Goal: Task Accomplishment & Management: Complete application form

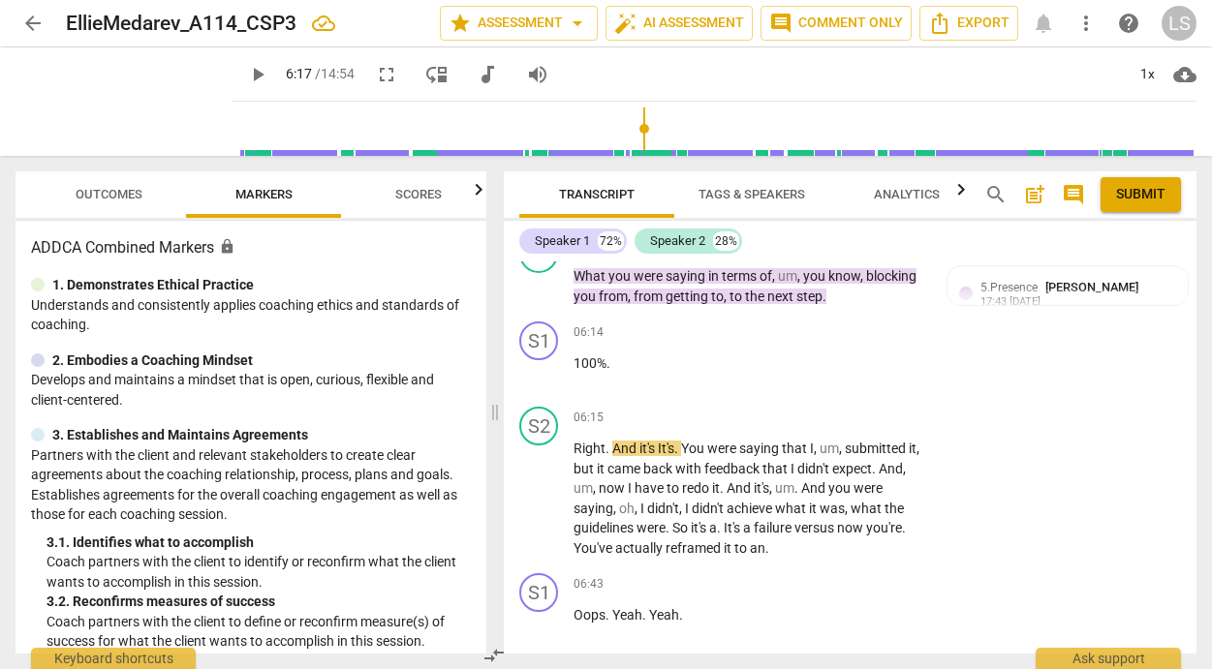
scroll to position [2730, 0]
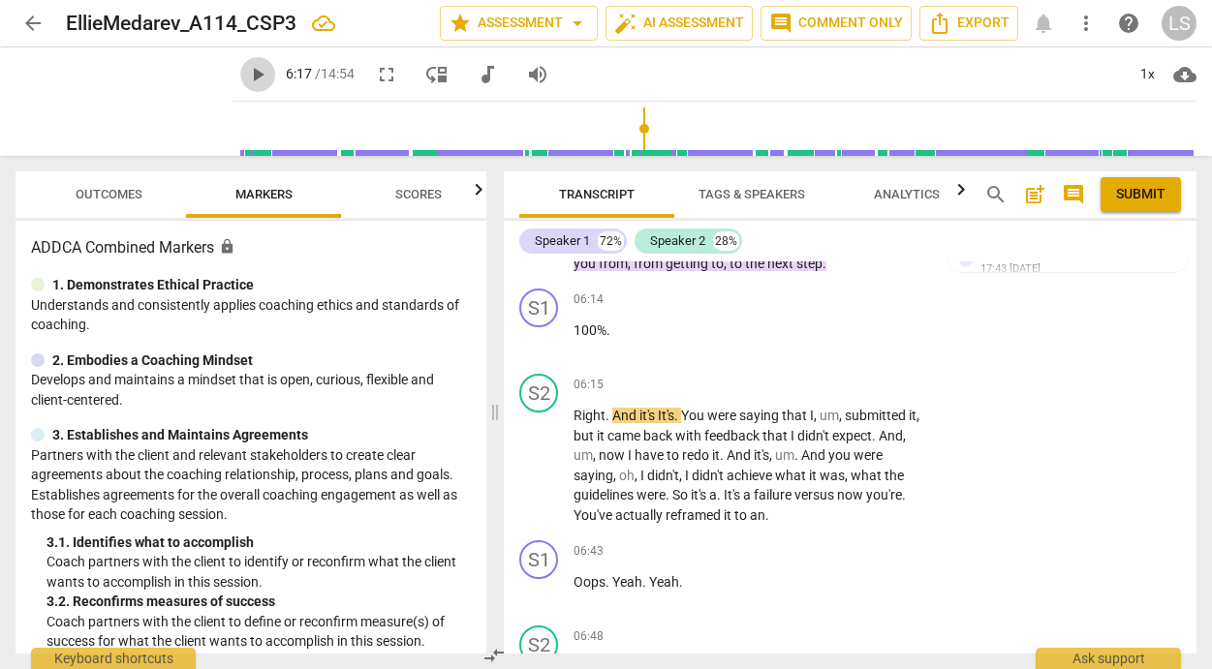
click at [246, 70] on span "play_arrow" at bounding box center [257, 74] width 23 height 23
click at [106, 108] on span "pause" at bounding box center [124, 102] width 50 height 50
type input "406"
click at [805, 375] on div "+" at bounding box center [806, 384] width 19 height 19
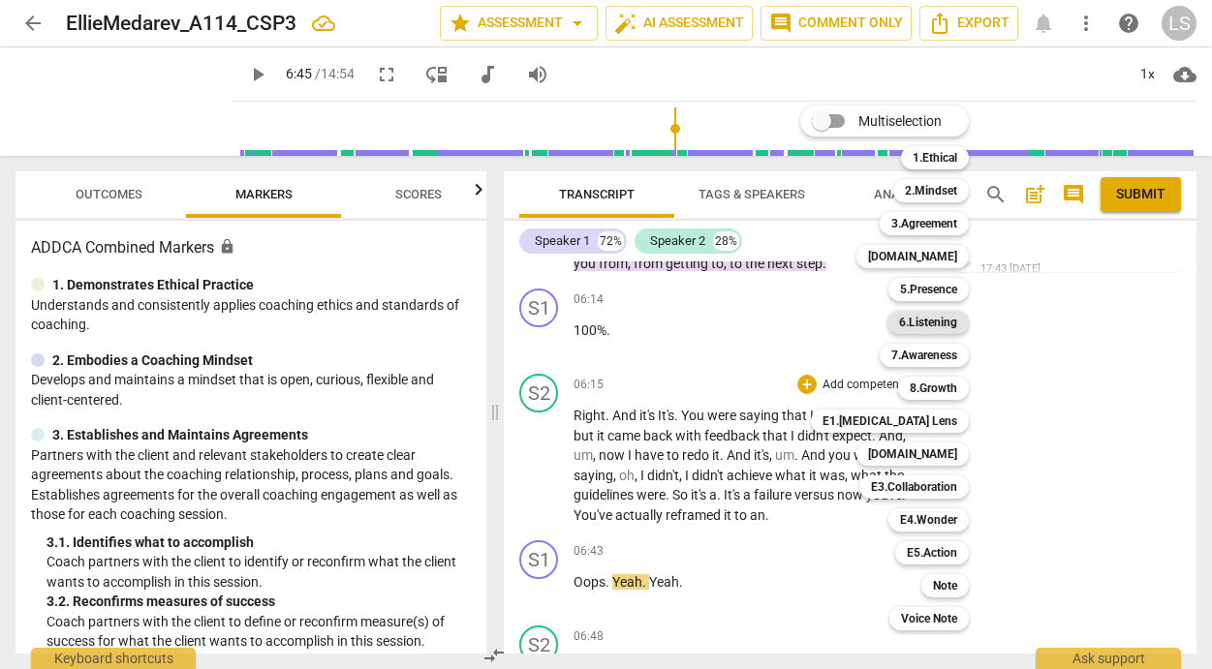
click at [934, 323] on b "6.Listening" at bounding box center [928, 322] width 58 height 23
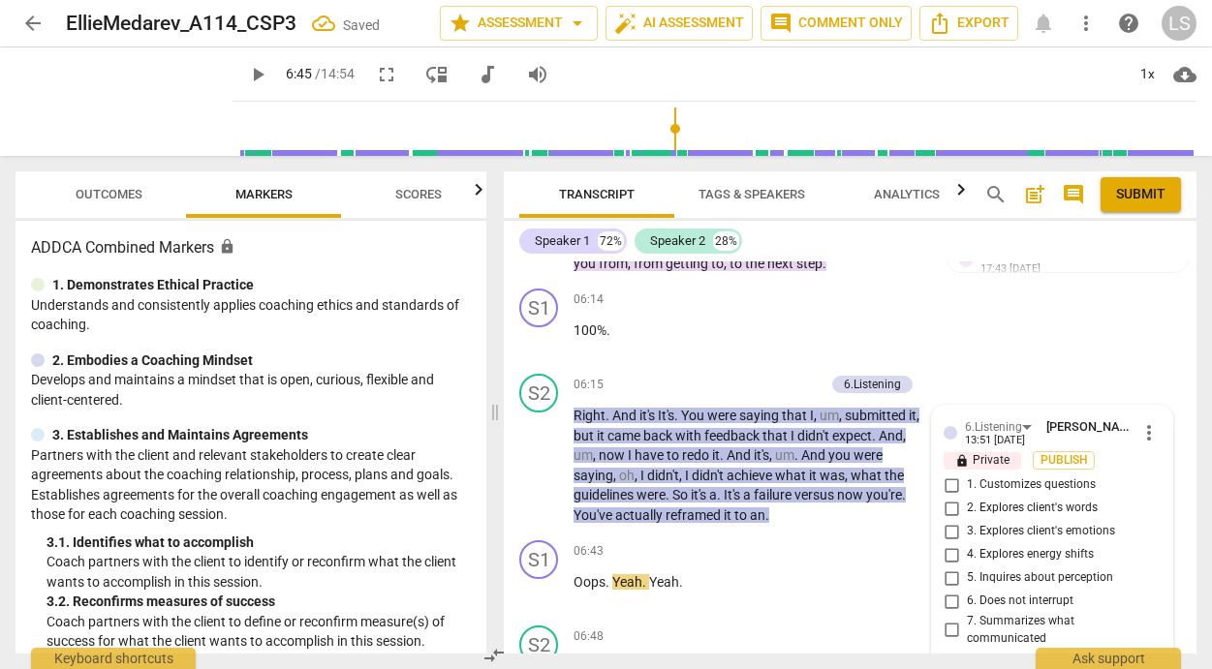
scroll to position [2937, 0]
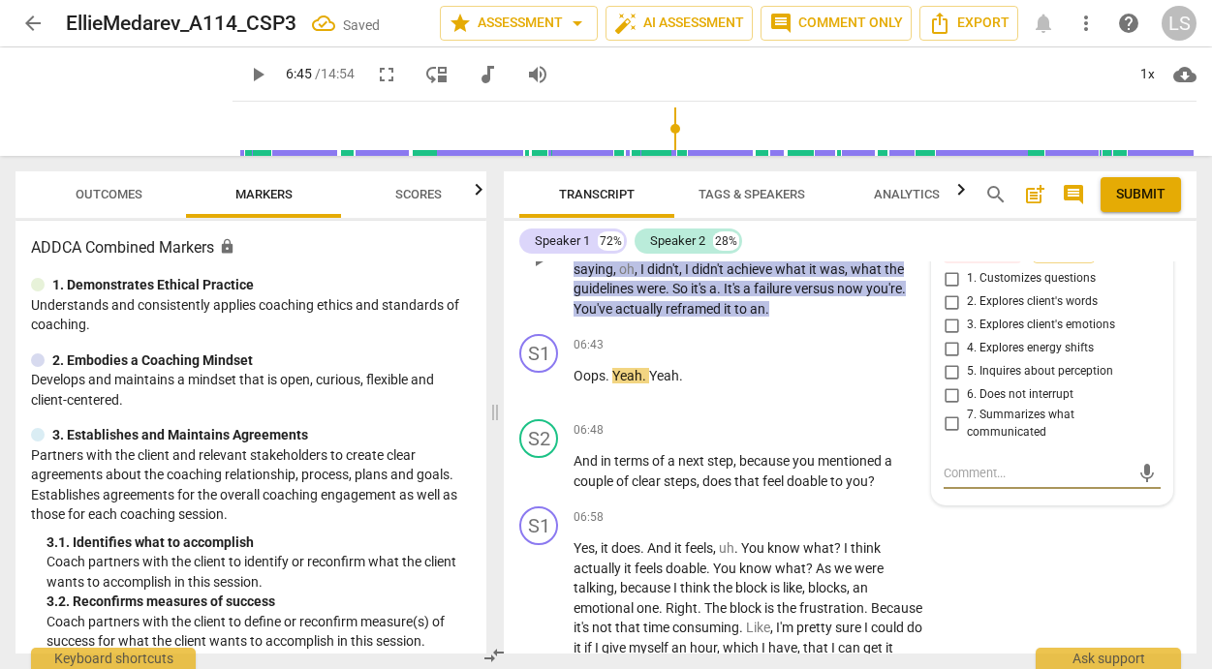
click at [942, 413] on input "7. Summarizes what communicated" at bounding box center [951, 424] width 31 height 23
checkbox input "true"
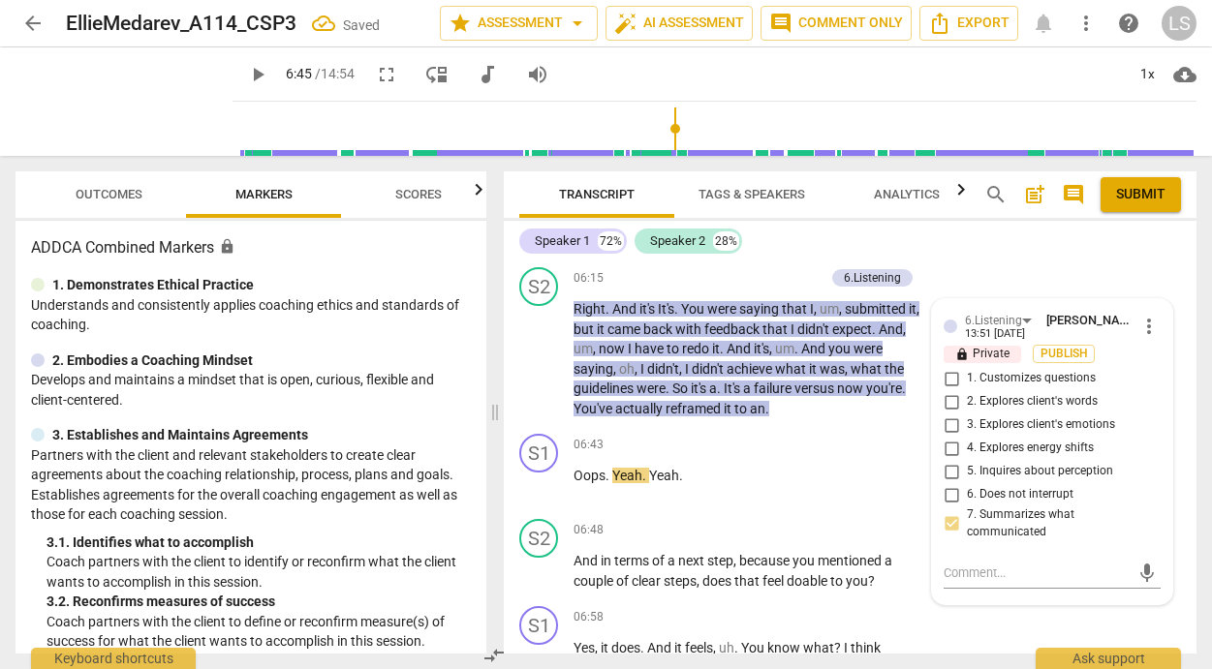
scroll to position [2796, 0]
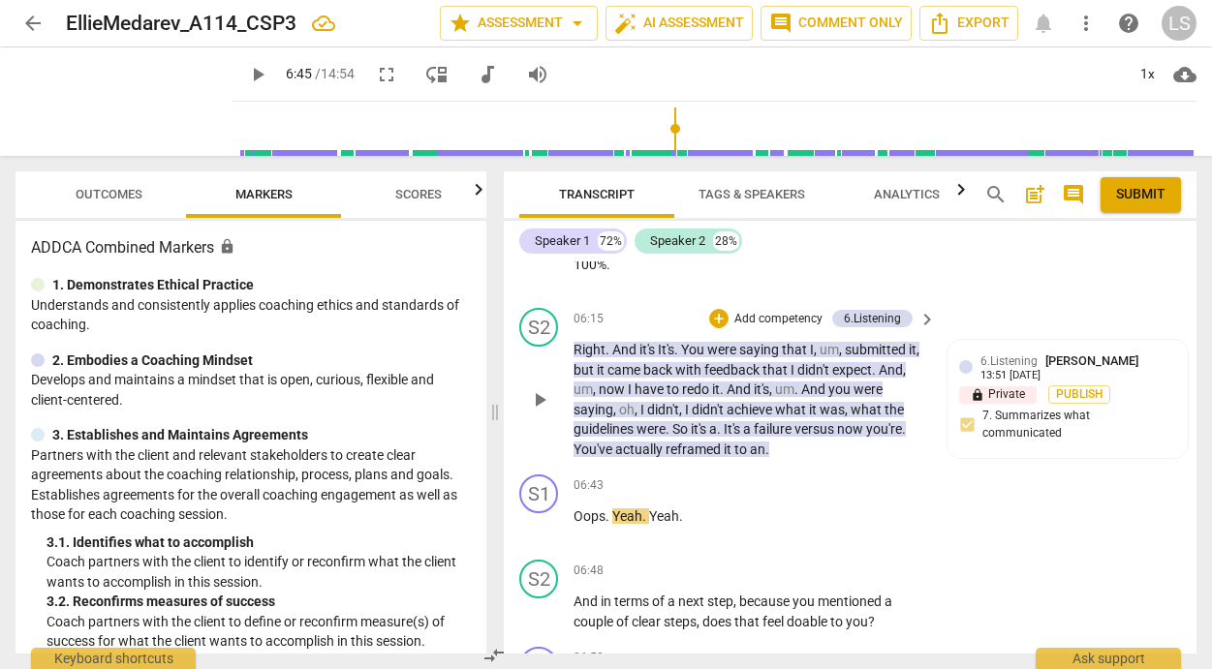
click at [782, 311] on p "Add competency" at bounding box center [778, 319] width 92 height 17
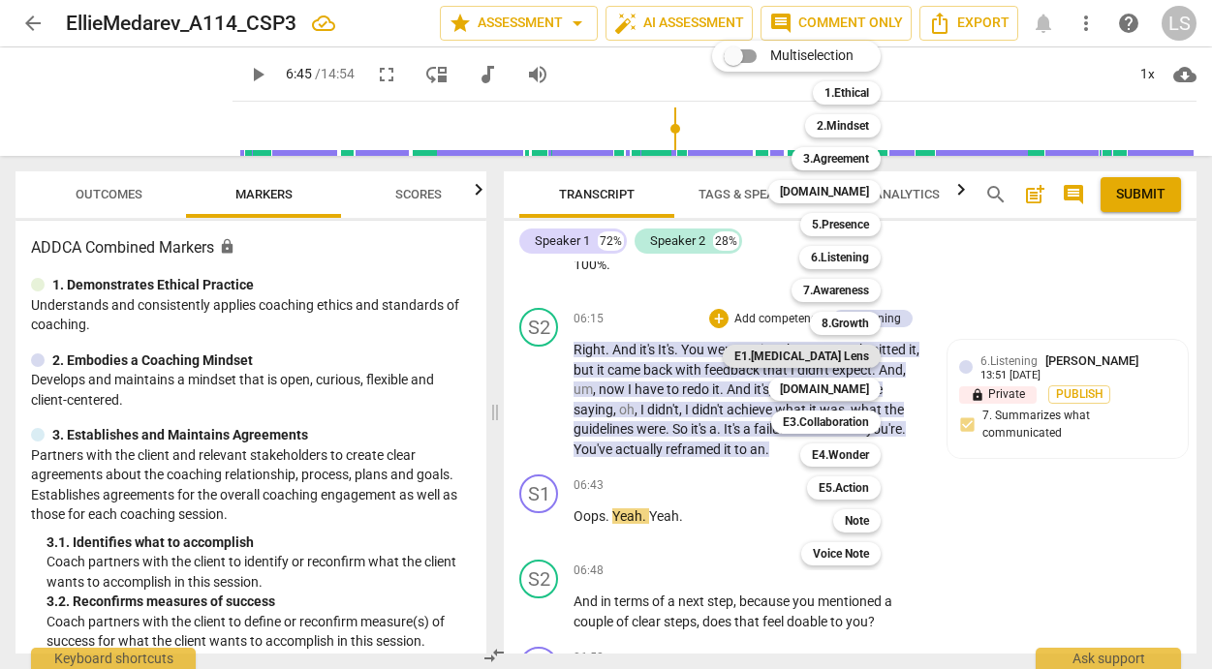
click at [855, 355] on b "E1.[MEDICAL_DATA] Lens" at bounding box center [801, 356] width 135 height 23
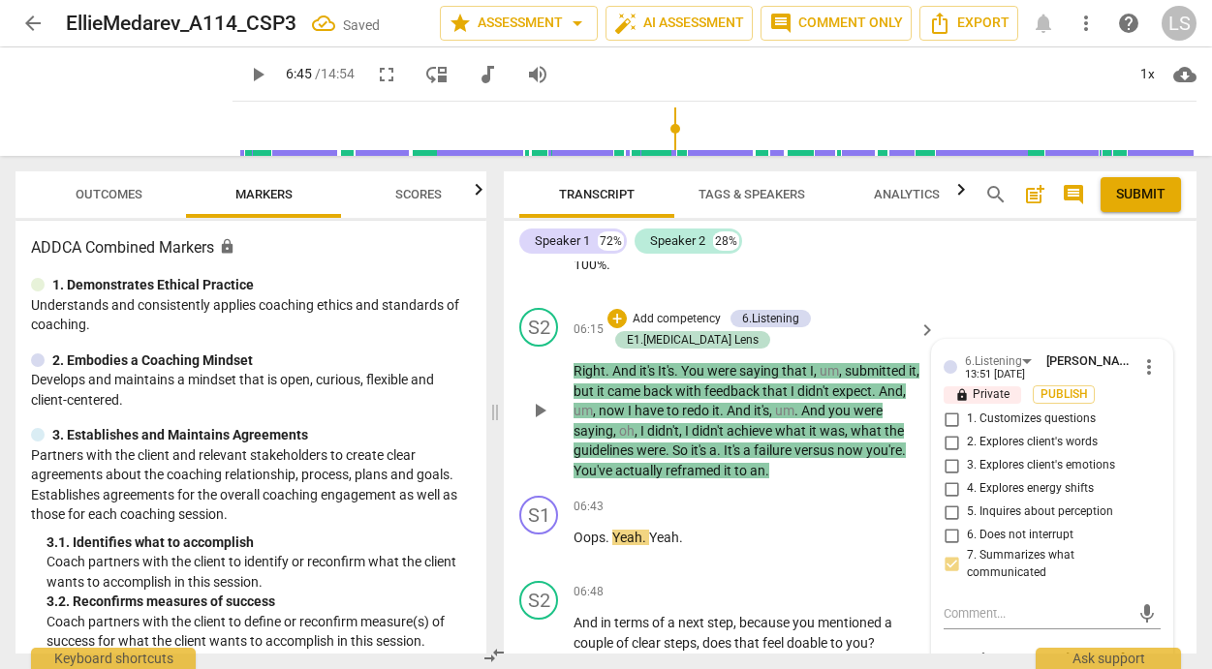
click at [976, 618] on div "mic" at bounding box center [1051, 612] width 217 height 43
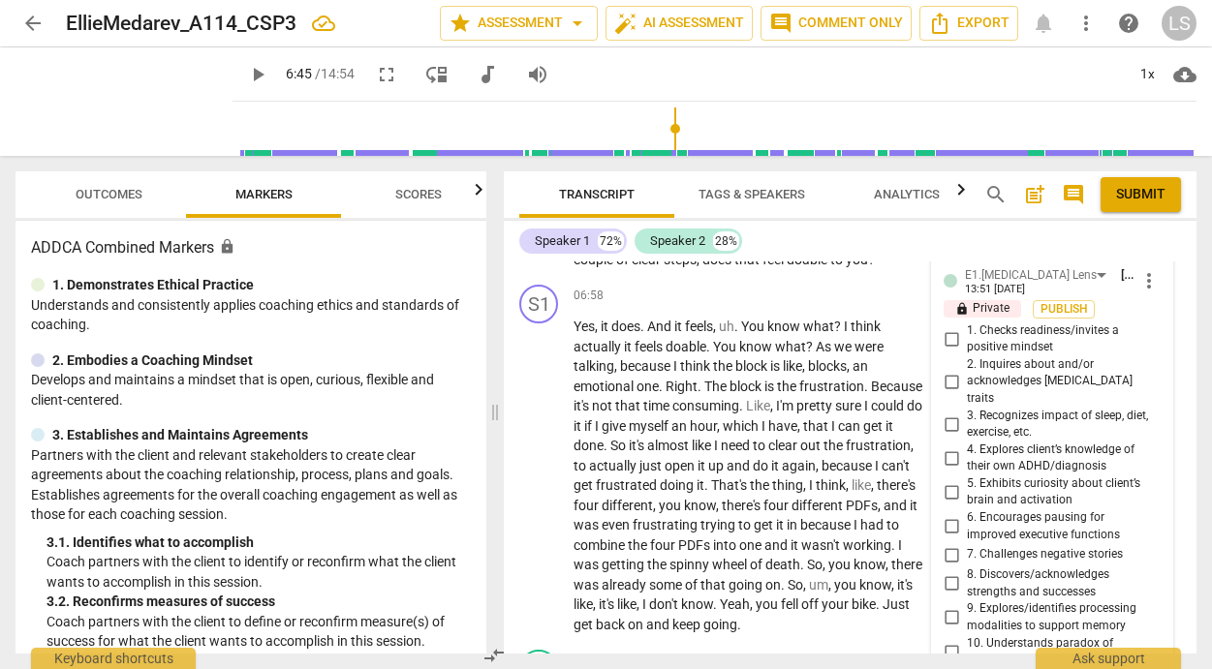
scroll to position [3183, 0]
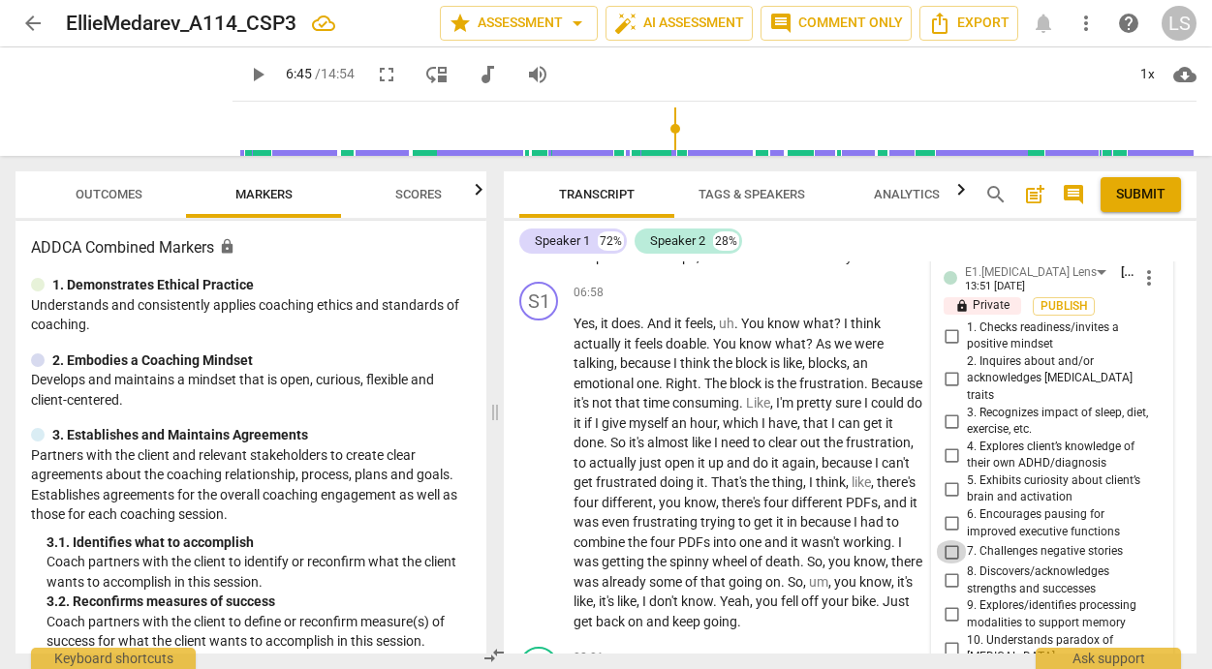
click at [946, 540] on input "7. Challenges negative stories" at bounding box center [951, 551] width 31 height 23
checkbox input "true"
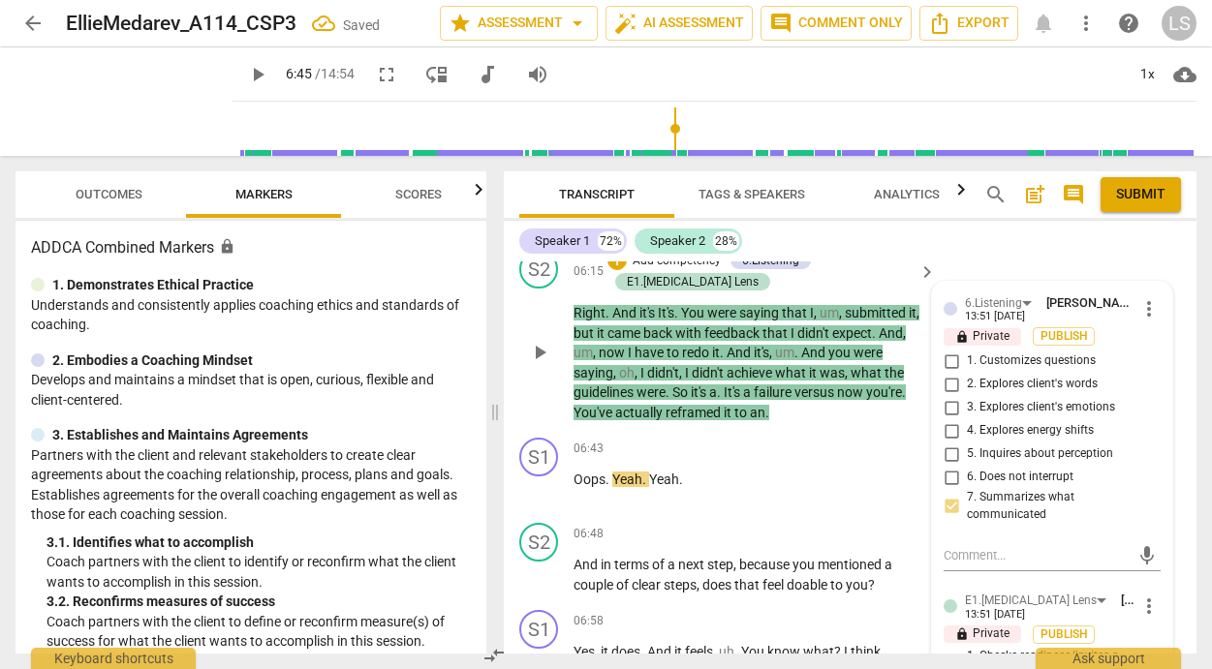
scroll to position [2796, 0]
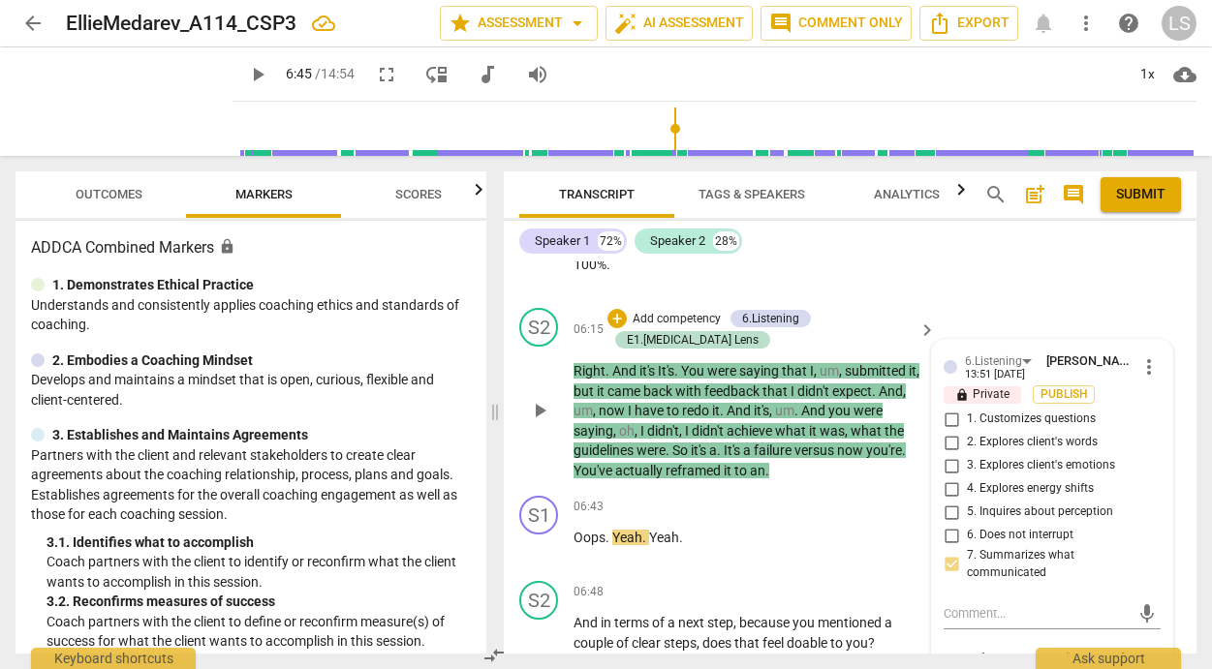
click at [694, 311] on p "Add competency" at bounding box center [677, 319] width 92 height 17
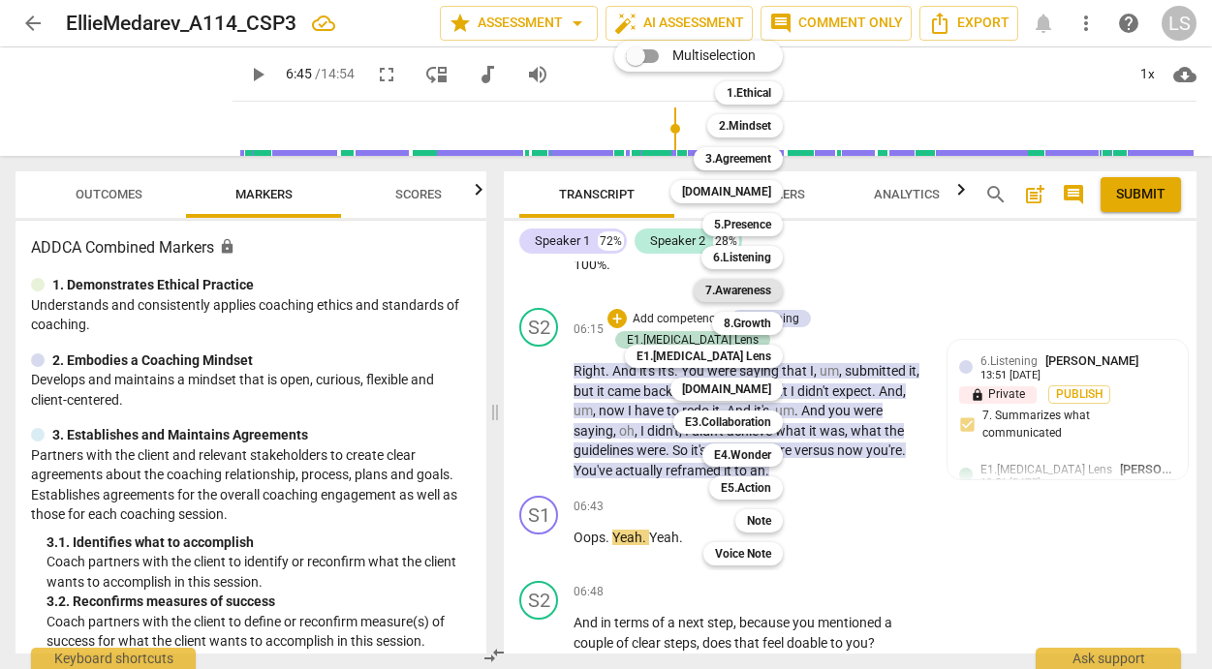
click at [755, 287] on b "7.Awareness" at bounding box center [738, 290] width 66 height 23
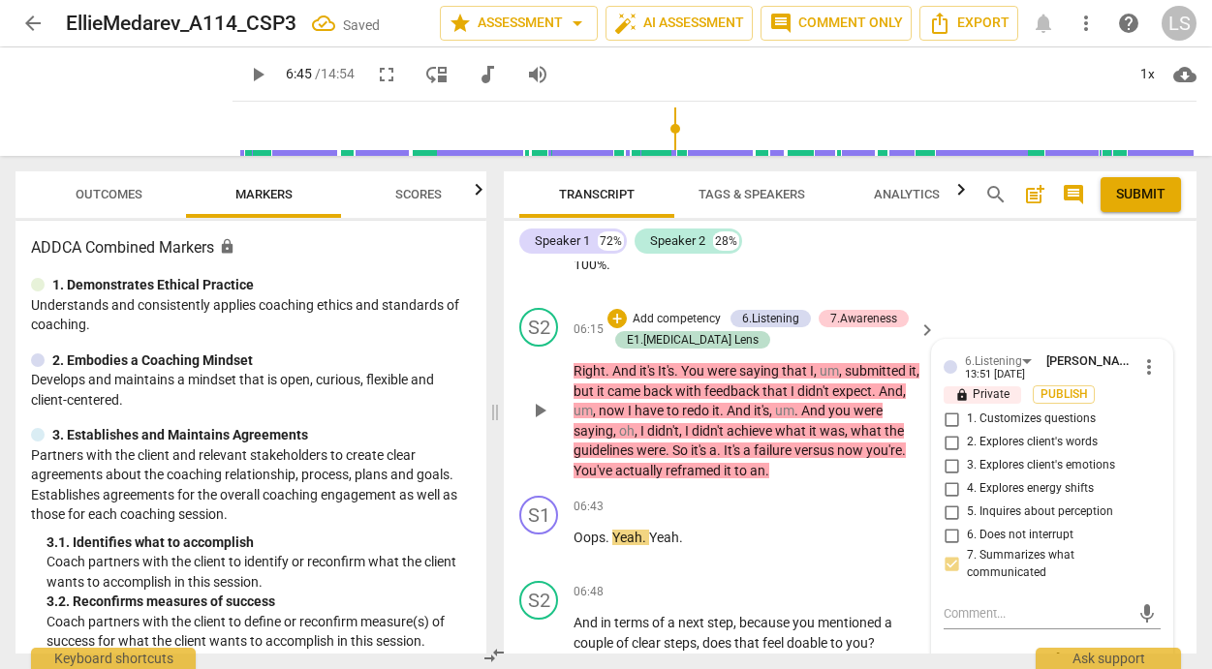
click at [987, 591] on div "mic" at bounding box center [1051, 612] width 217 height 43
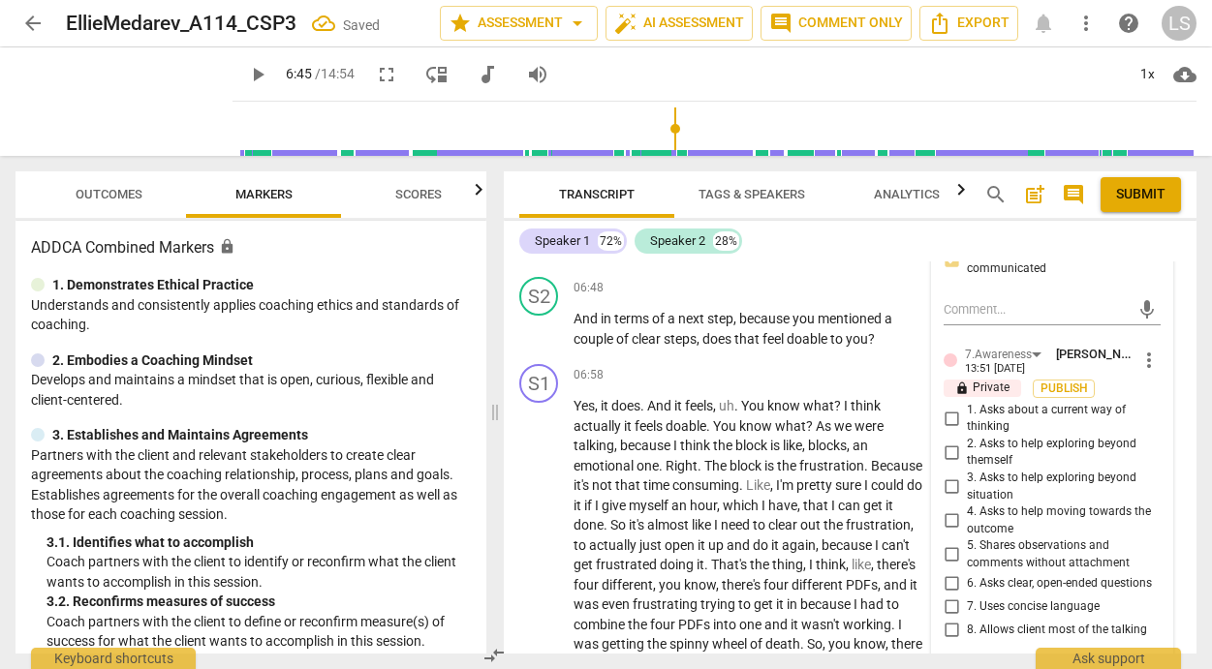
scroll to position [3128, 0]
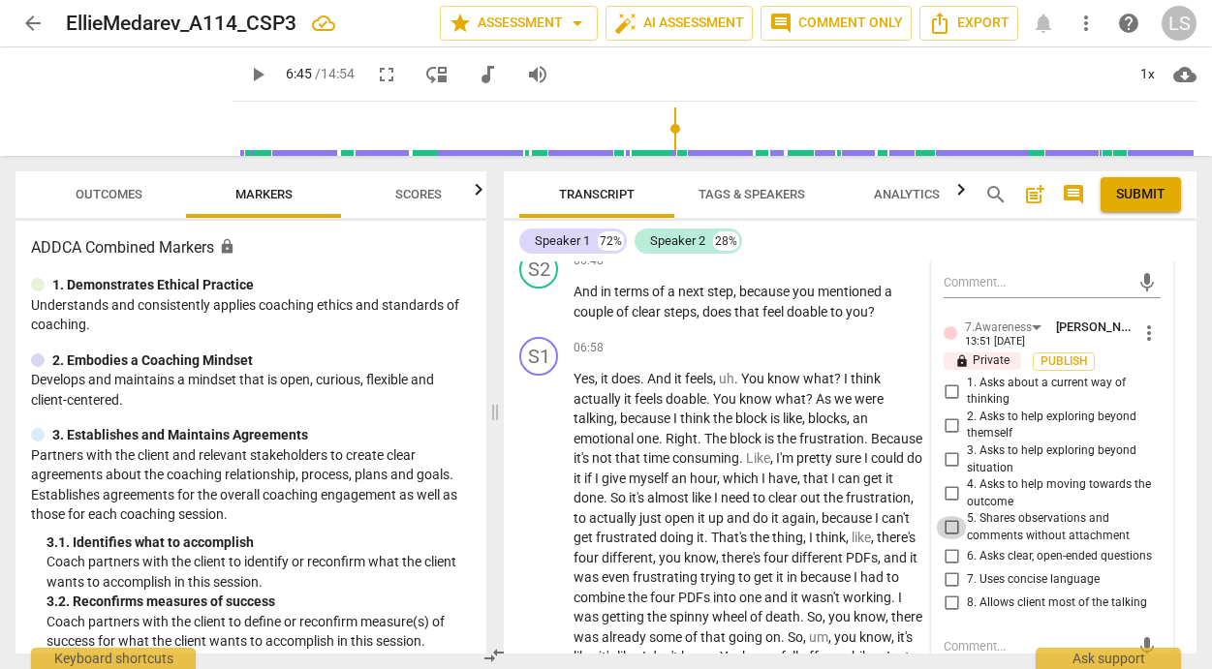
click at [949, 516] on input "5. Shares observations and comments without attachment" at bounding box center [951, 527] width 31 height 23
checkbox input "true"
click at [942, 571] on input "7. Uses concise language" at bounding box center [951, 579] width 31 height 23
checkbox input "true"
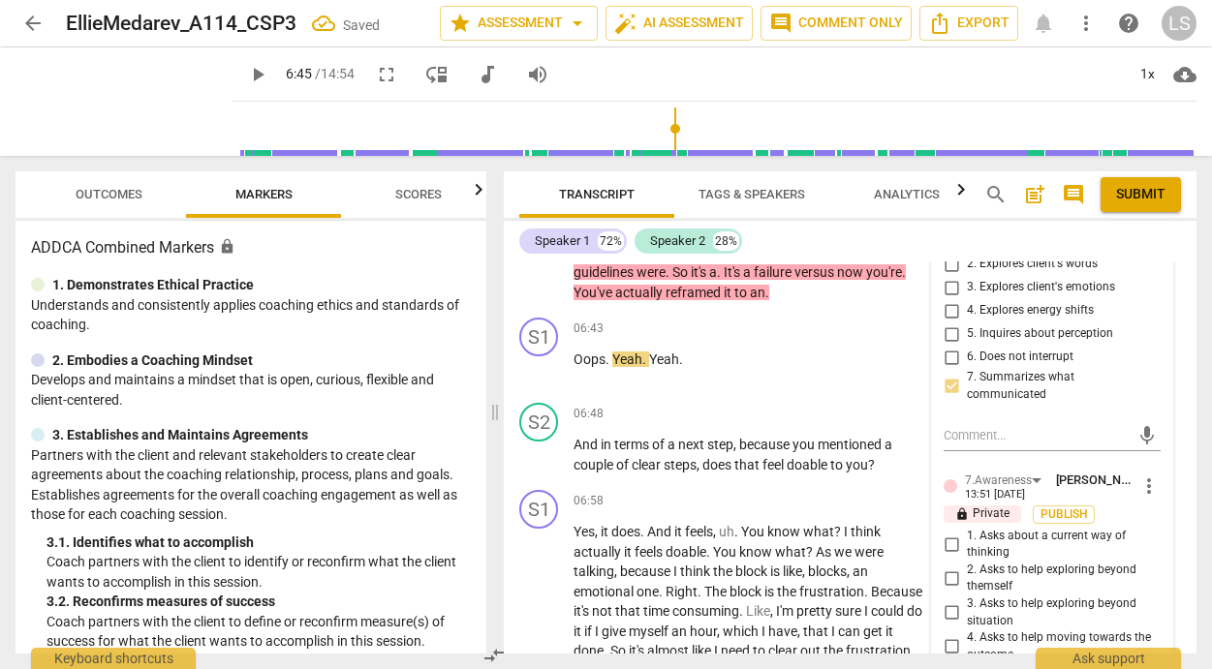
scroll to position [2962, 0]
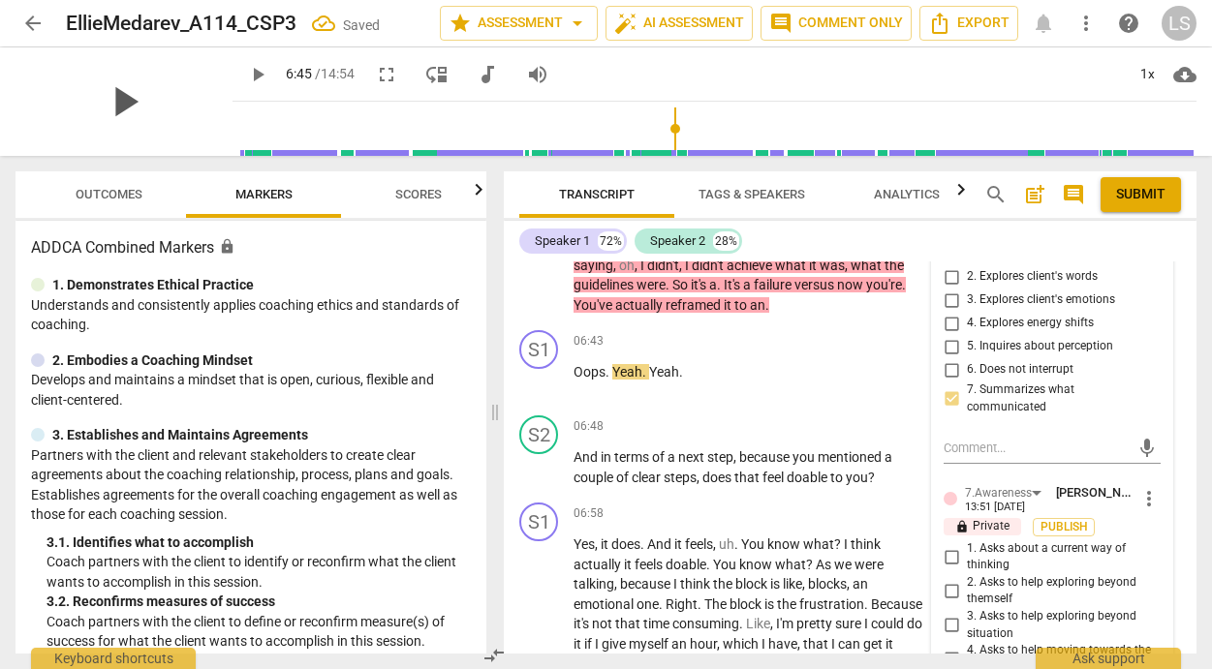
click at [113, 102] on span "play_arrow" at bounding box center [124, 102] width 50 height 50
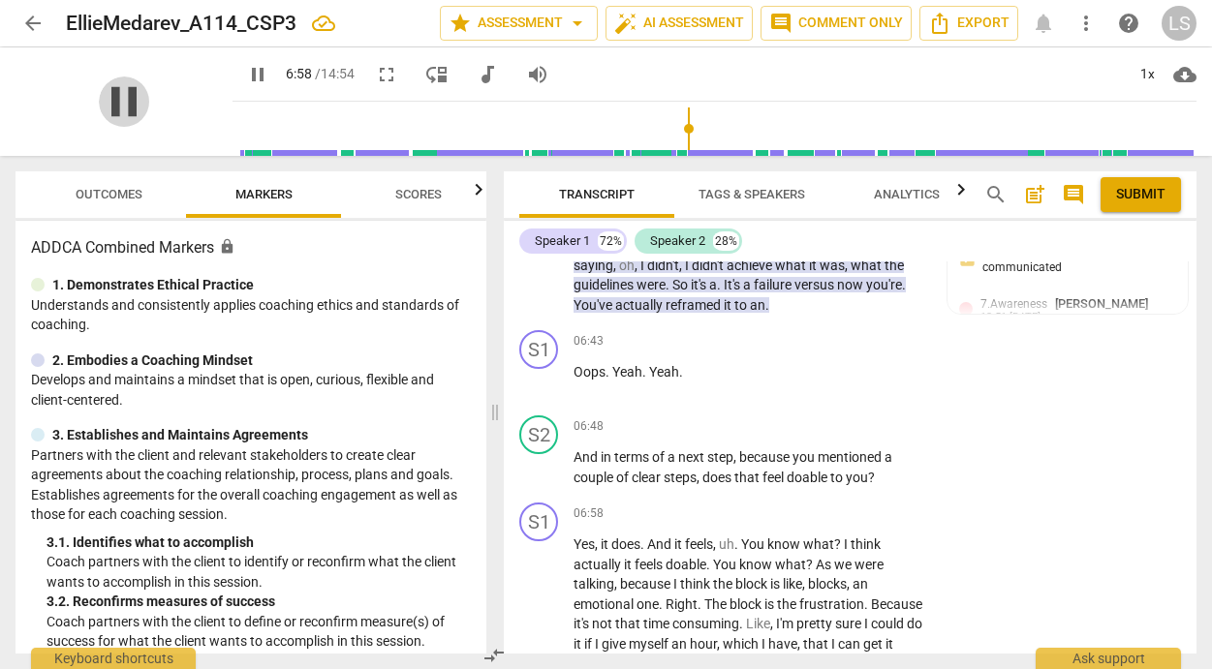
click at [113, 102] on span "pause" at bounding box center [124, 102] width 50 height 50
type input "419"
click at [806, 416] on div "+" at bounding box center [806, 425] width 19 height 19
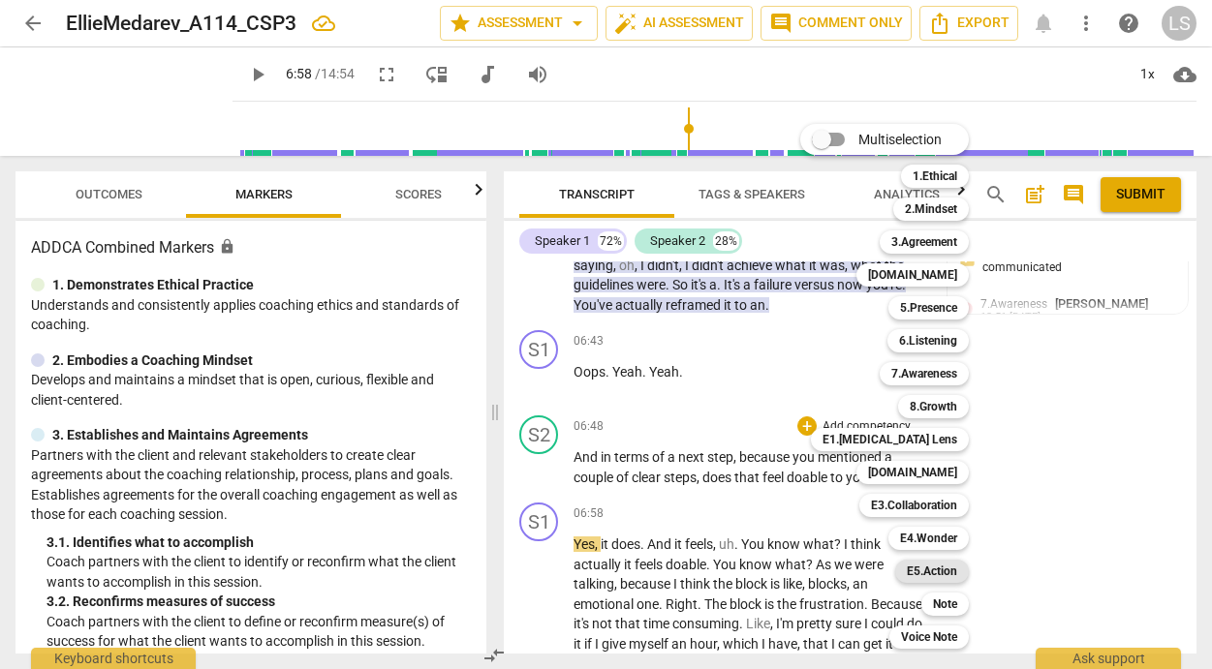
click at [915, 568] on b "E5.Action" at bounding box center [932, 571] width 50 height 23
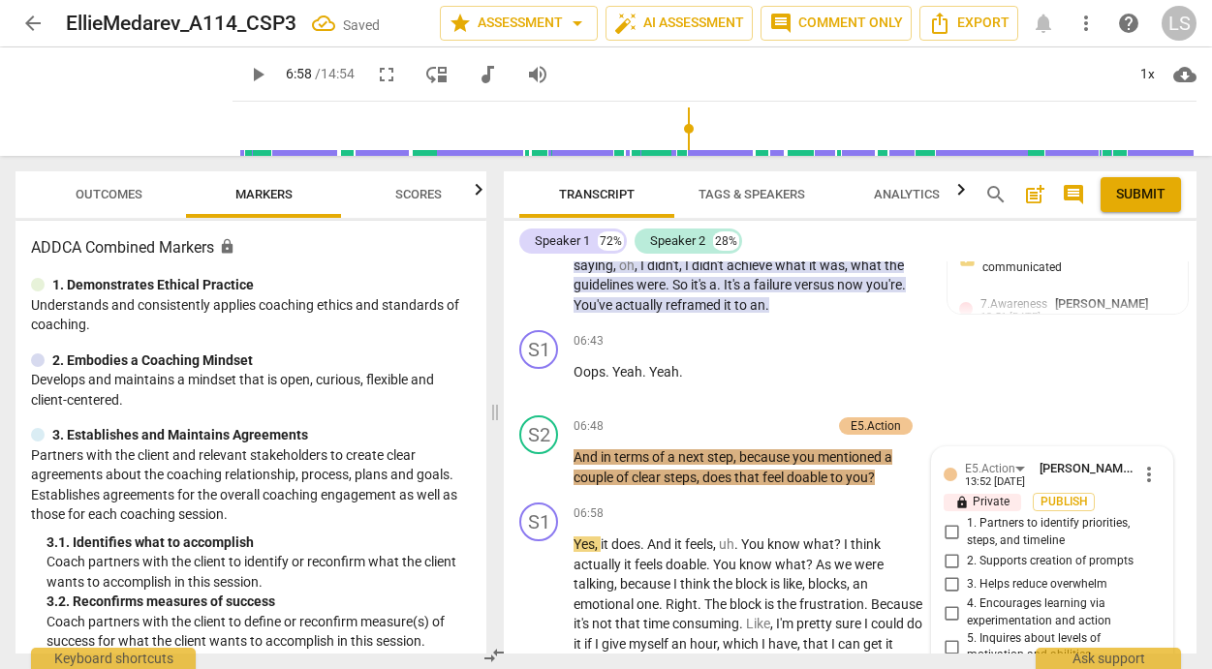
scroll to position [3334, 0]
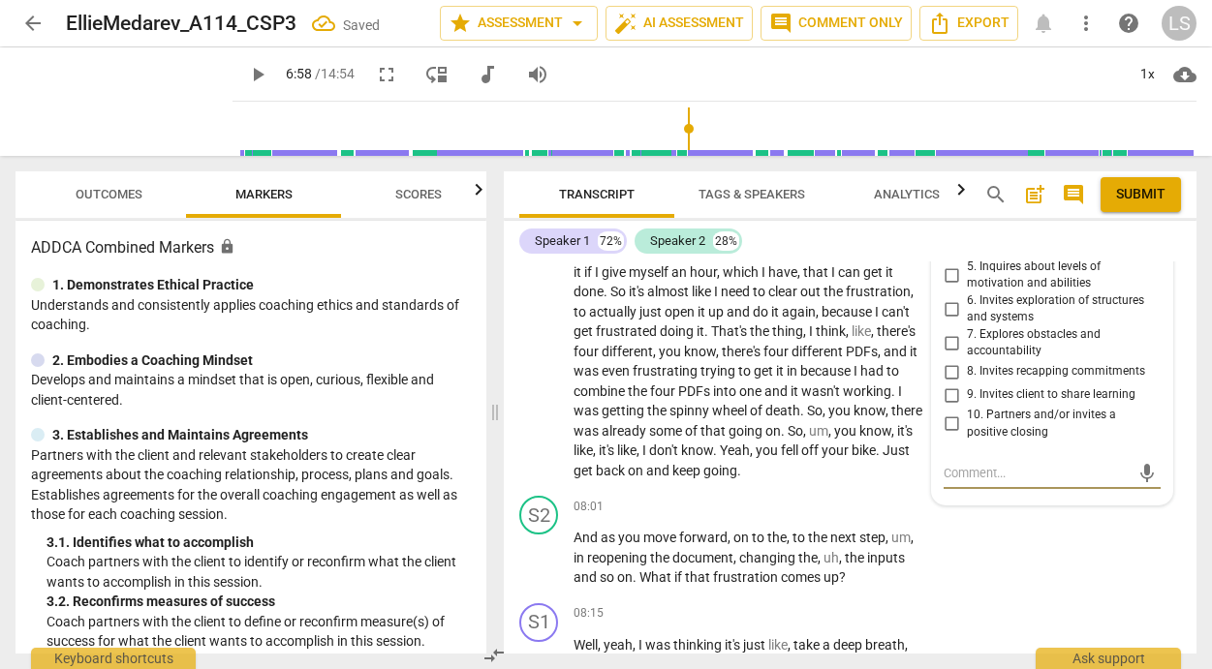
click at [944, 331] on input "7. Explores obstacles and accountability" at bounding box center [951, 342] width 31 height 23
checkbox input "true"
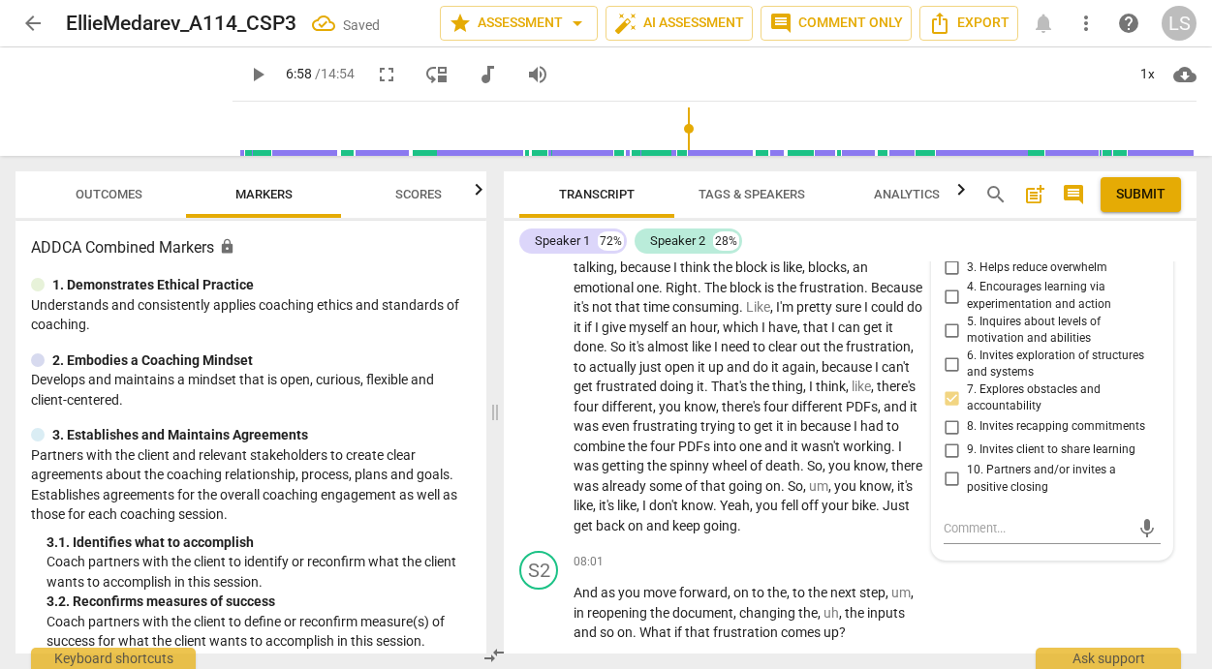
click at [946, 353] on input "6. Invites exploration of structures and systems" at bounding box center [951, 364] width 31 height 23
checkbox input "true"
click at [959, 519] on textarea at bounding box center [1036, 528] width 186 height 18
type textarea "H"
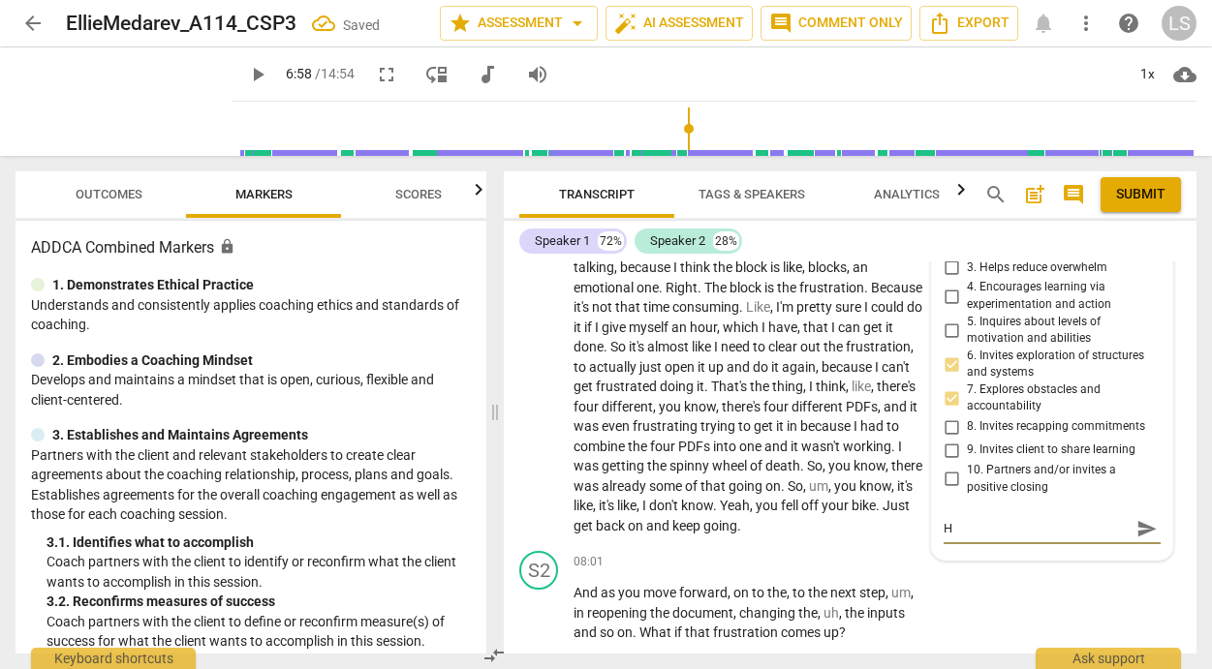
type textarea "Ho"
type textarea "How"
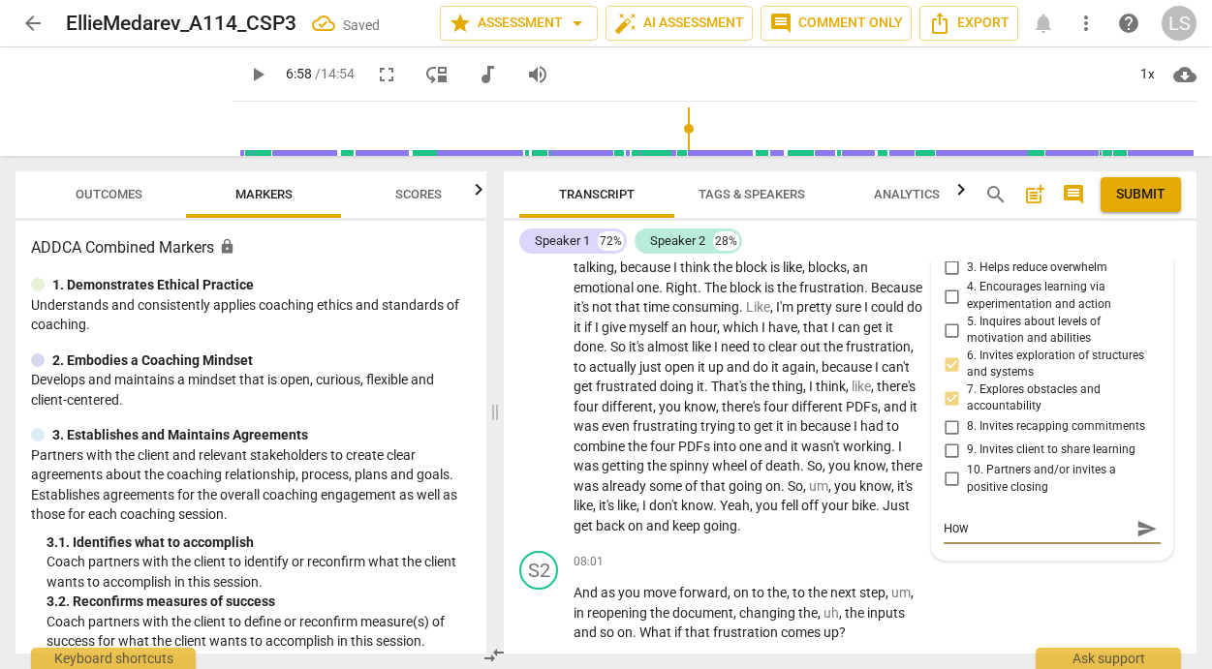
type textarea "How"
type textarea "How d"
type textarea "How do"
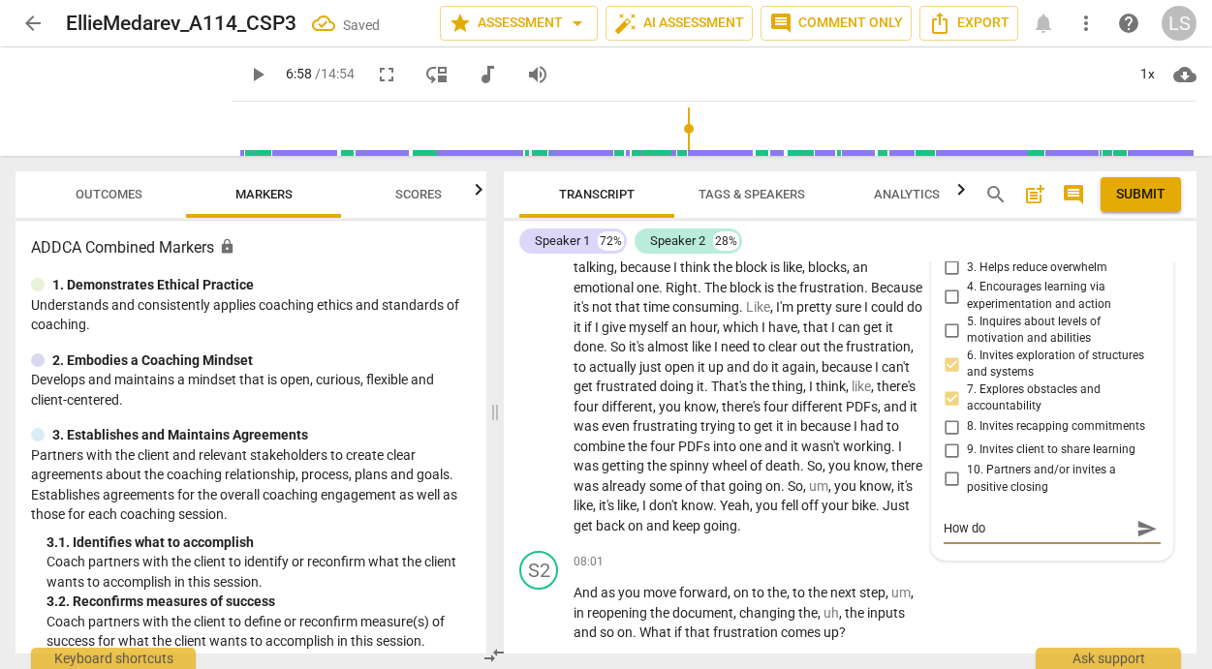
type textarea "How doa"
type textarea "How doab"
type textarea "How doabl"
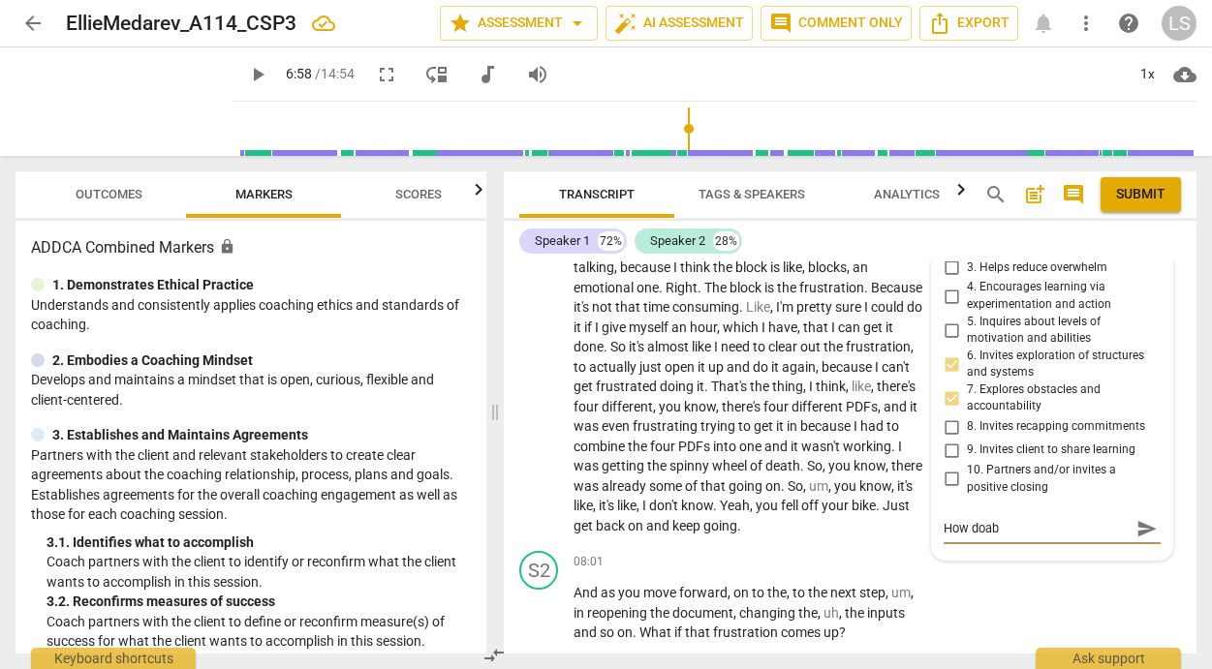
type textarea "How doabl"
type textarea "How doable"
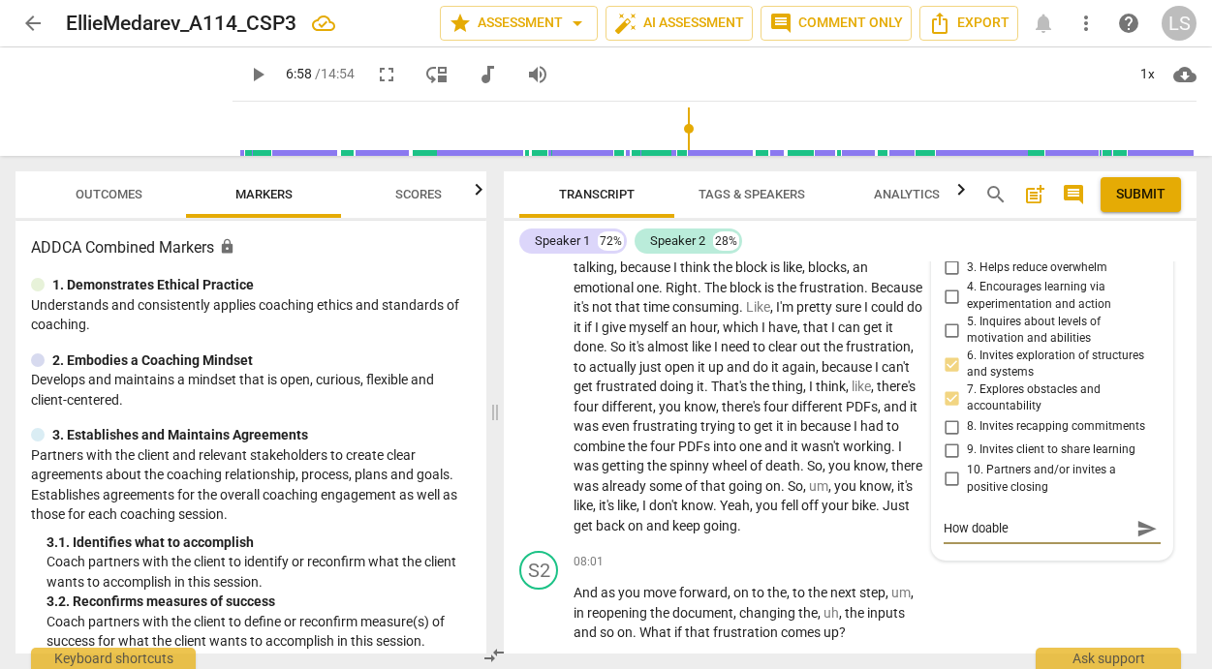
type textarea "How doable i"
type textarea "How doable is"
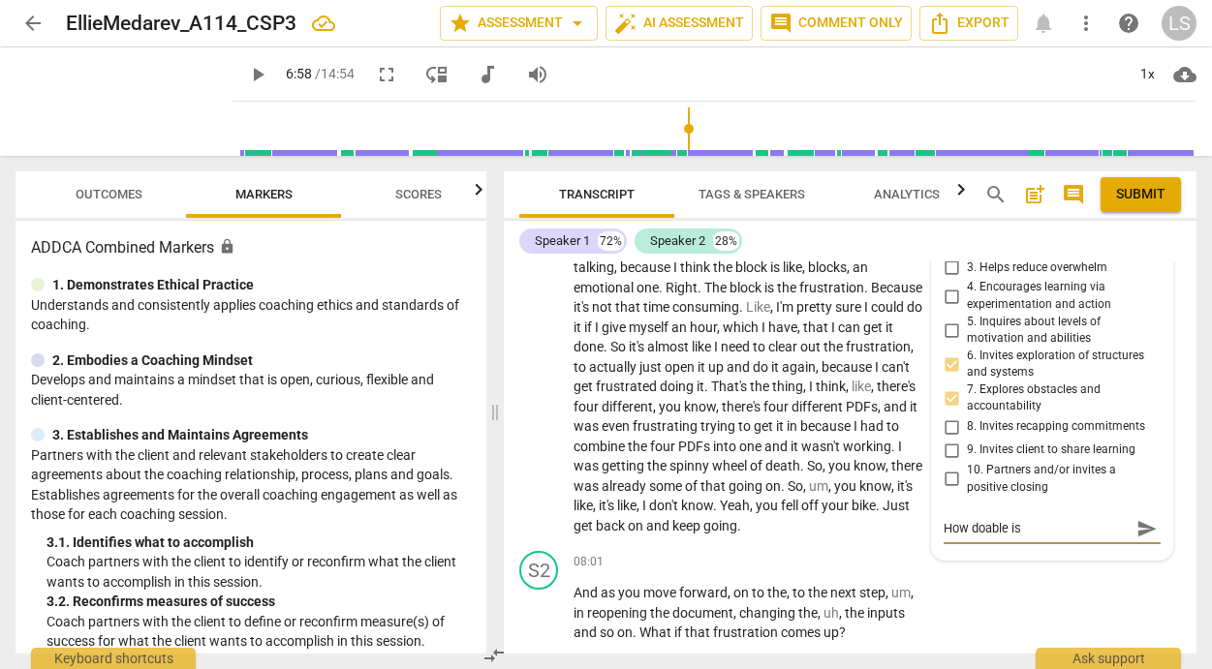
type textarea "How doable is"
type textarea "How doable is t"
type textarea "How doable is th"
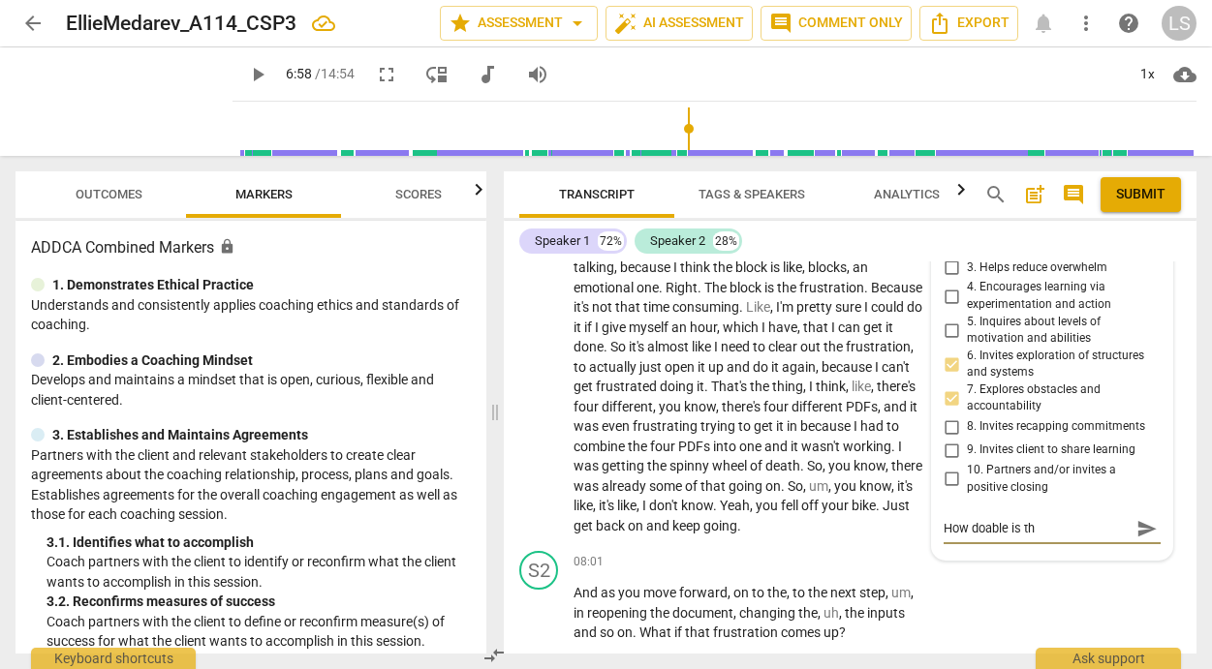
type textarea "How doable is tha"
type textarea "How doable is that"
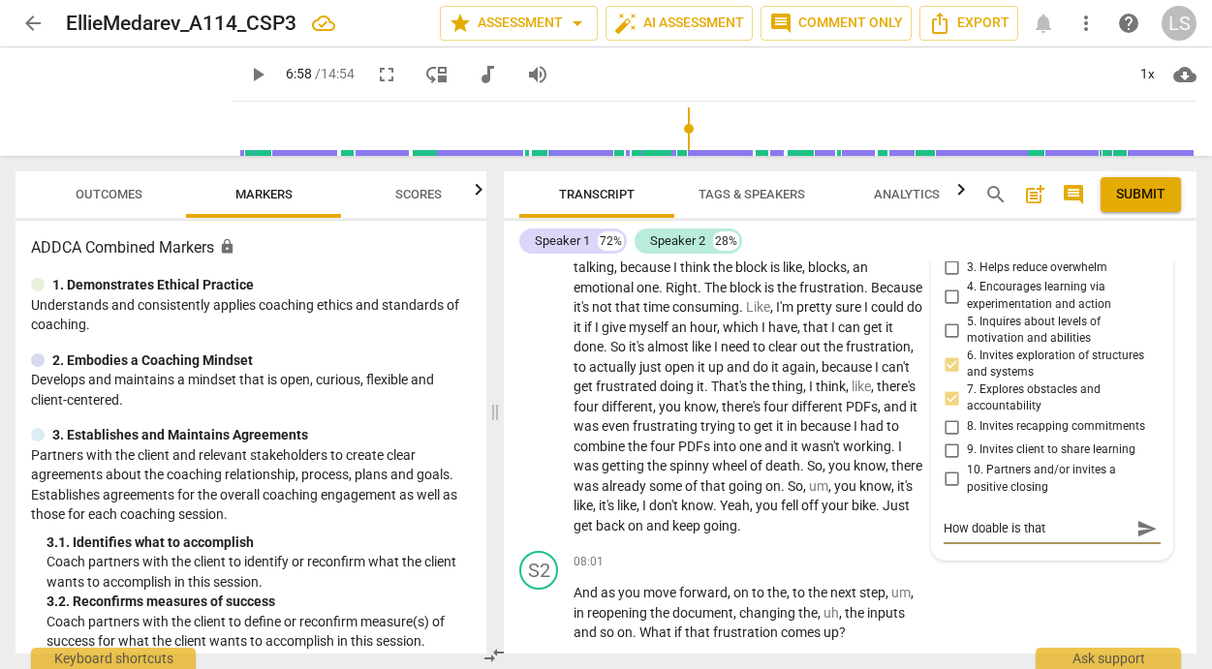
type textarea "How doable is that"
type textarea "How doable is that f"
type textarea "How doable is that fo"
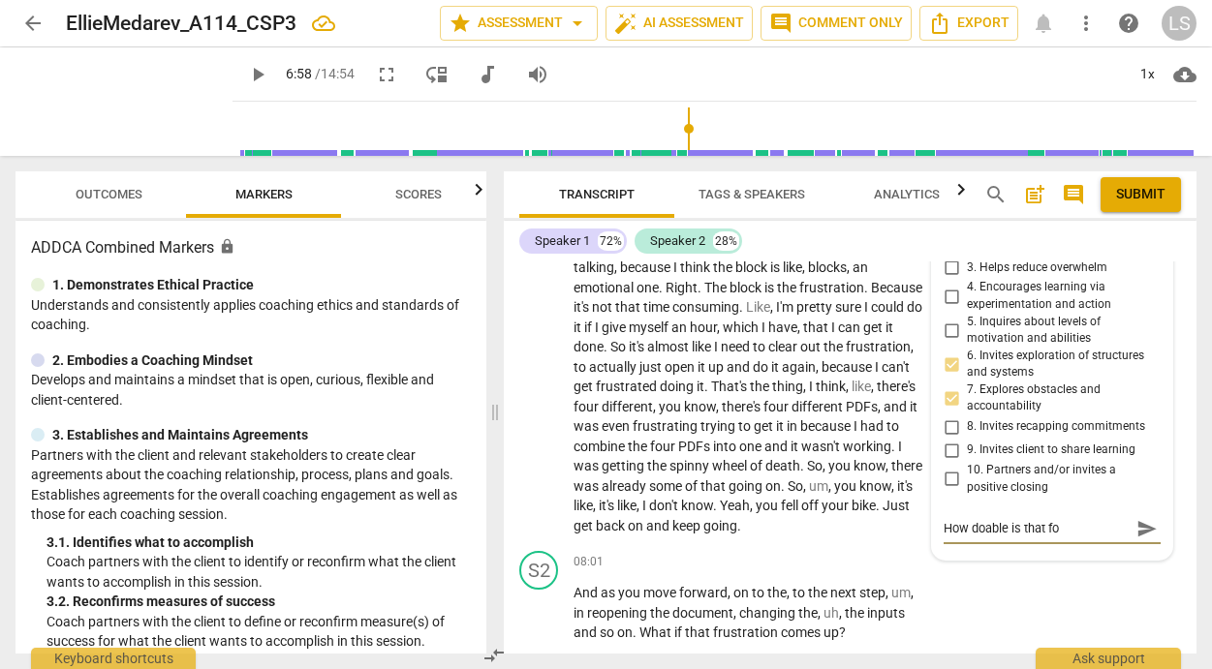
type textarea "How doable is that for"
type textarea "How doable is that for y"
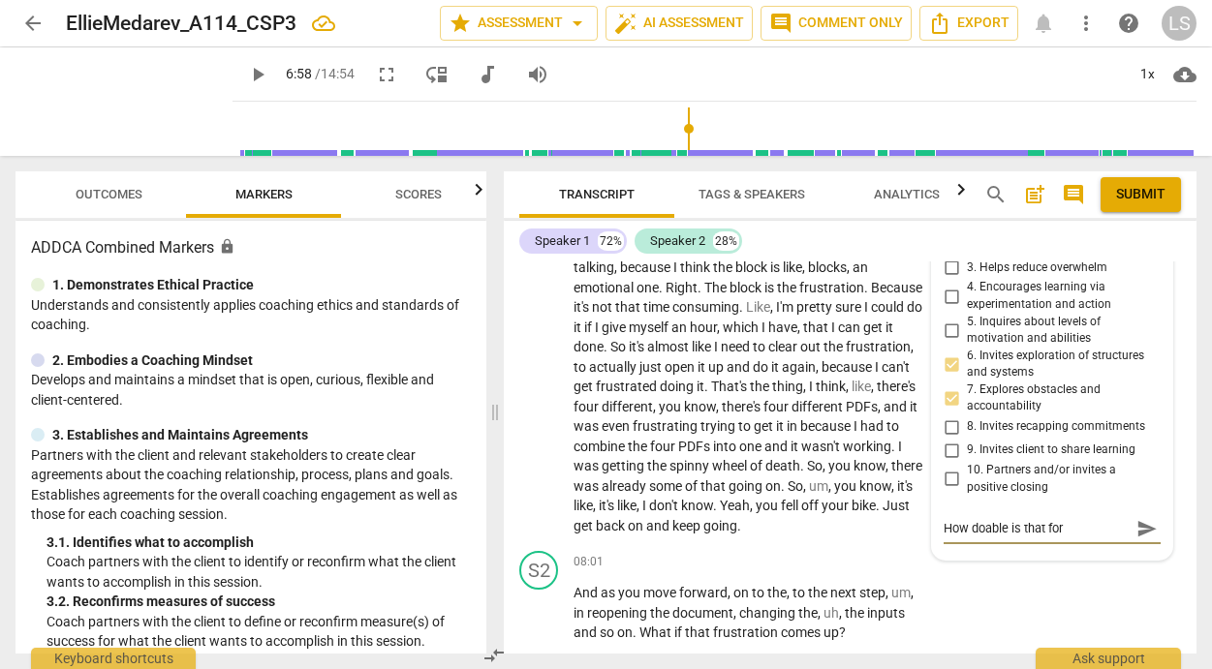
type textarea "How doable is that for y"
type textarea "How doable is that for yo"
type textarea "How doable is that for you"
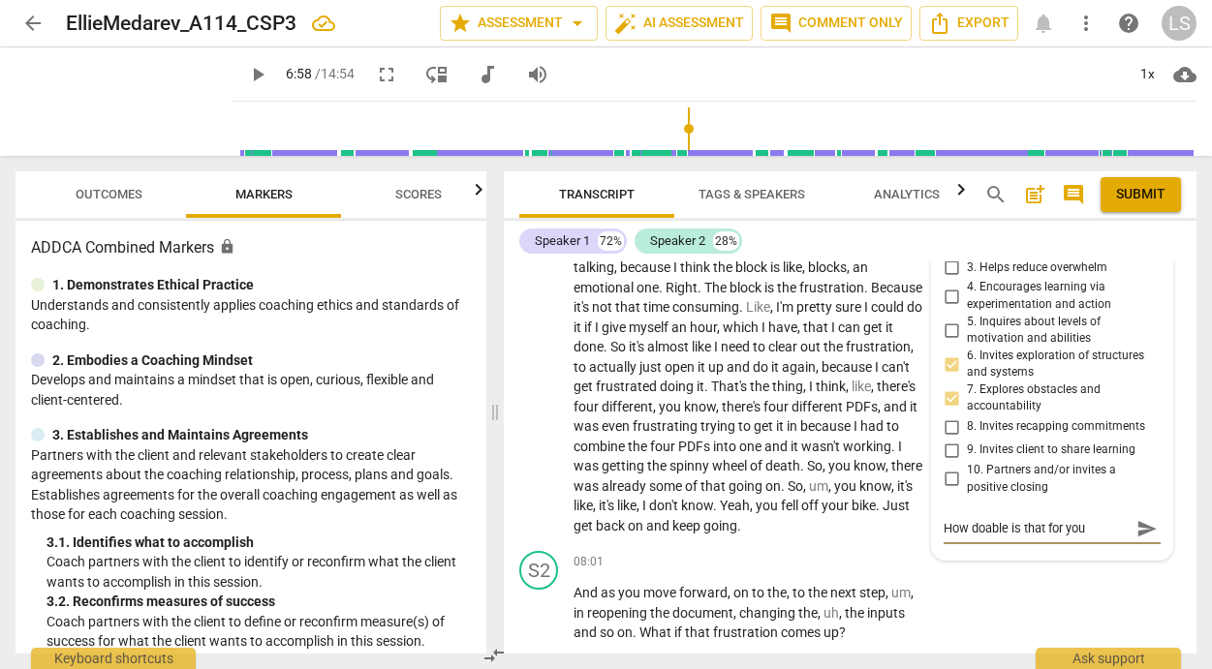
type textarea "How doable is that for you"
type textarea "How doable is that for you i"
type textarea "How doable is that for you is"
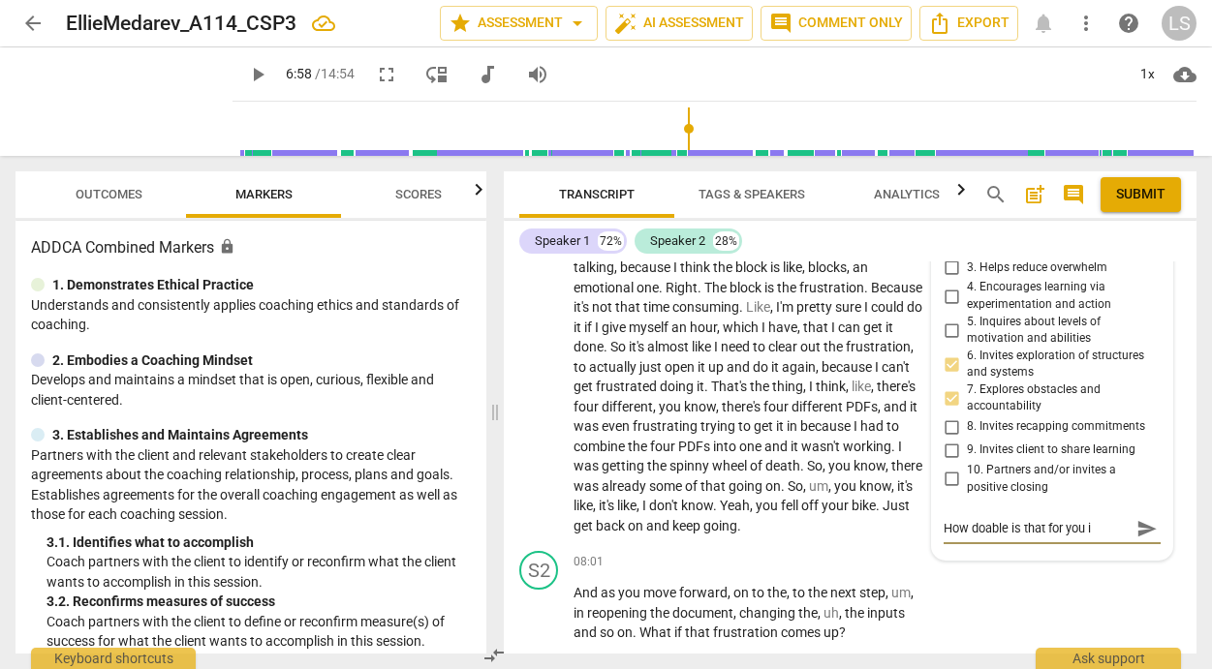
type textarea "How doable is that for you is"
type textarea "How doable is that for you is m"
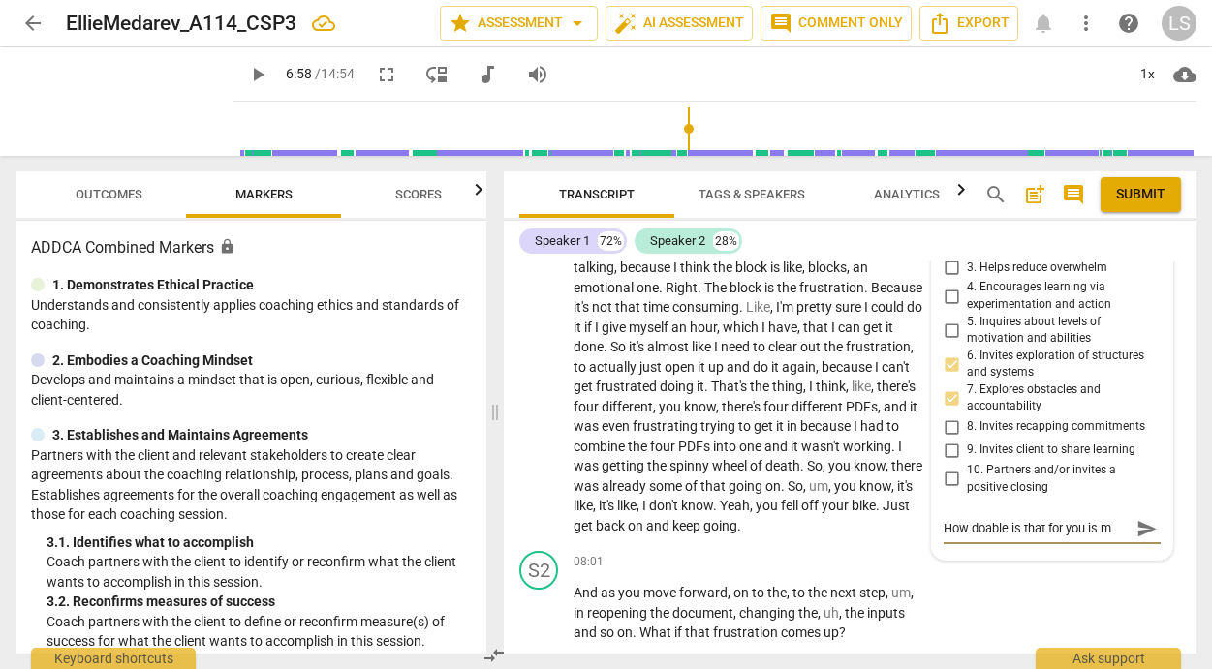
type textarea "How doable is that for you is mo"
type textarea "How doable is that for you is mor"
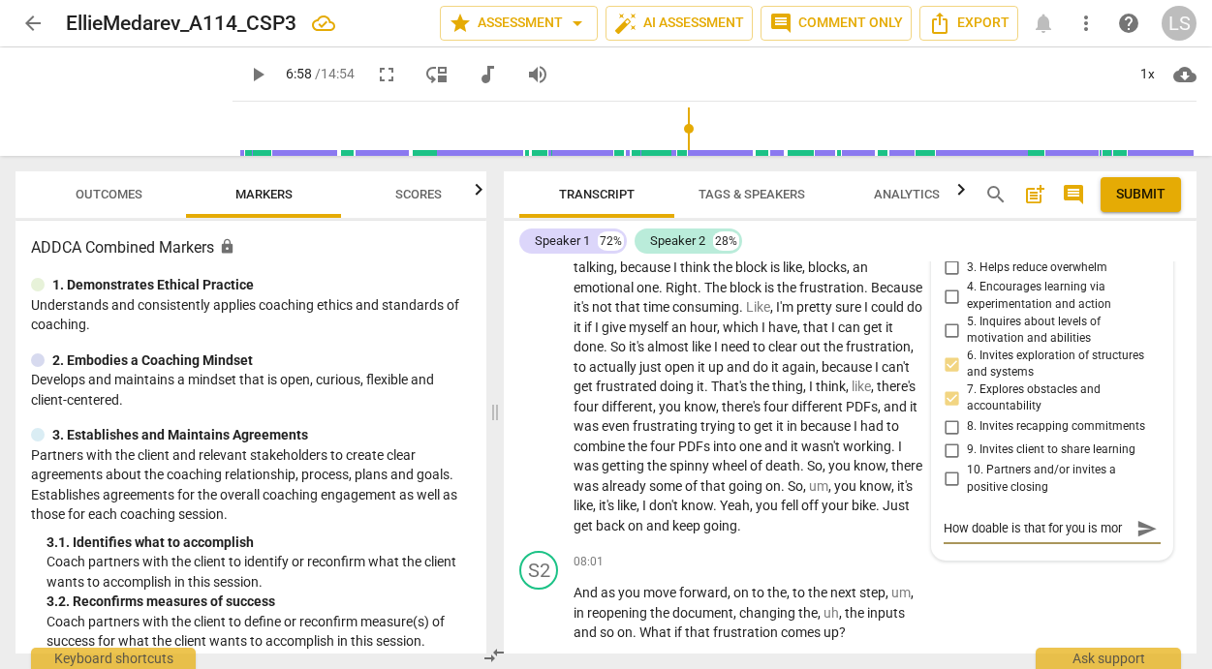
type textarea "How doable is that for you is more"
type textarea "How doable is that for you is more o"
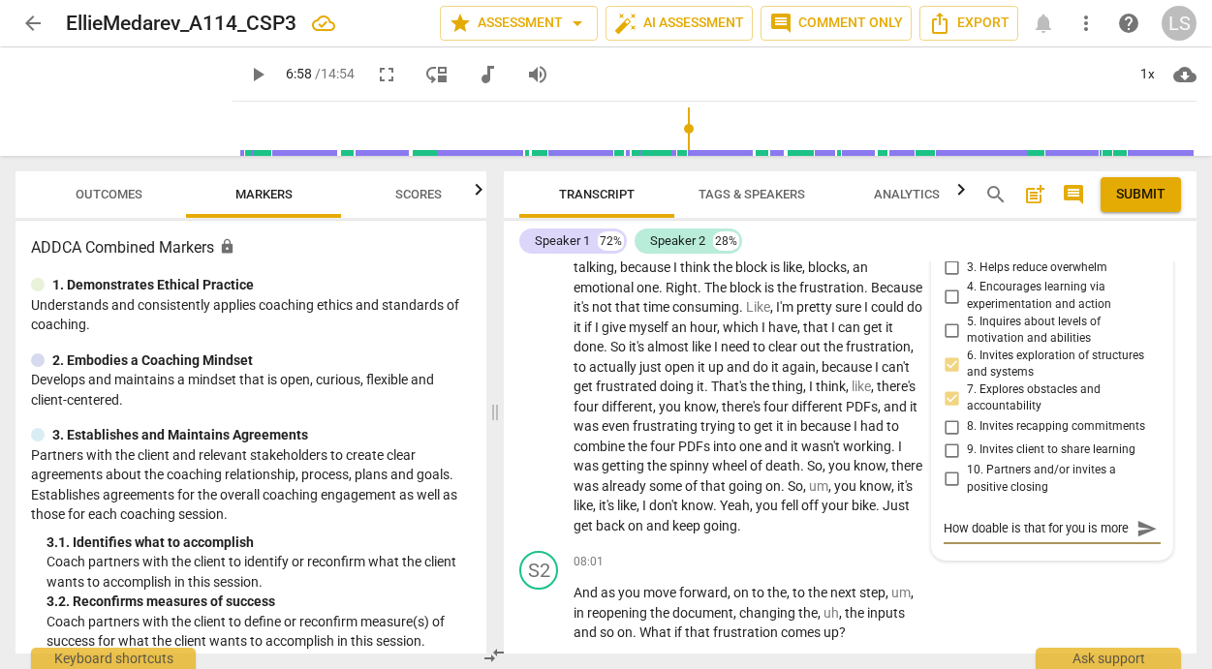
type textarea "How doable is that for you is more o"
type textarea "How doable is that for you is more op"
type textarea "How doable is that for you is more ope"
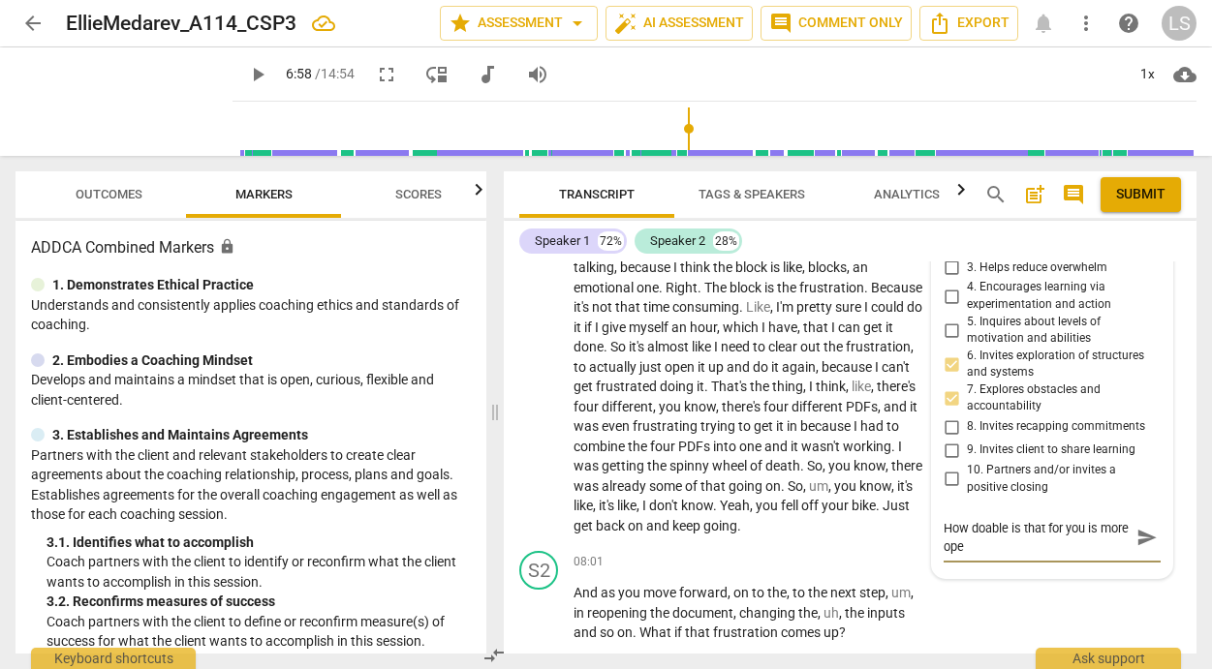
scroll to position [0, 0]
type textarea "How doable is that for you is more open"
type textarea "How doable is that for you is more opene"
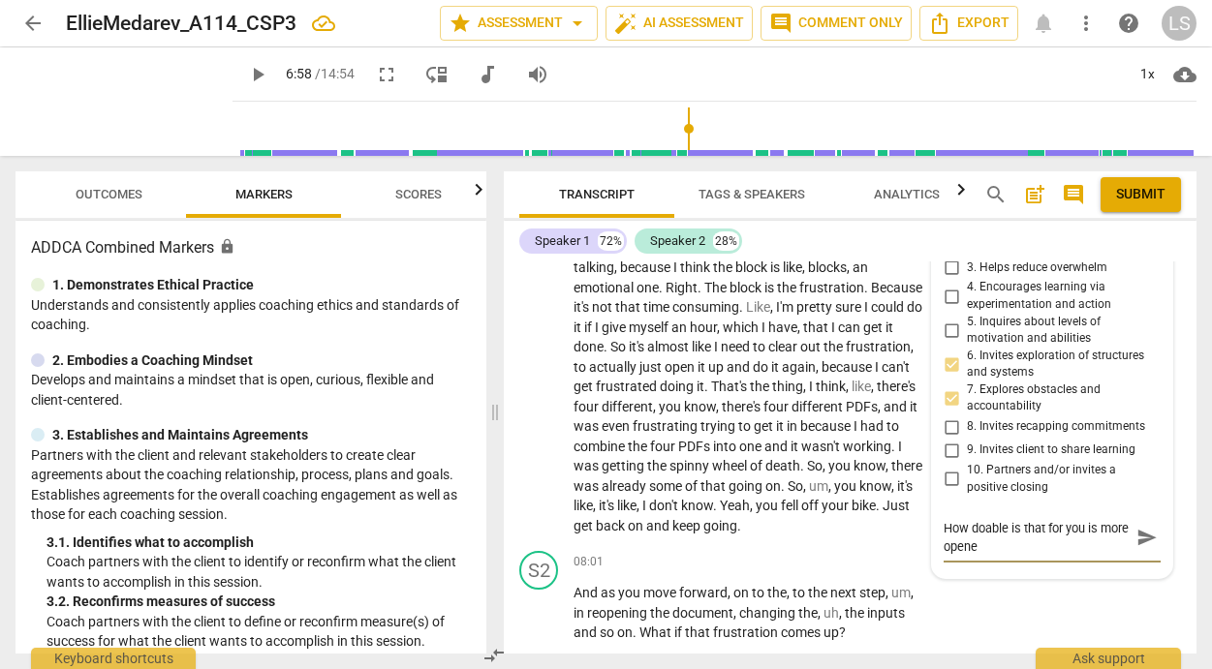
type textarea "How doable is that for you is more openen"
type textarea "How doable is that for you is more openend"
type textarea "How doable is that for you is more openende"
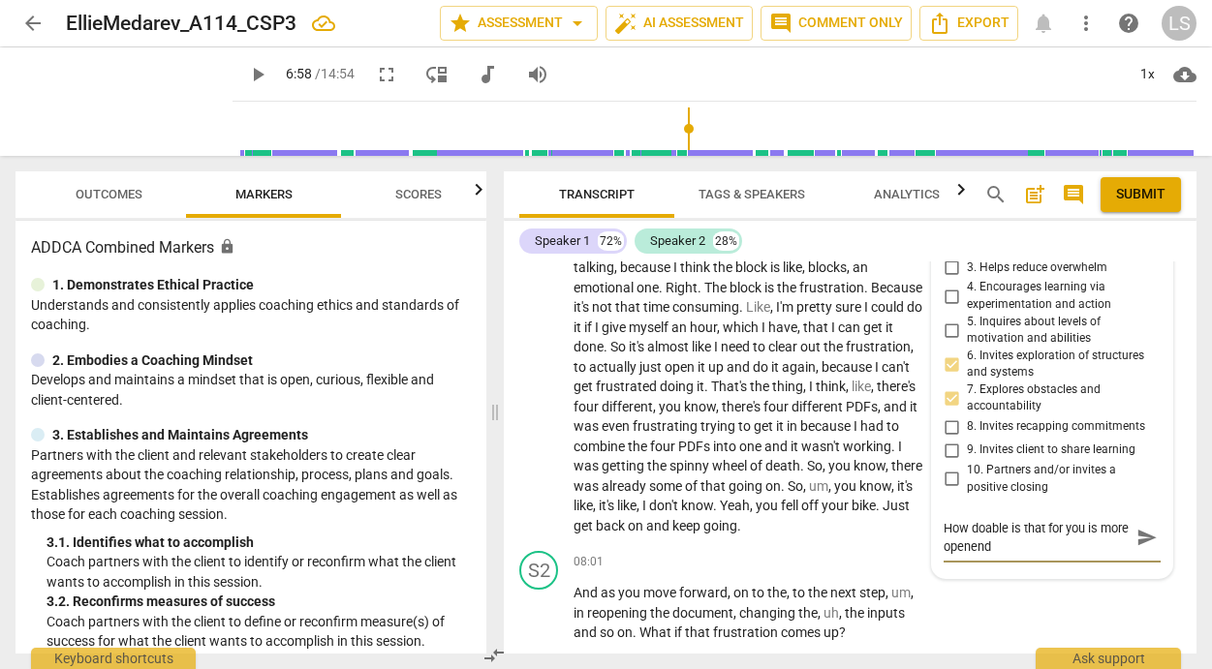
type textarea "How doable is that for you is more openende"
type textarea "How doable is that for you is more openended"
click at [1136, 527] on span "send" at bounding box center [1146, 537] width 21 height 21
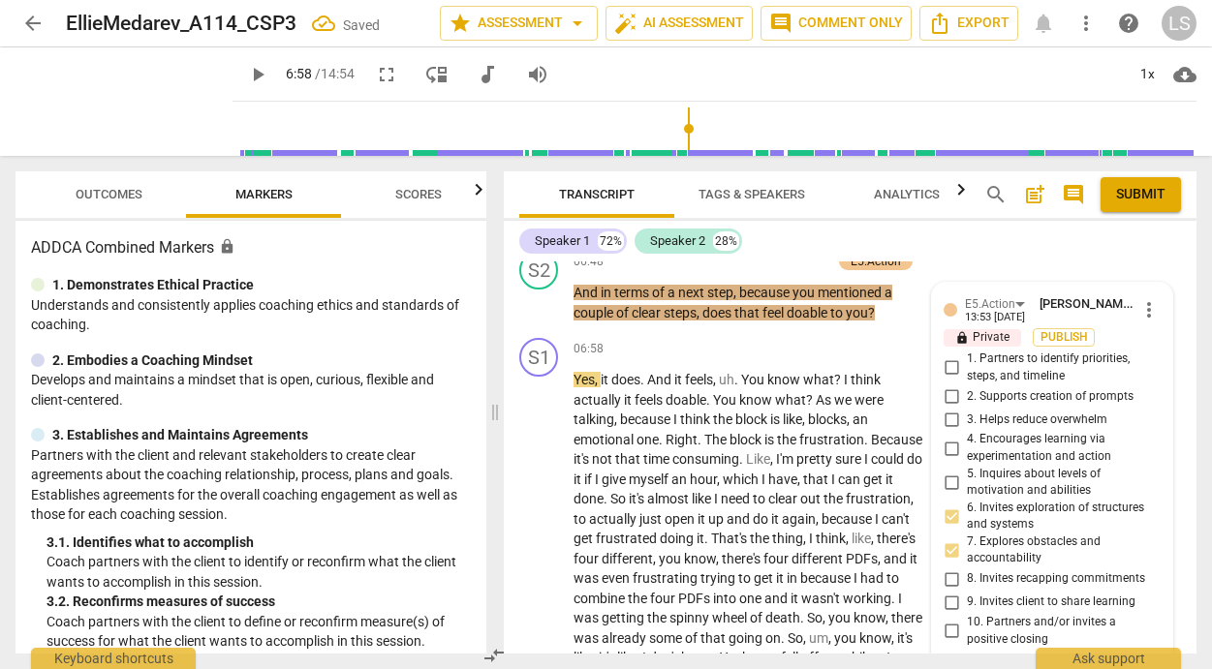
scroll to position [3069, 0]
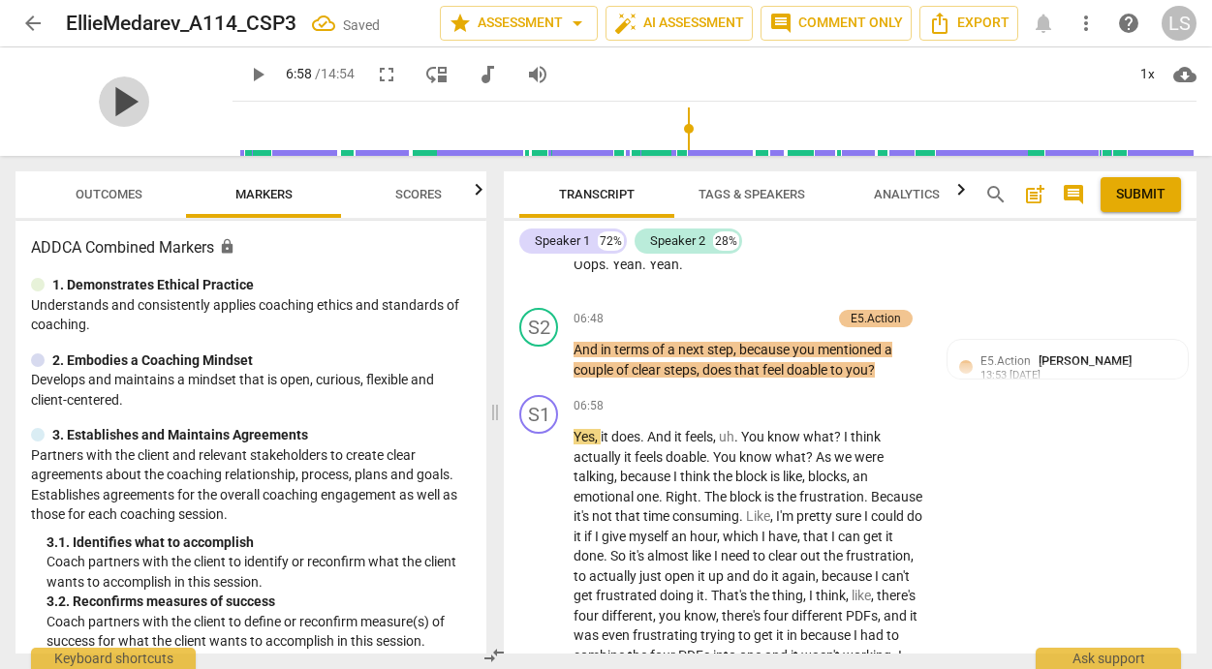
click at [119, 104] on span "play_arrow" at bounding box center [124, 102] width 50 height 50
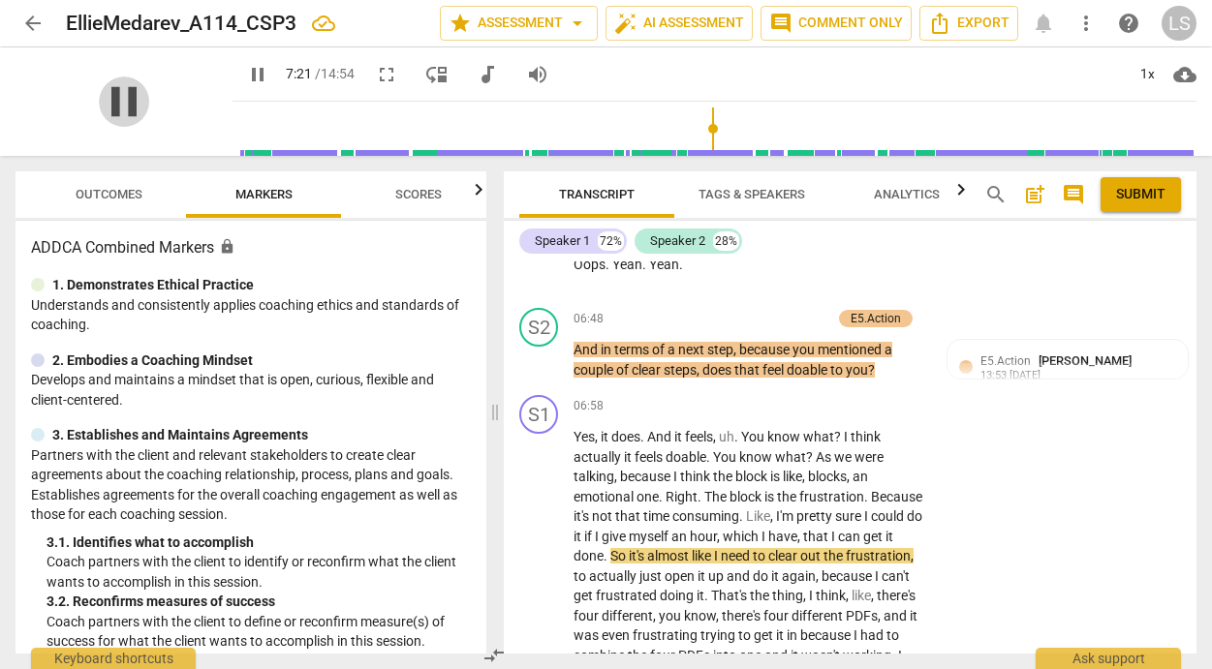
click at [115, 98] on span "pause" at bounding box center [124, 102] width 50 height 50
click at [115, 98] on span "play_arrow" at bounding box center [124, 102] width 50 height 50
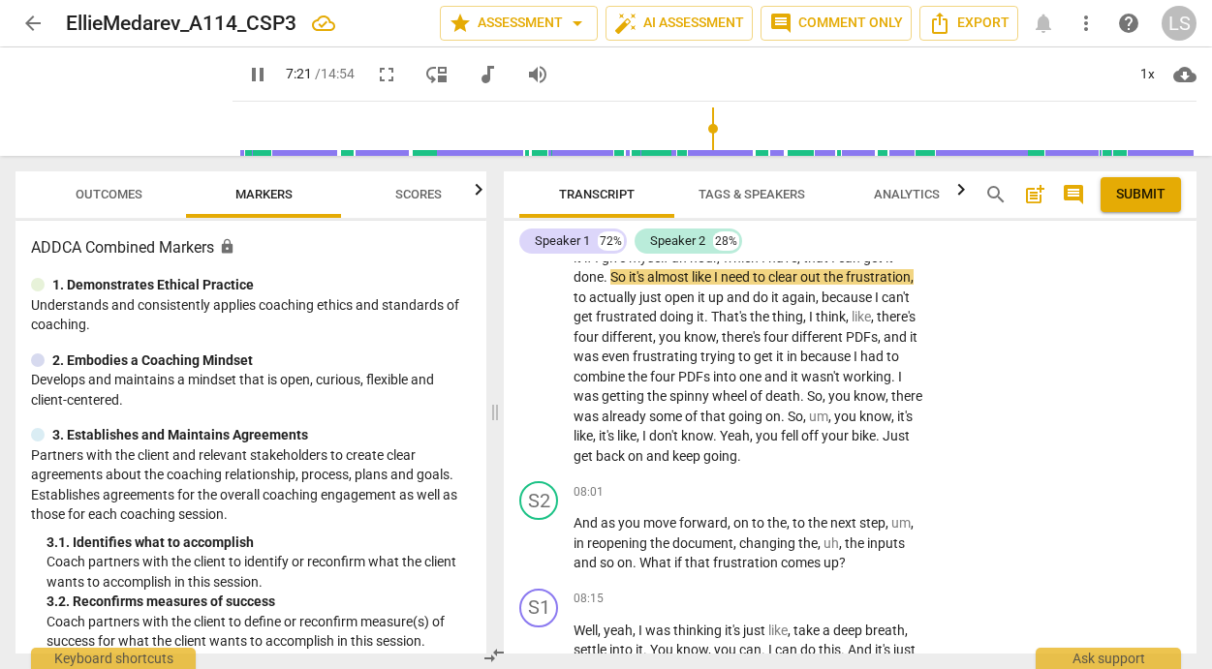
scroll to position [3357, 0]
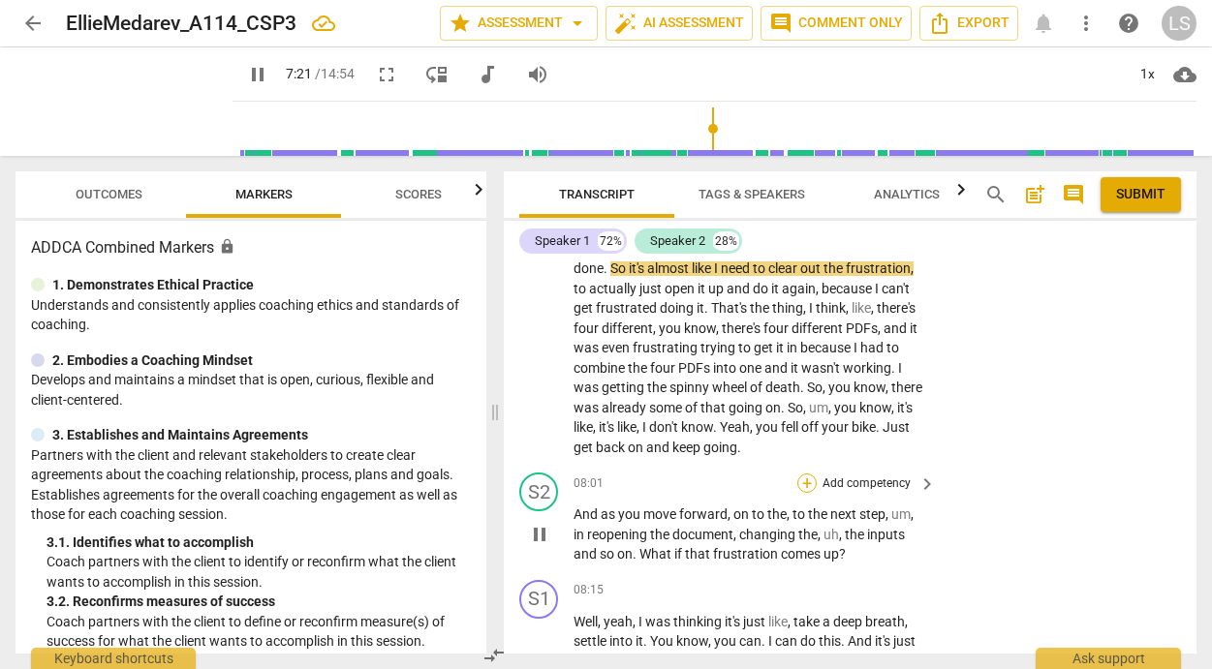
click at [800, 474] on div "+" at bounding box center [806, 483] width 19 height 19
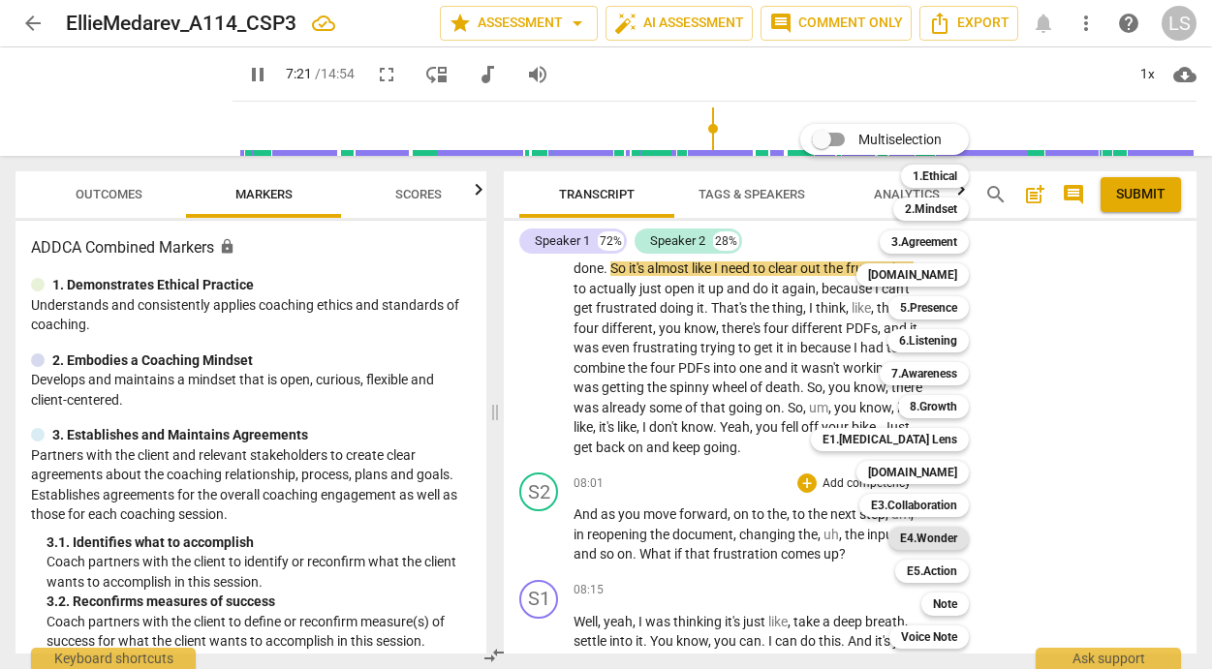
click at [936, 539] on b "E4.Wonder" at bounding box center [928, 538] width 57 height 23
type input "442"
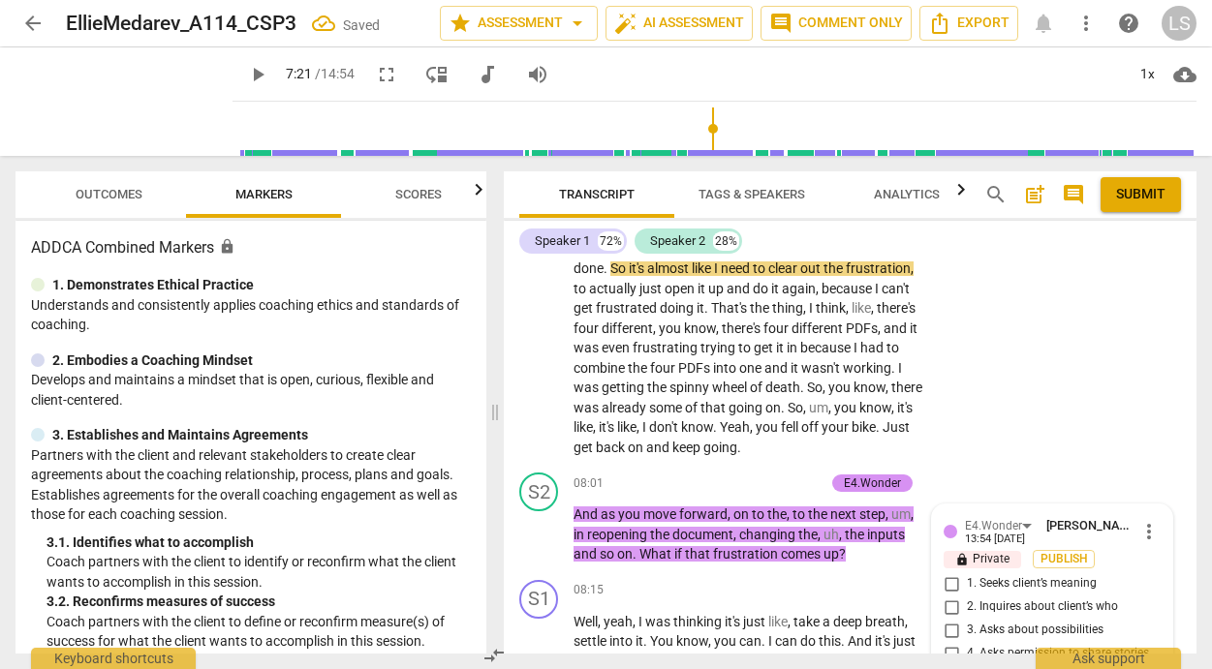
scroll to position [3673, 0]
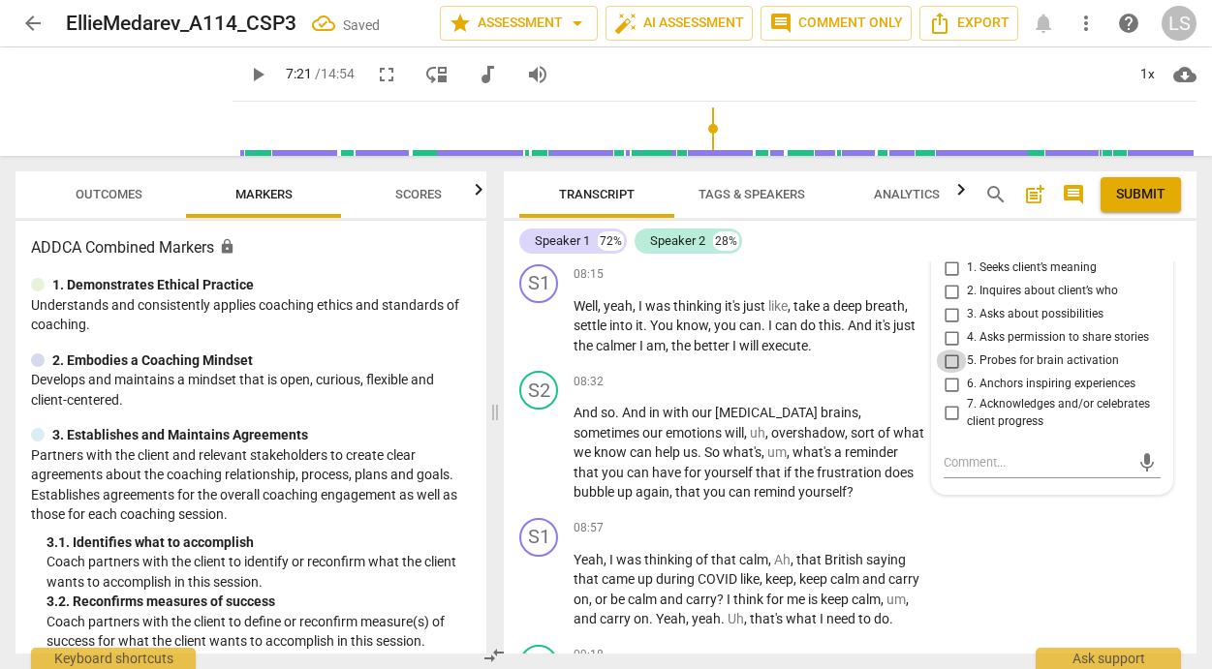
click at [948, 356] on input "5. Probes for brain activation" at bounding box center [951, 361] width 31 height 23
checkbox input "true"
click at [947, 303] on input "3. Asks about possibilities" at bounding box center [951, 314] width 31 height 23
checkbox input "true"
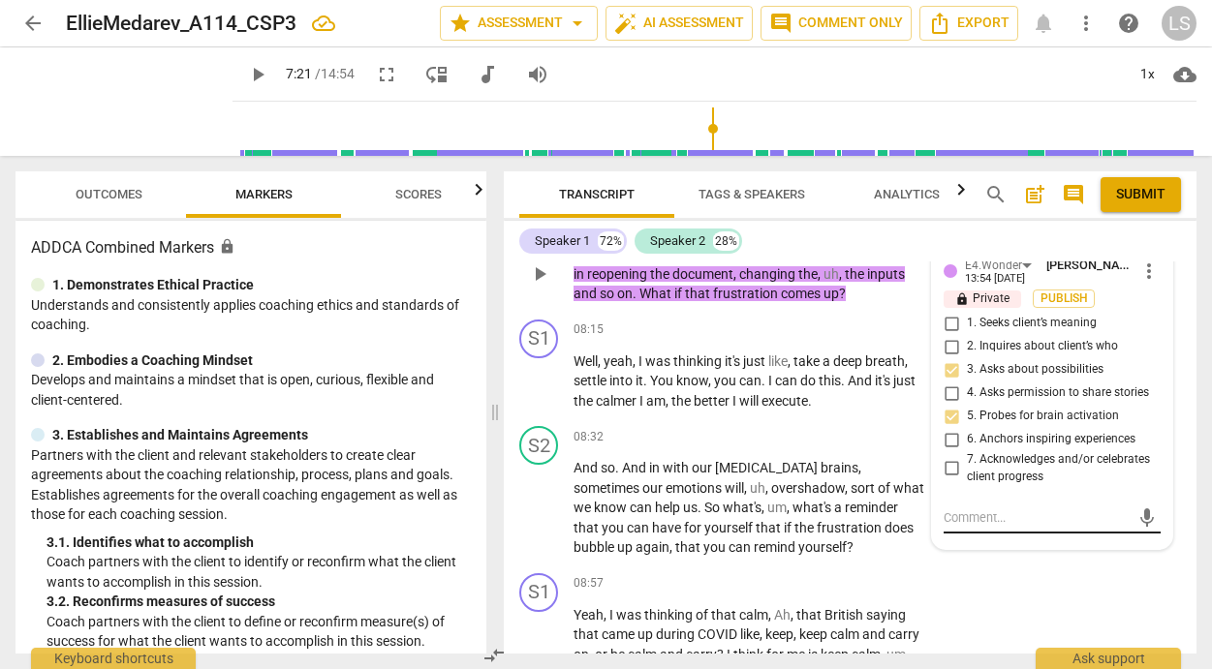
click at [983, 517] on textarea at bounding box center [1036, 517] width 186 height 18
type textarea "W"
type textarea "Wh"
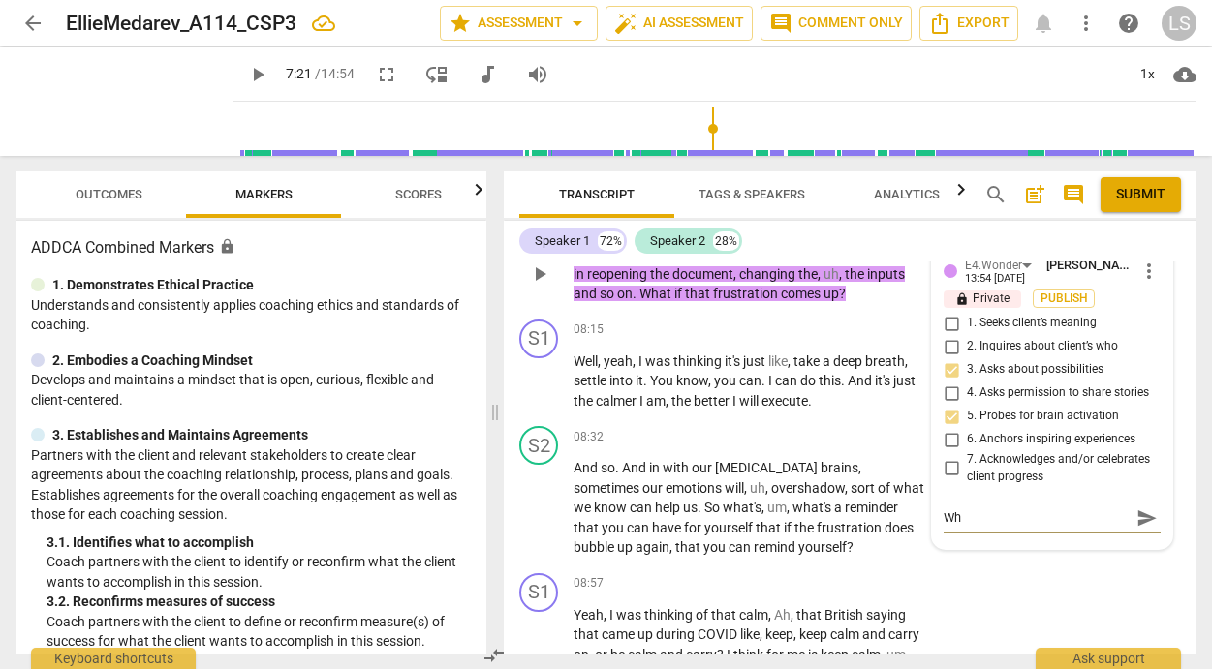
type textarea "Wha"
type textarea "Whaa"
type textarea "Whaat"
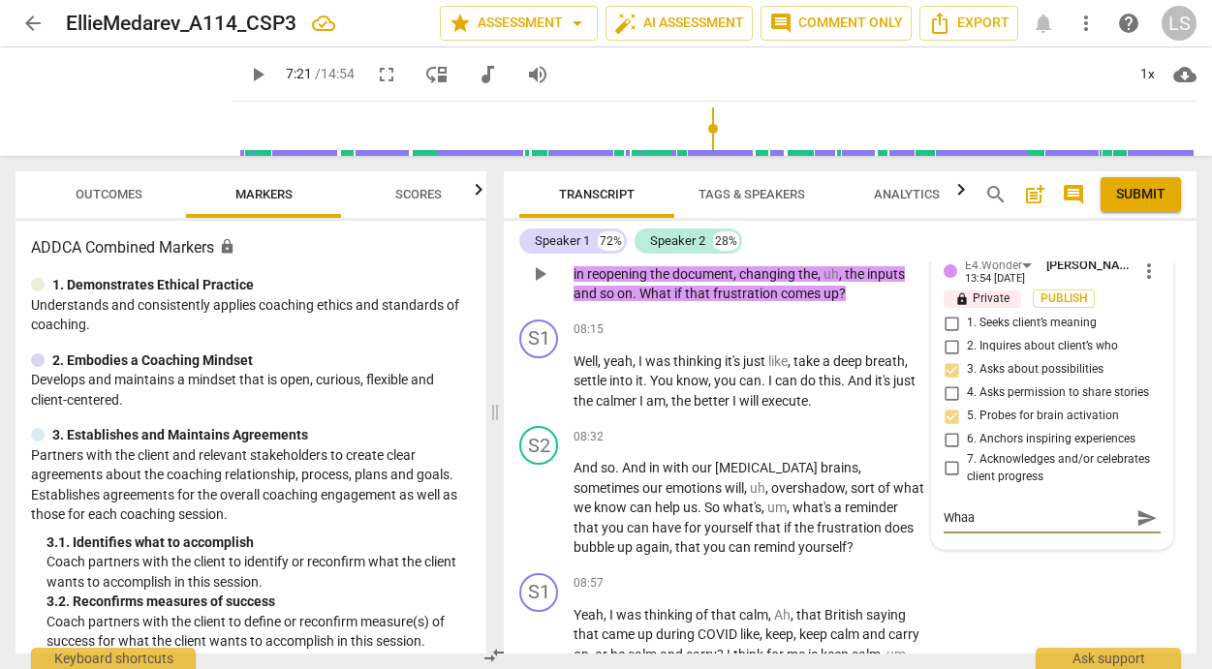
type textarea "Whaat"
type textarea "Whaat c"
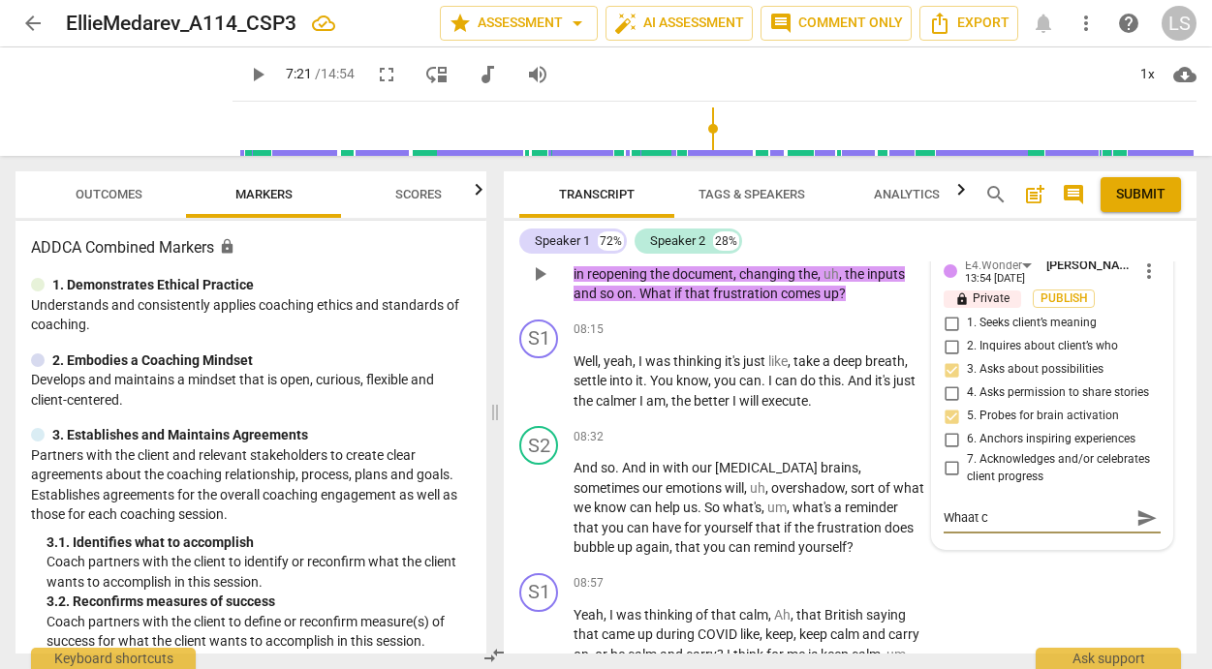
type textarea "Whaat ca"
type textarea "Whaat can"
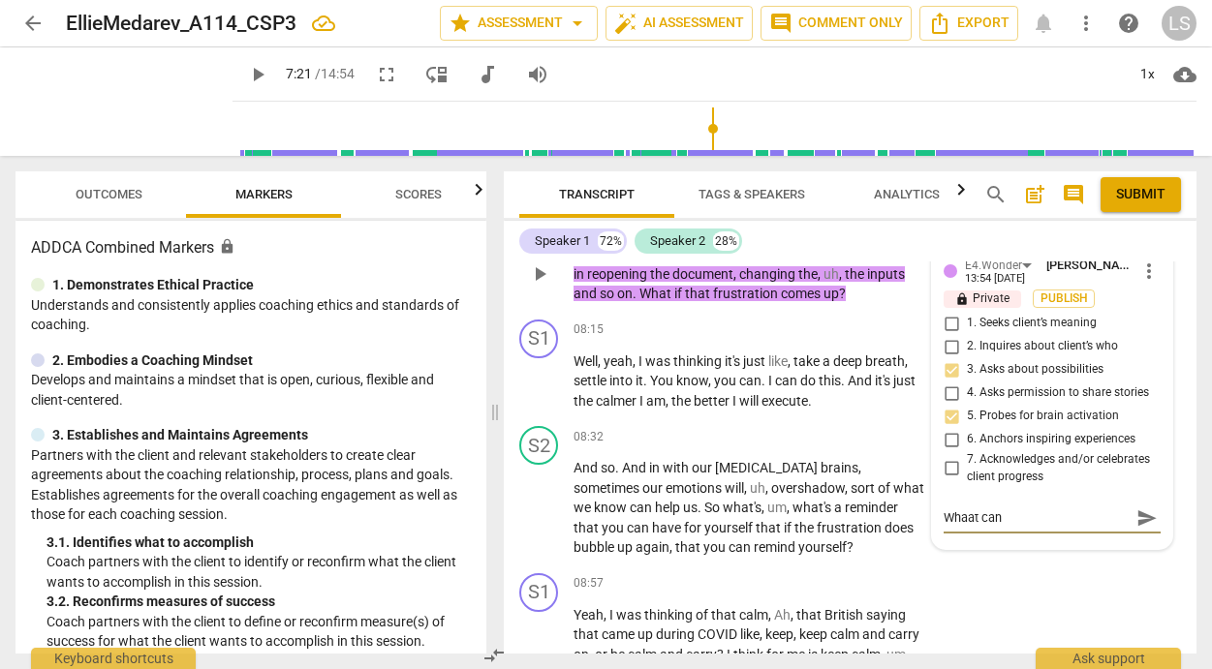
type textarea "Whaat can"
type textarea "Whaat can h"
type textarea "Whaat can he"
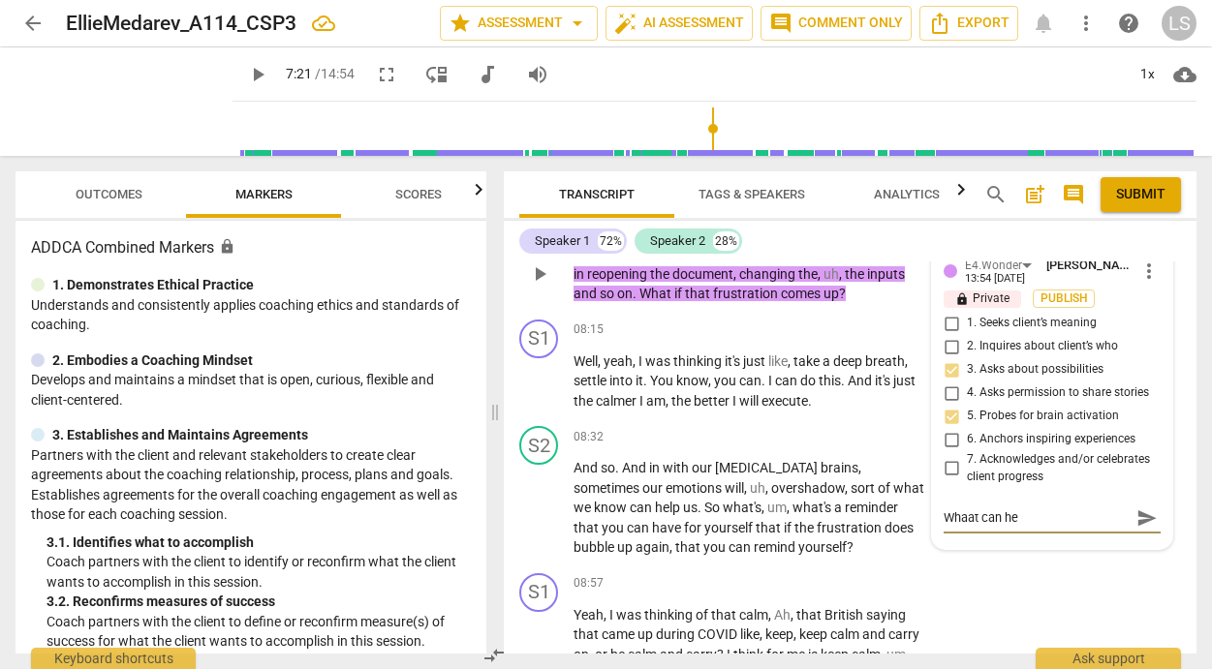
type textarea "Whaat can he"
type textarea "Whaat can he d"
type textarea "Whaat can he do"
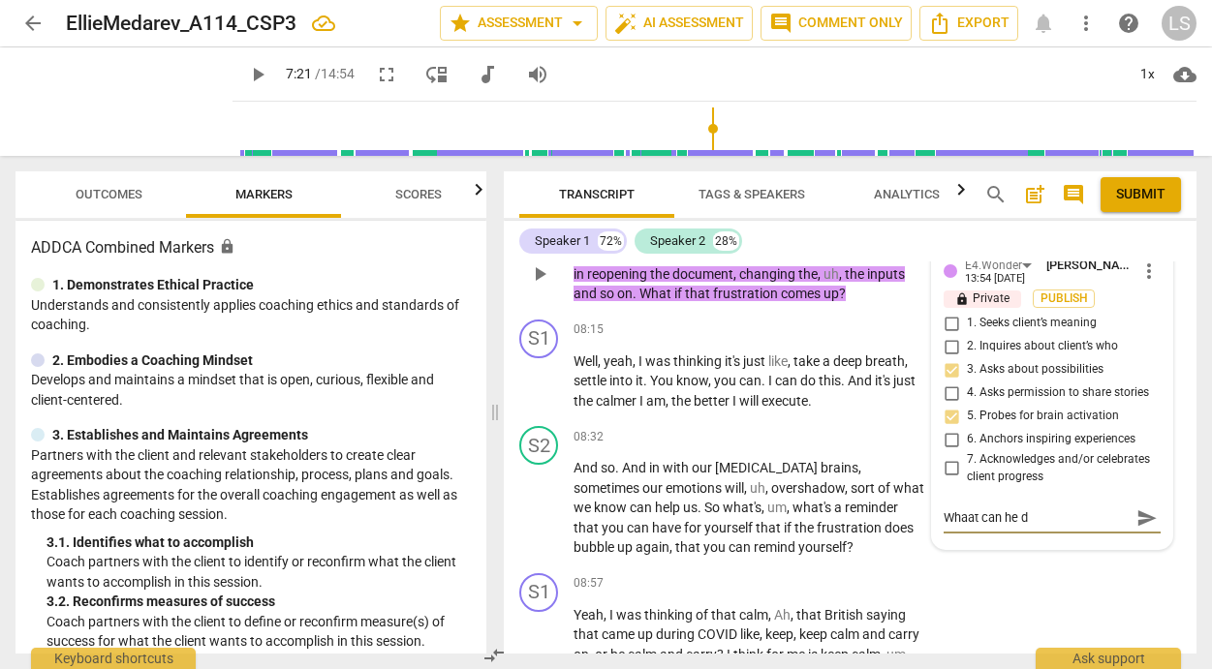
type textarea "Whaat can he do"
type textarea "Whaat can he do?"
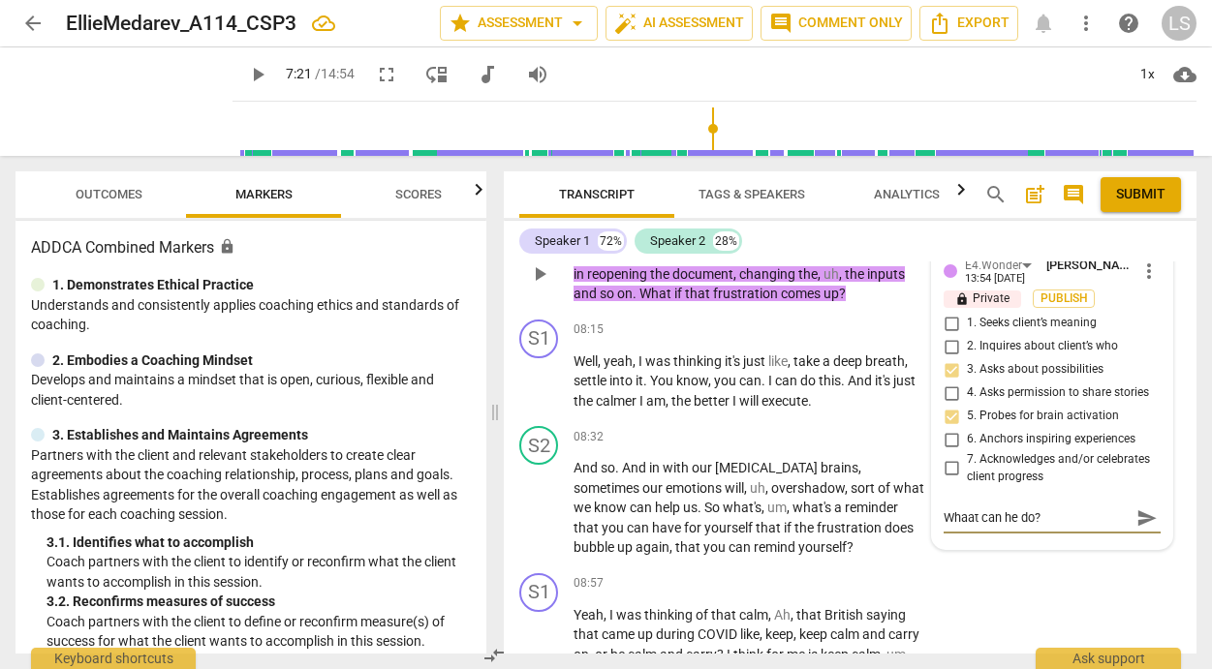
type textarea "Whaat can he do? W"
type textarea "Whaat can he do? Wh"
type textarea "Whaat can he do? Whe"
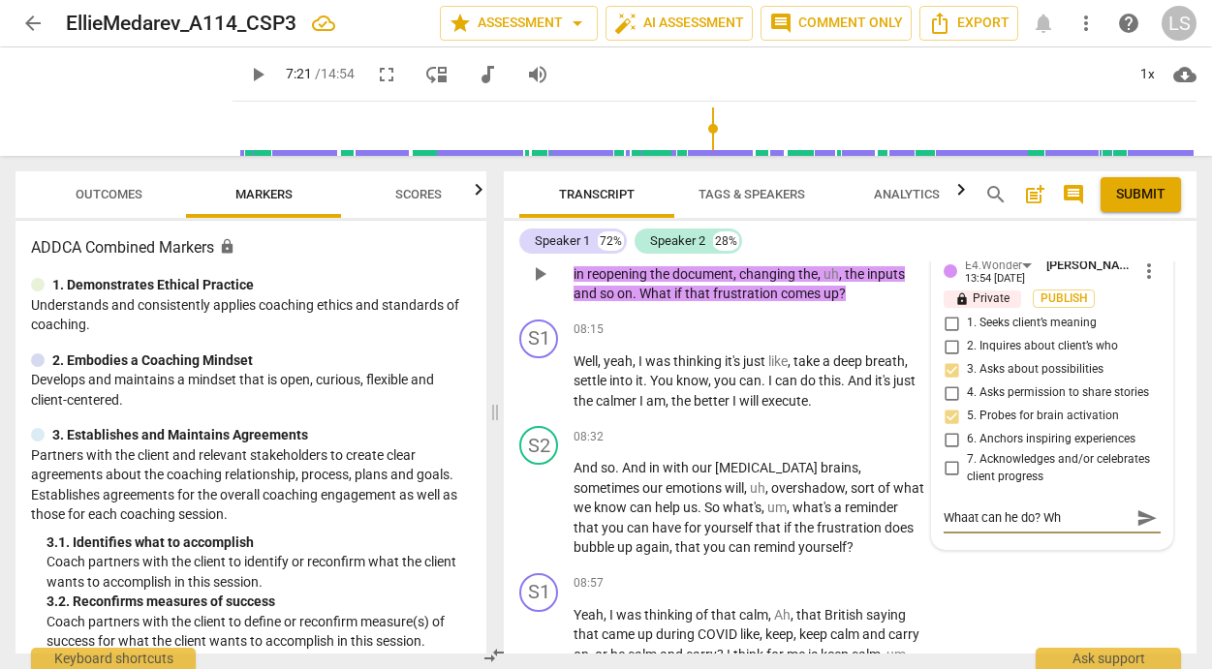
type textarea "Whaat can he do? Whe"
type textarea "Whaat can he do? Wher"
type textarea "Whaat can he do? Where"
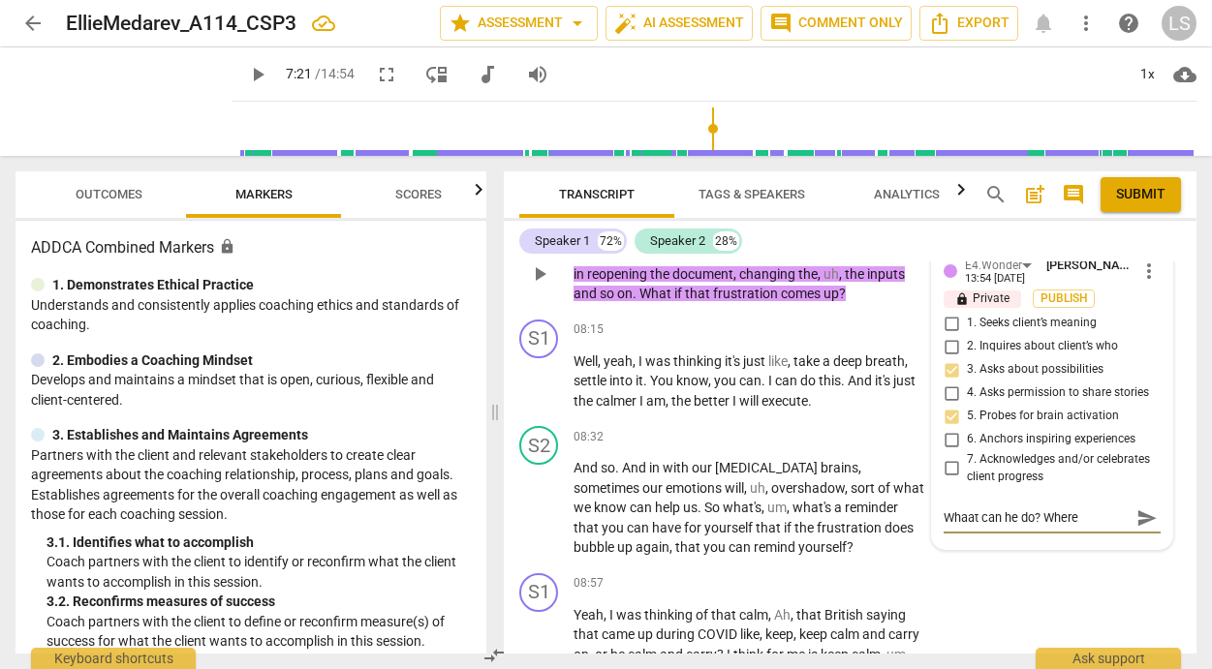
type textarea "Whaat can he do? Where"
type textarea "Whaat can he do? Where a"
type textarea "Whaat can he do? Where ar"
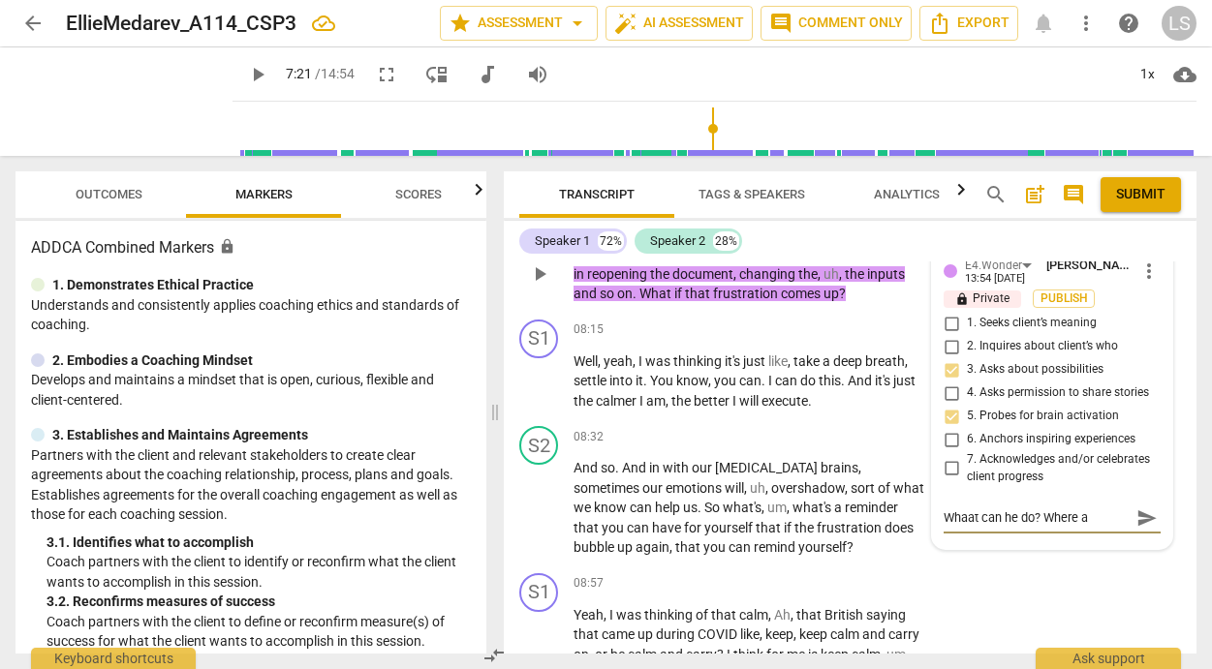
type textarea "Whaat can he do? Where ar"
type textarea "Whaat can he do? Where are"
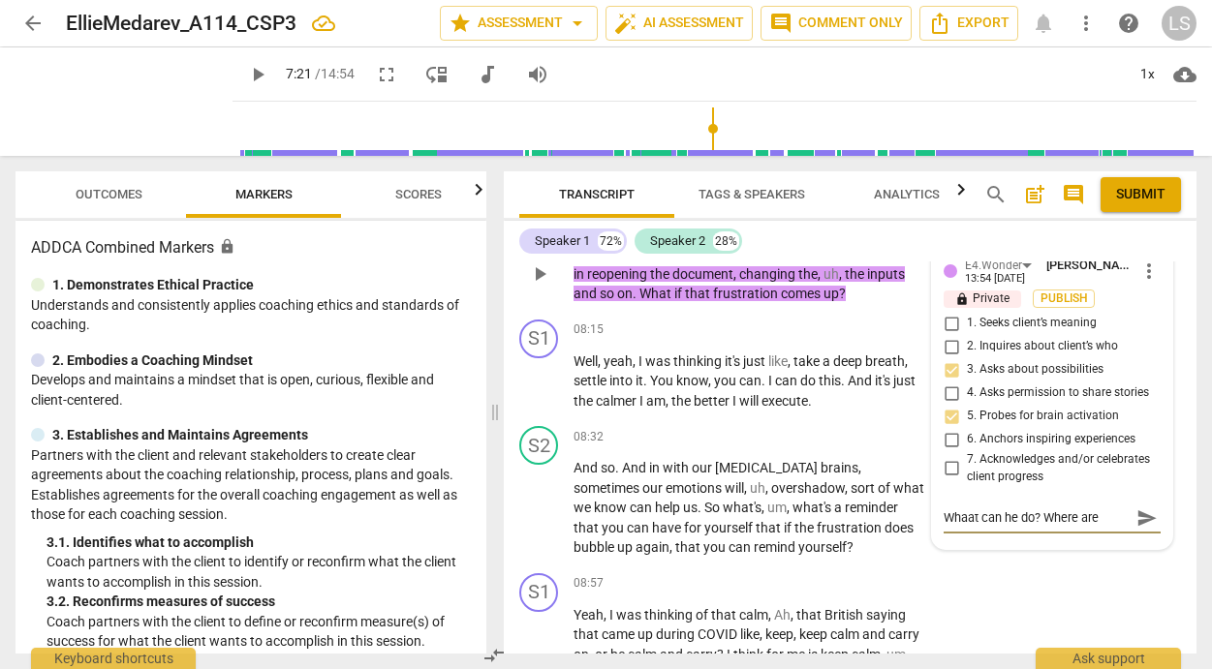
type textarea "Whaat can he do? Where are t"
type textarea "Whaat can he do? Where are th"
type textarea "Whaat can he do? Where are the"
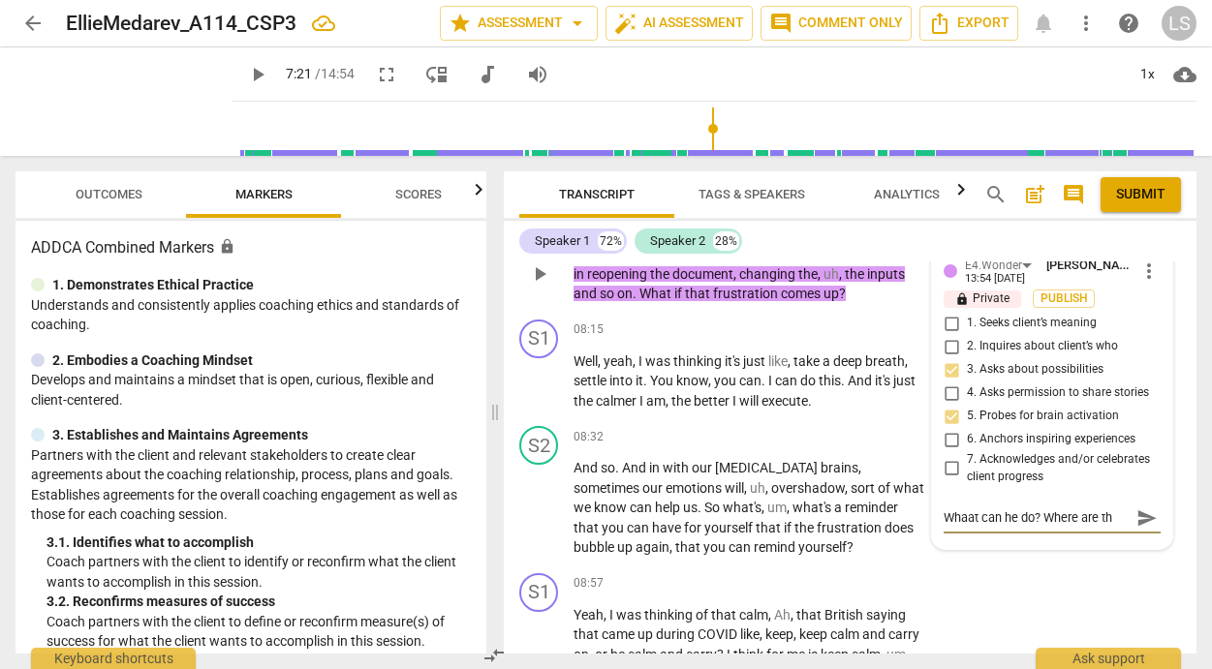
type textarea "Whaat can he do? Where are the"
type textarea "Whaat can he do? Where are the s"
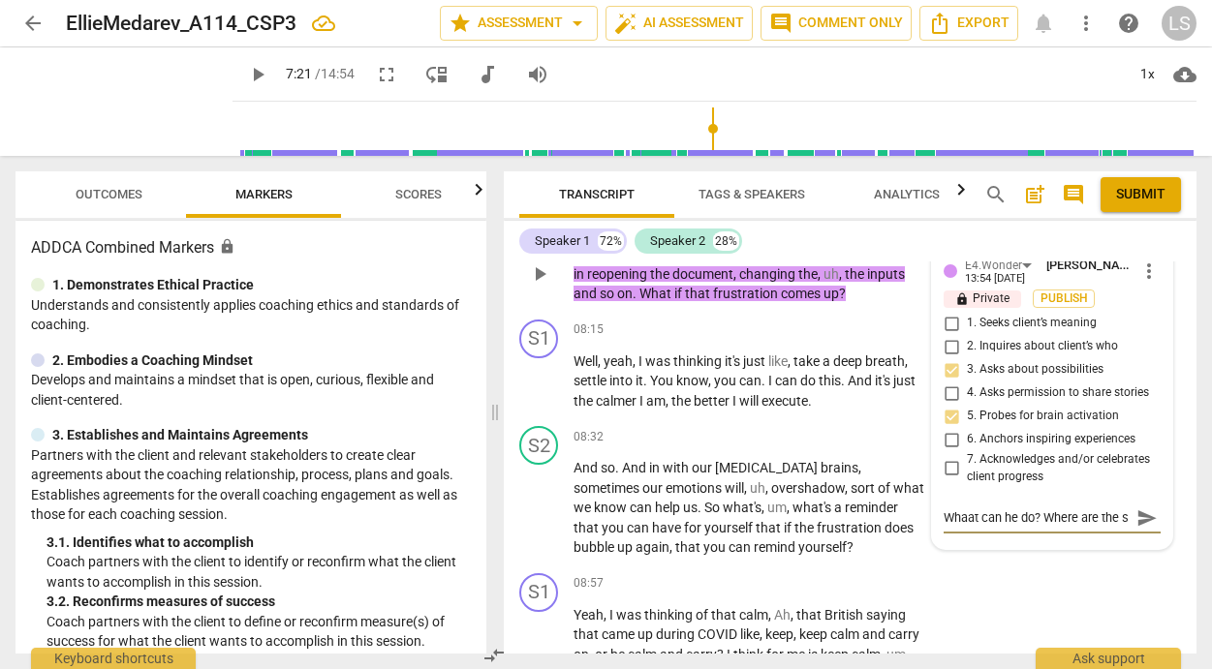
scroll to position [16, 0]
type textarea "Whaat can he do? Where are the st"
type textarea "Whaat can he do? Where are the str"
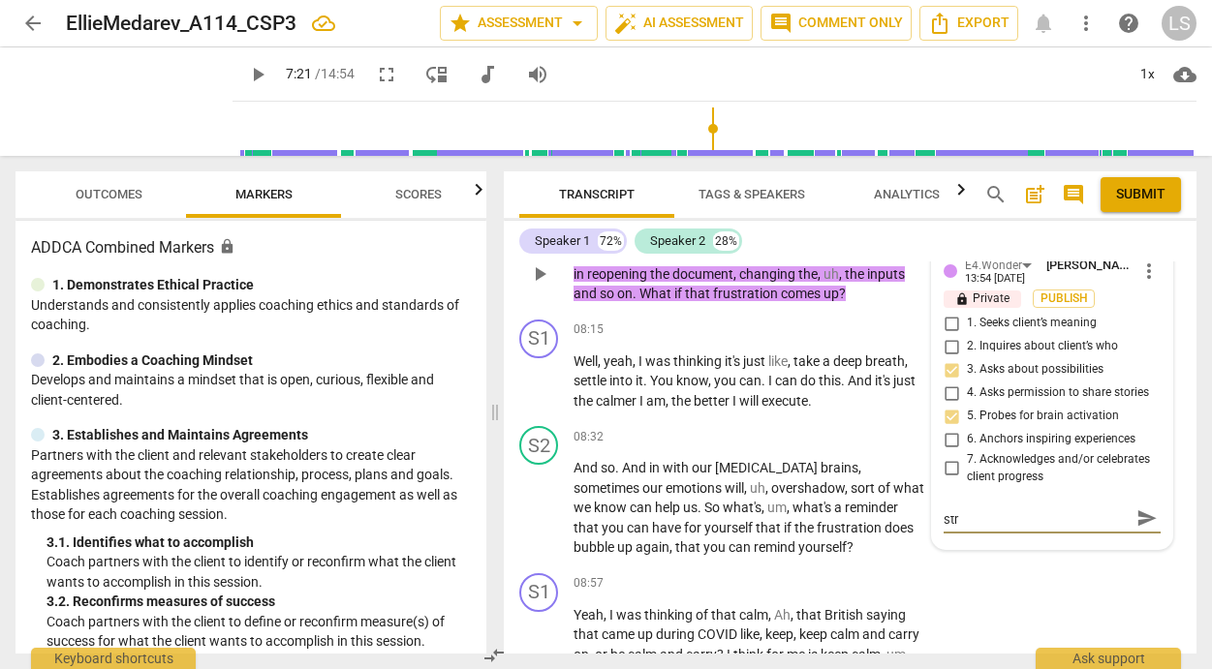
type textarea "Whaat can he do? Where are the stre"
type textarea "Whaat can he do? Where are the stren"
type textarea "Whaat can he do? Where are the [PERSON_NAME]"
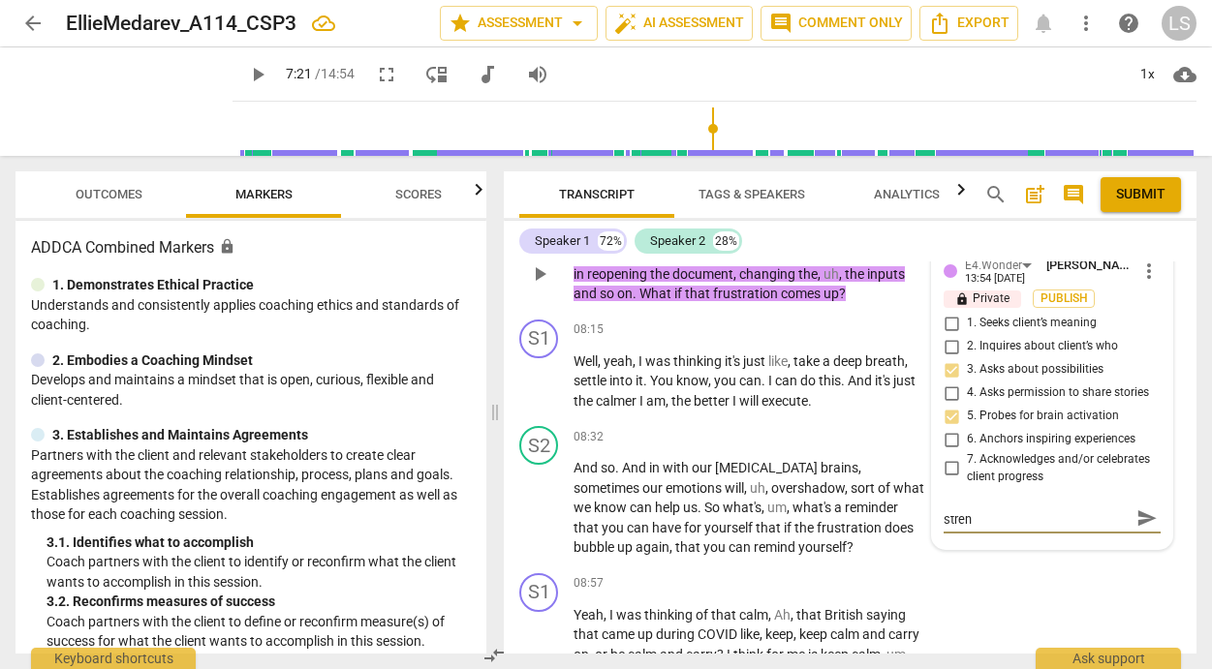
type textarea "Whaat can he do? Where are the [PERSON_NAME]"
type textarea "Whaat can he do? Where are the strengt"
type textarea "Whaat can he do? Where are the strength"
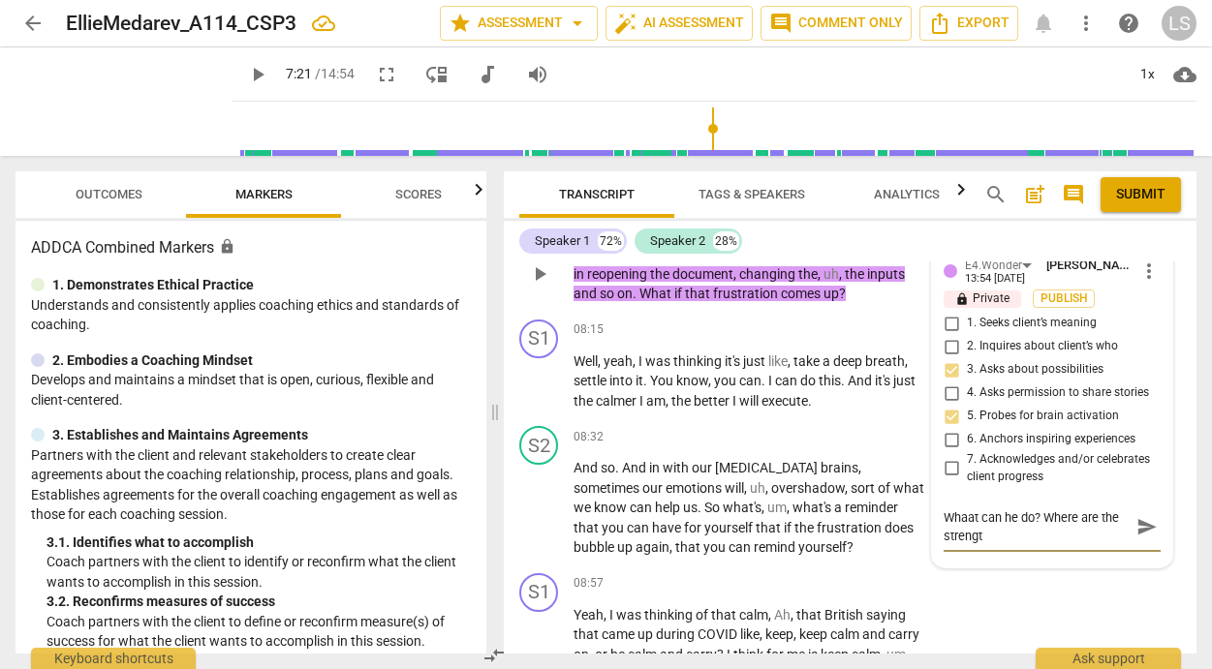
type textarea "Whaat can he do? Where are the strength"
type textarea "Whaat can he do? Where are the strengths"
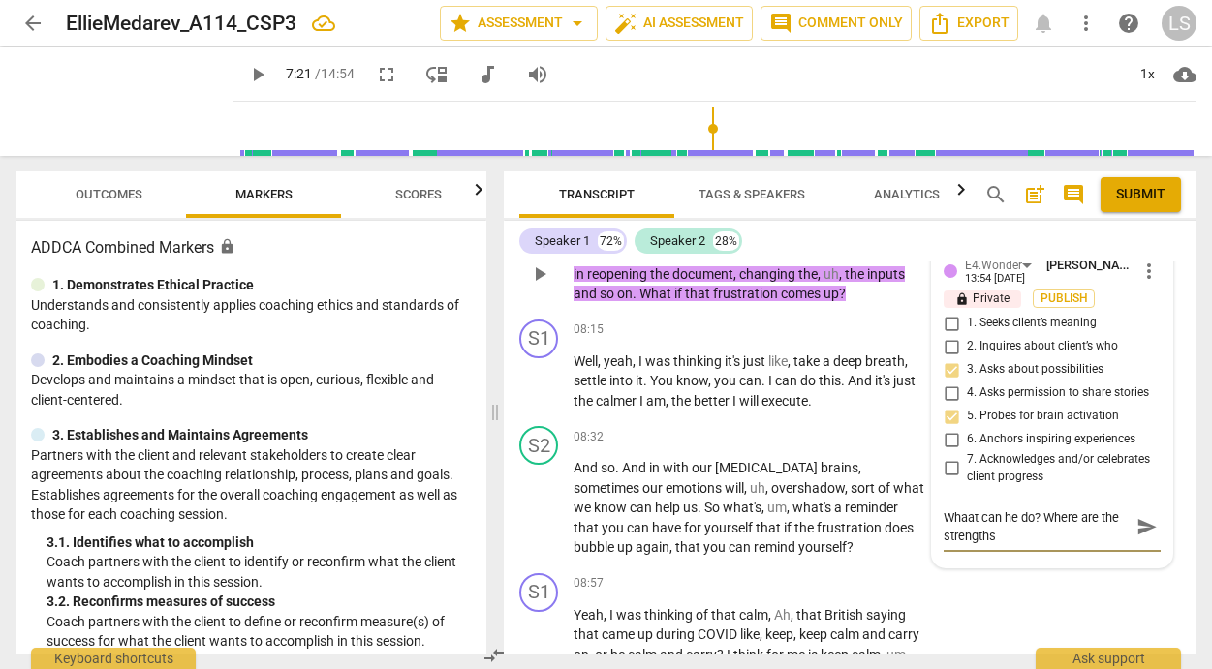
type textarea "Whaat can he do? Where are the strengths h"
type textarea "Whaat can he do? Where are the strengths he"
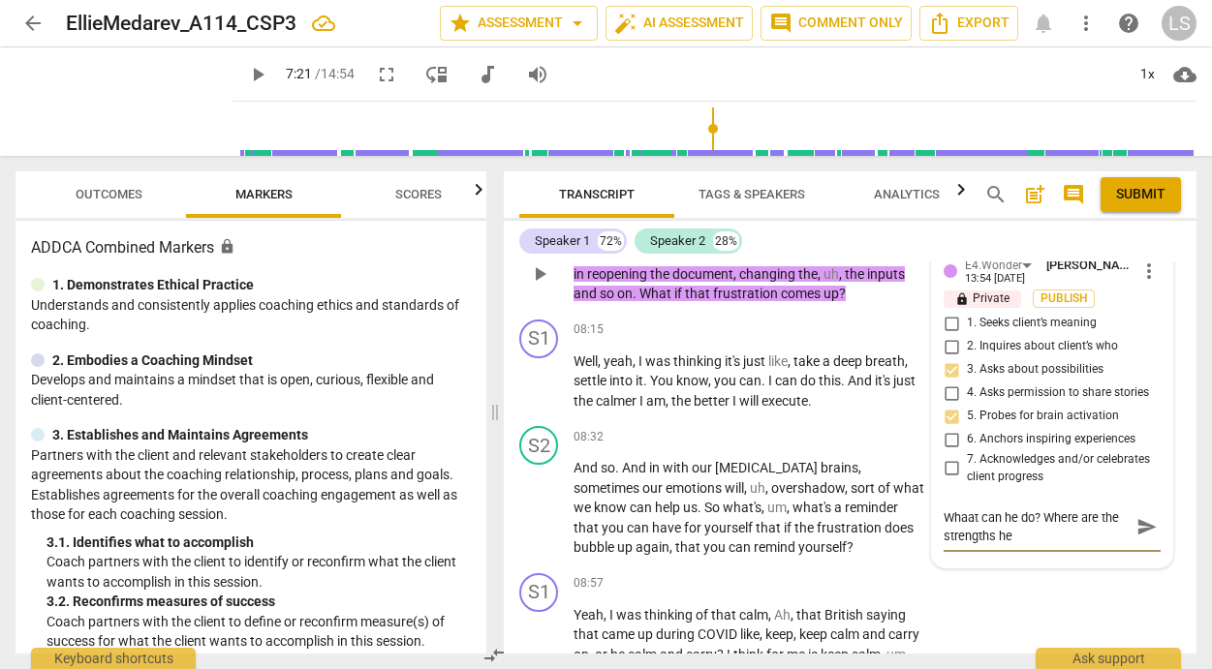
type textarea "Whaat can he do? Where are the strengths he"
type textarea "Whaat can he do? Where are the strengths he c"
type textarea "Whaat can he do? Where are the strengths he ca"
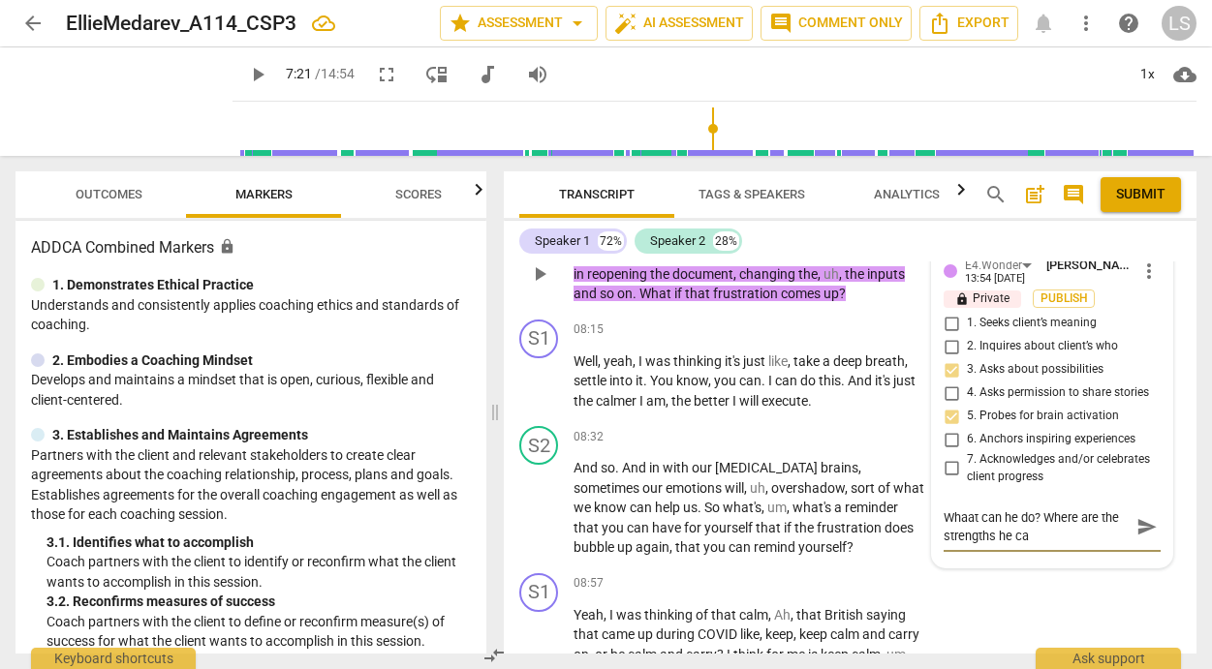
type textarea "Whaat can he do? Where are the strengths he can"
type textarea "Whaat can he do? Where are the strengths he can p"
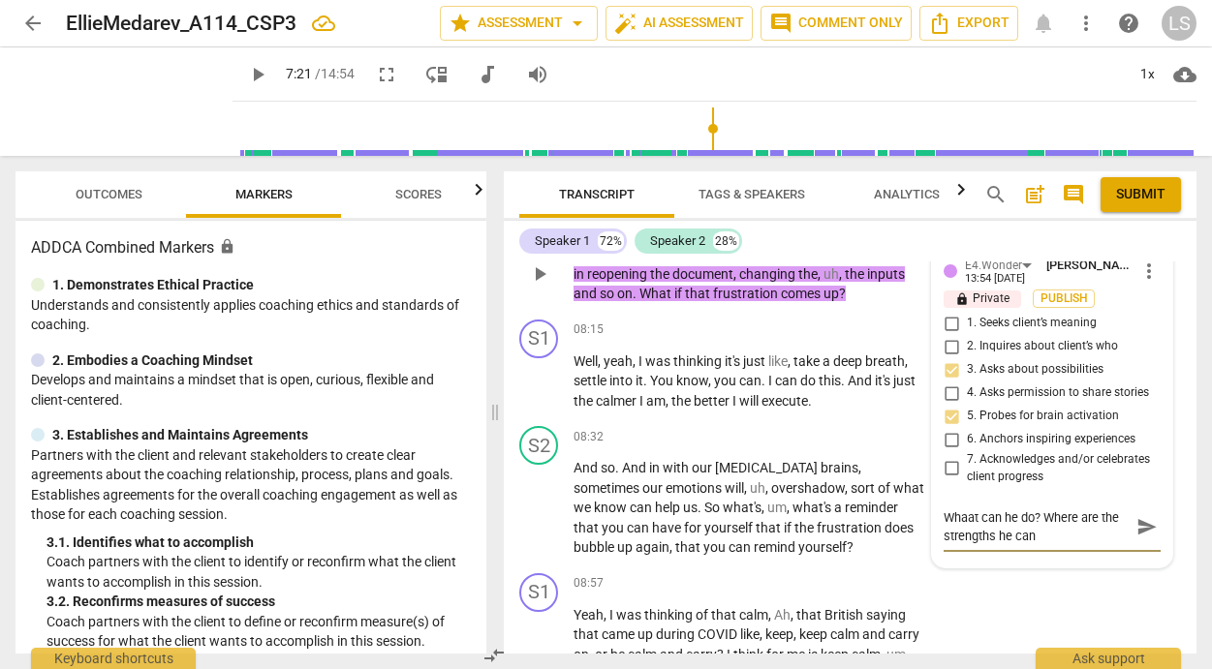
type textarea "Whaat can he do? Where are the strengths he can p"
type textarea "Whaat can he do? Where are the strengths he can pu"
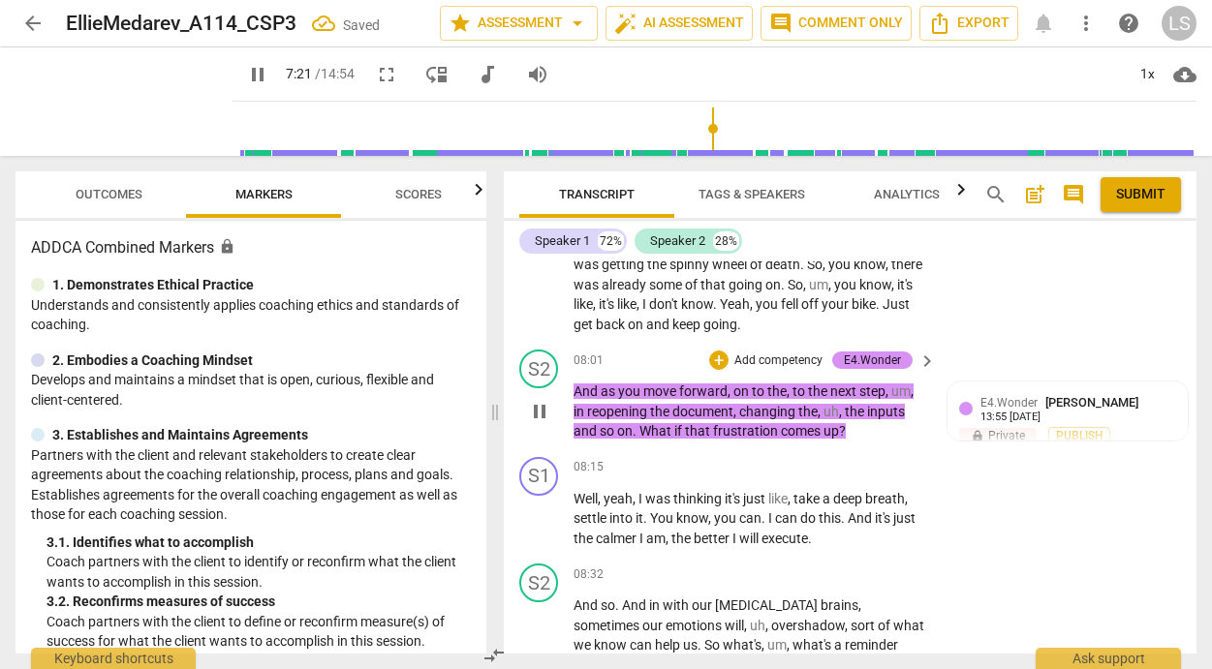
click at [787, 353] on p "Add competency" at bounding box center [778, 361] width 92 height 17
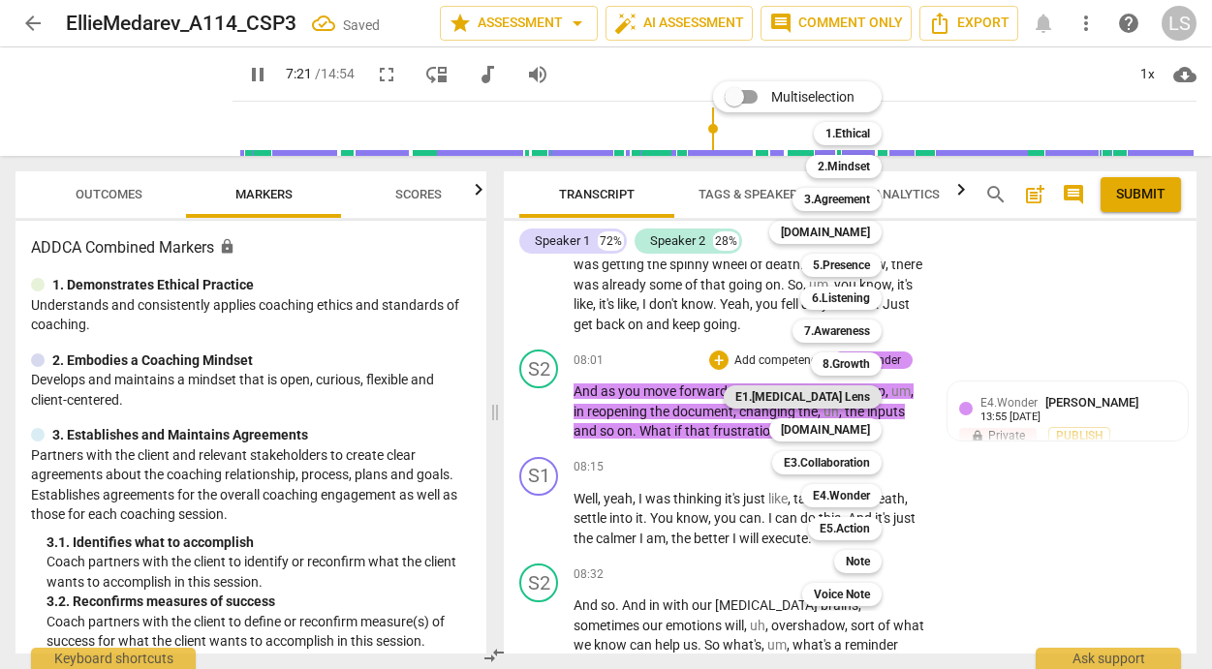
click at [841, 397] on b "E1.[MEDICAL_DATA] Lens" at bounding box center [802, 396] width 135 height 23
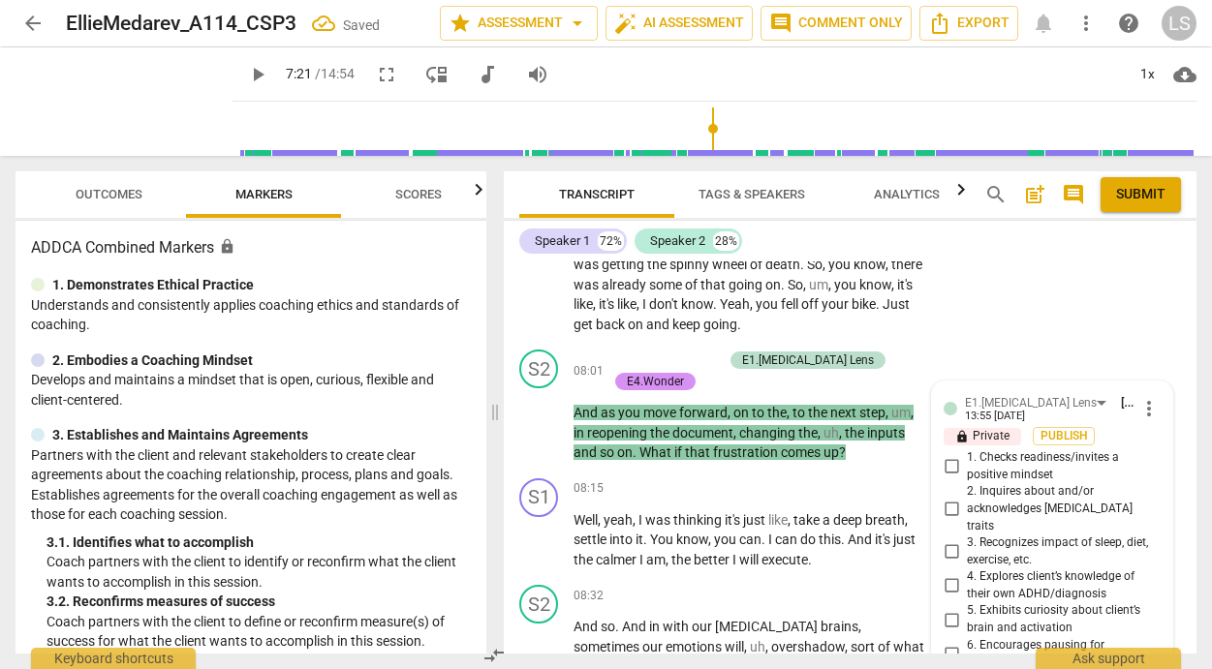
scroll to position [3807, 0]
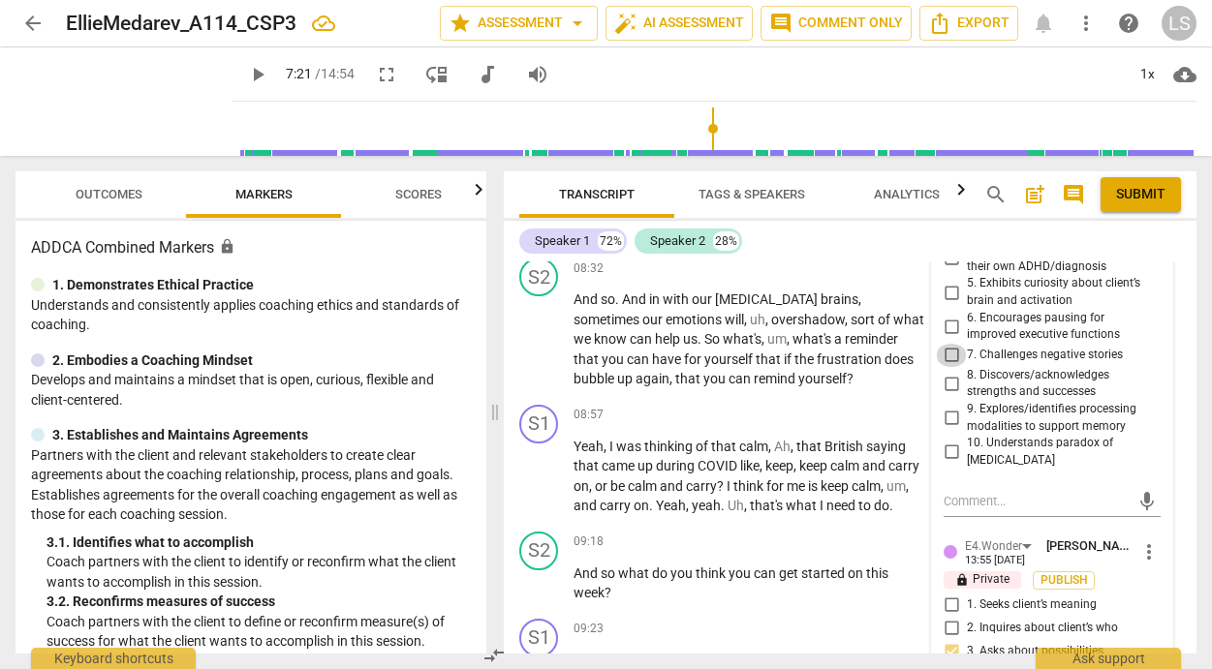
click at [945, 344] on input "7. Challenges negative stories" at bounding box center [951, 355] width 31 height 23
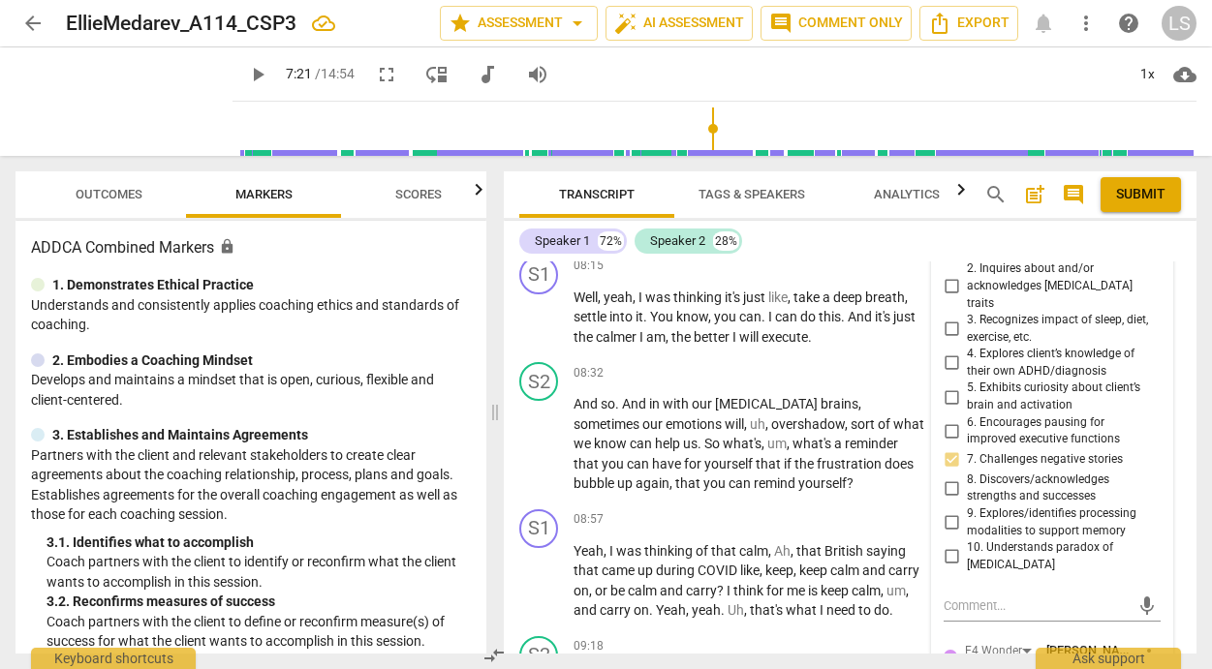
scroll to position [3697, 0]
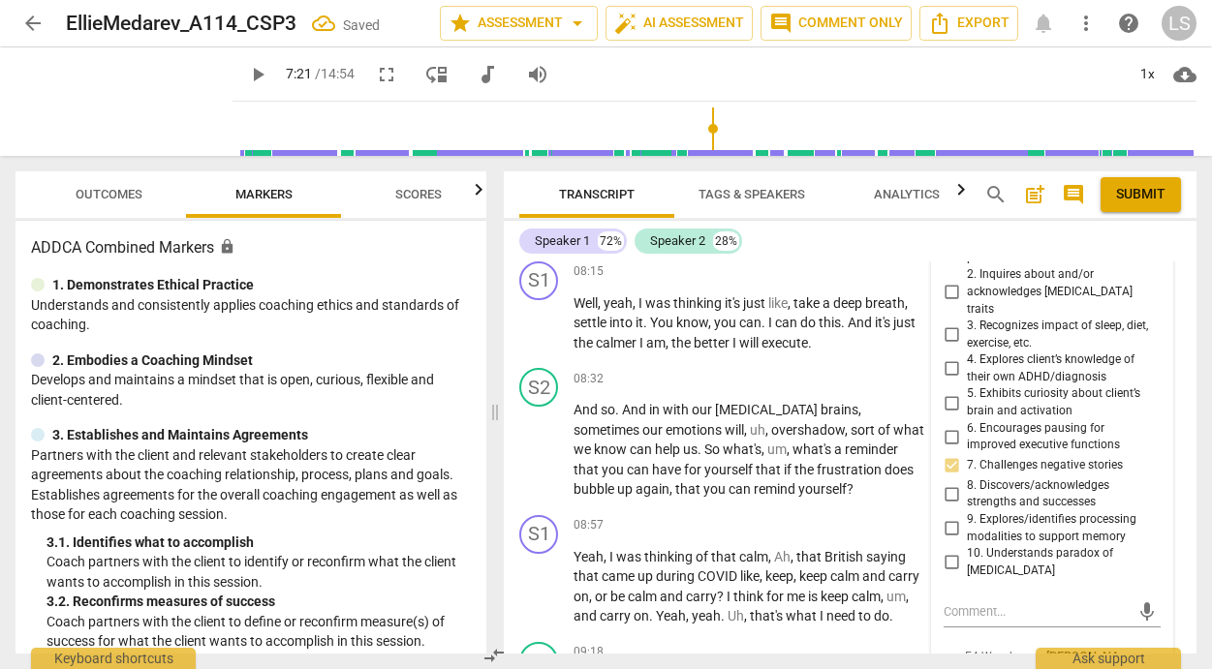
click at [946, 391] on input "5. Exhibits curiosity about client’s brain and activation" at bounding box center [951, 402] width 31 height 23
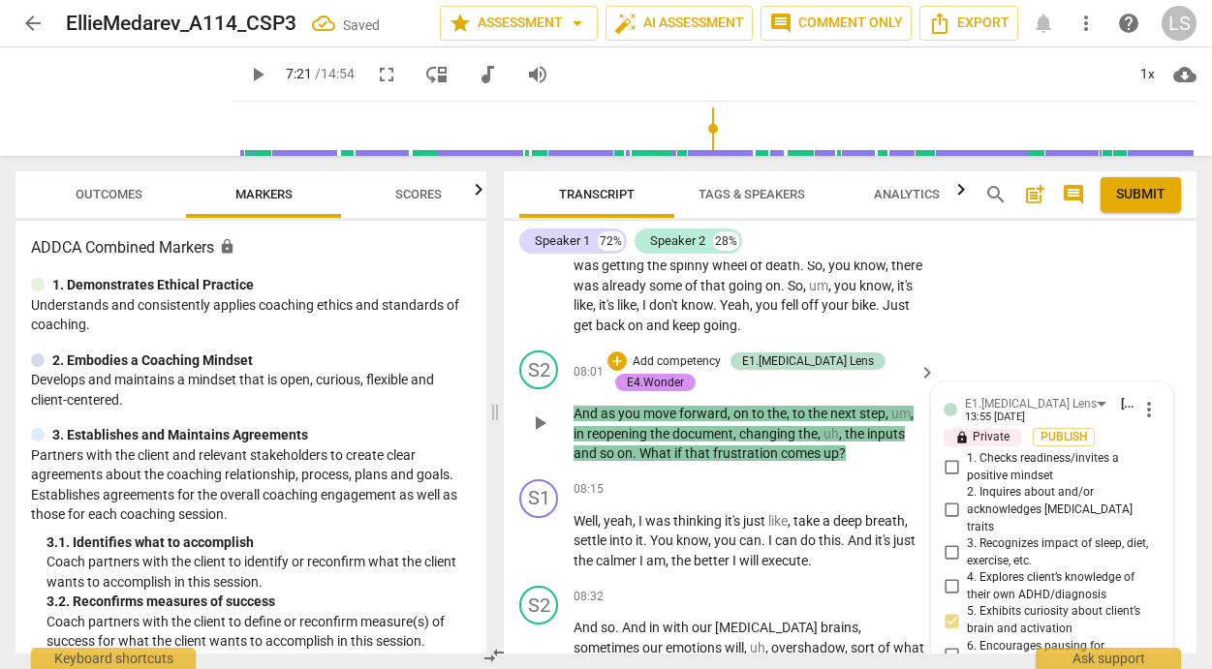
scroll to position [3476, 0]
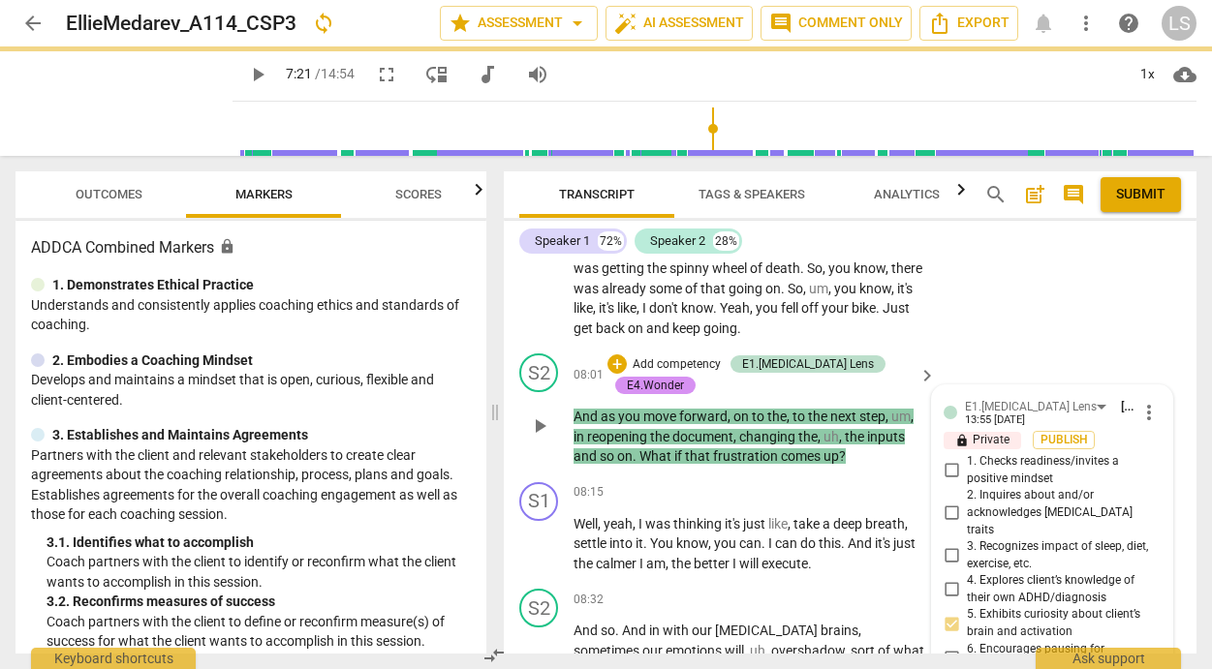
click at [697, 356] on p "Add competency" at bounding box center [677, 364] width 92 height 17
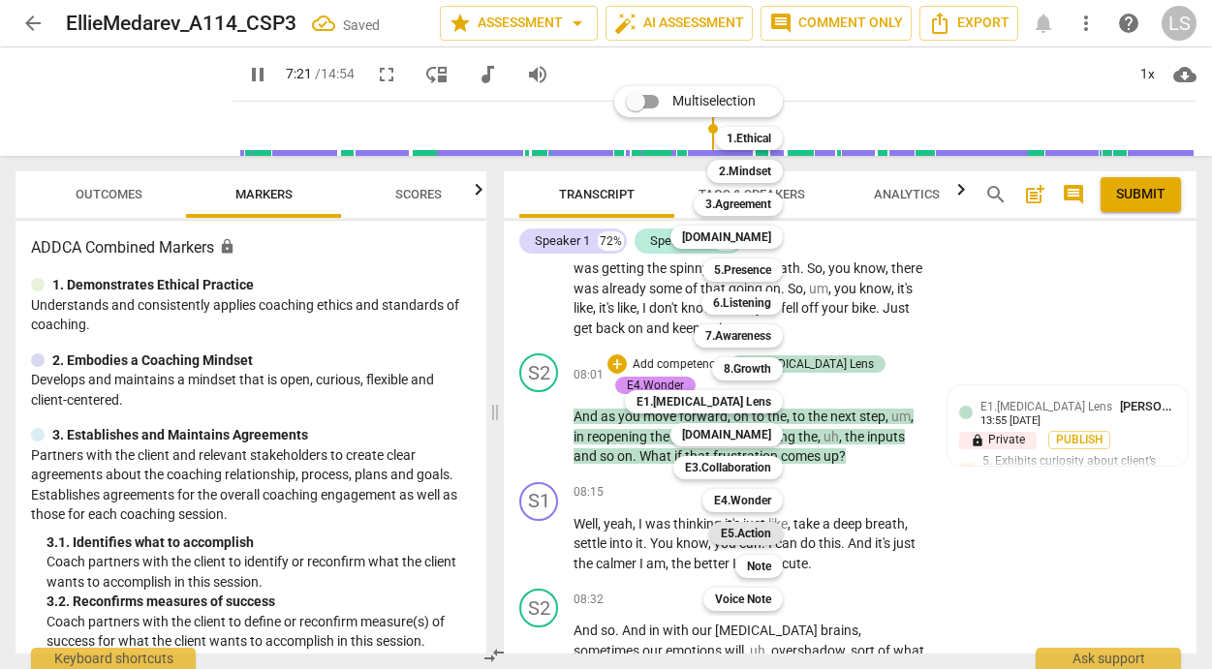
click at [744, 529] on b "E5.Action" at bounding box center [746, 533] width 50 height 23
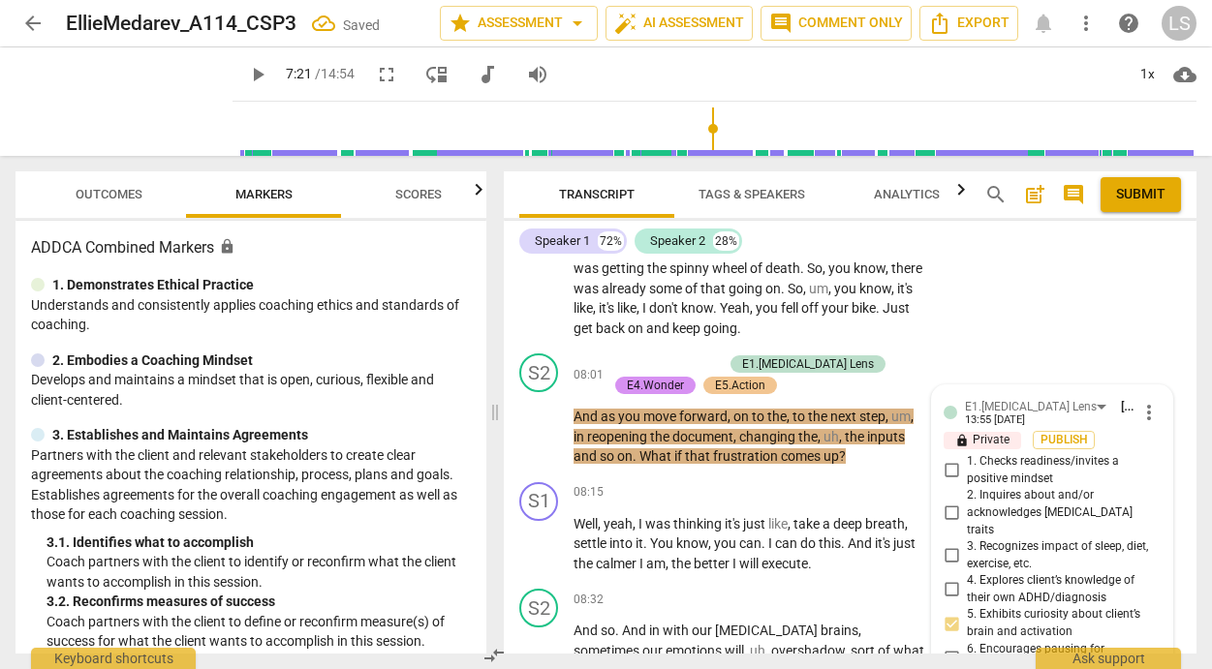
scroll to position [3807, 0]
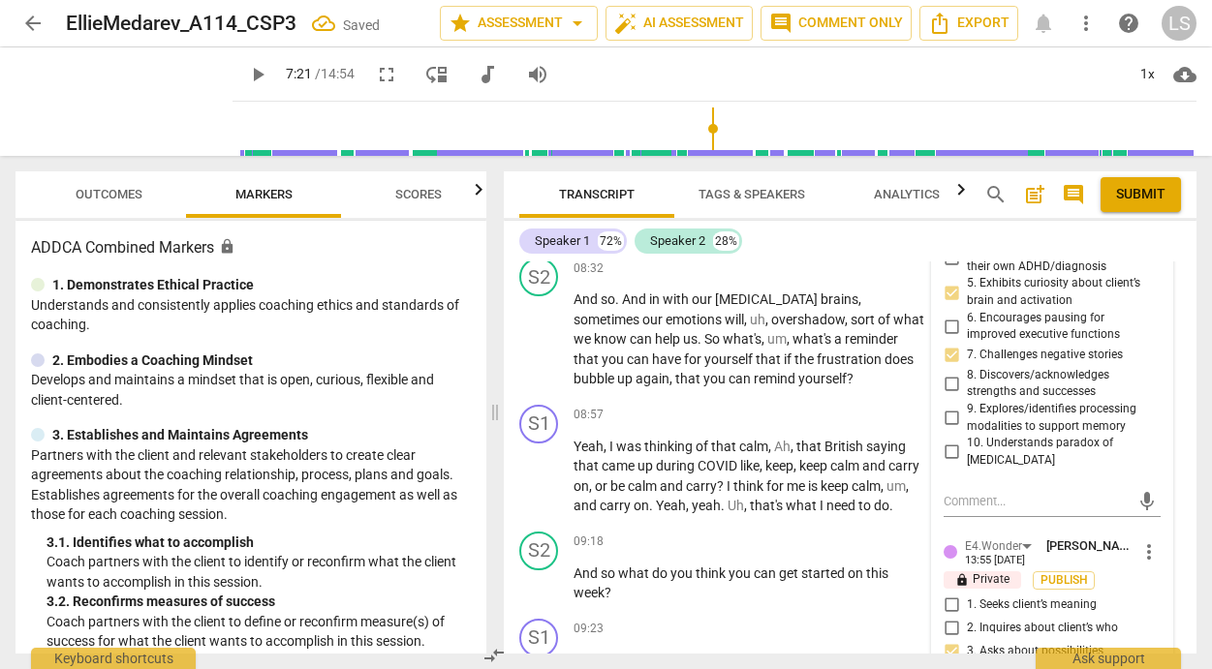
click at [995, 479] on div "E1.[MEDICAL_DATA] Lens [PERSON_NAME] 13:55 [DATE] more_vert lock Private Publis…" at bounding box center [1052, 671] width 240 height 1234
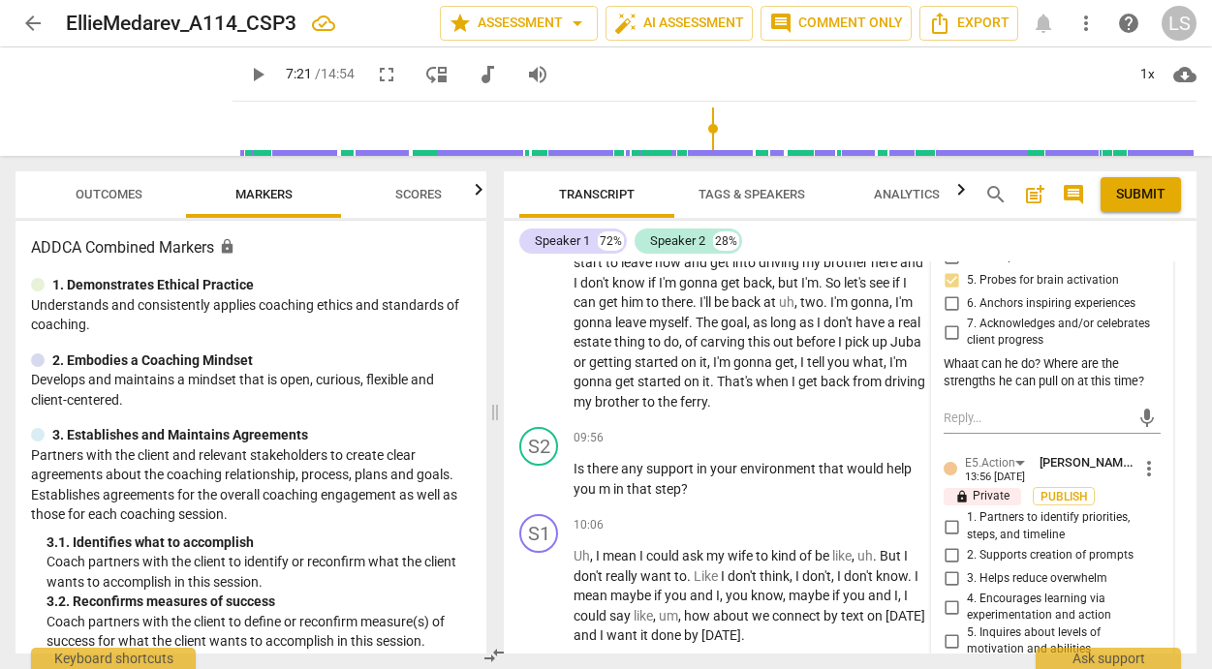
scroll to position [4304, 0]
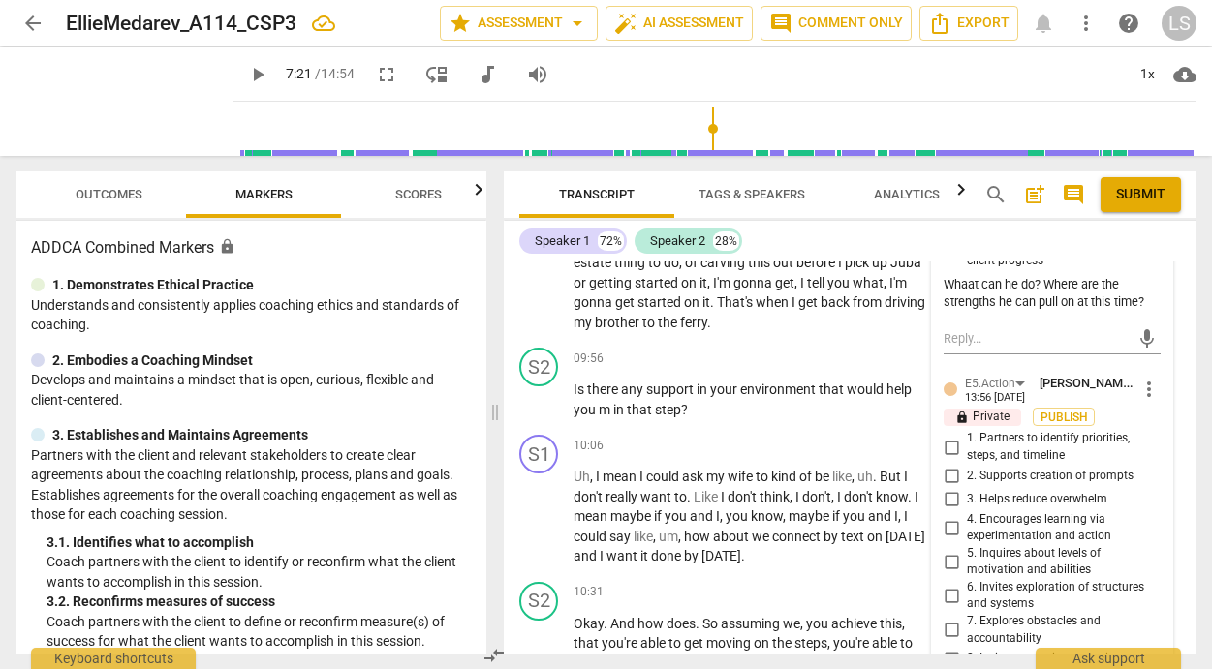
click at [948, 619] on input "7. Explores obstacles and accountability" at bounding box center [951, 630] width 31 height 23
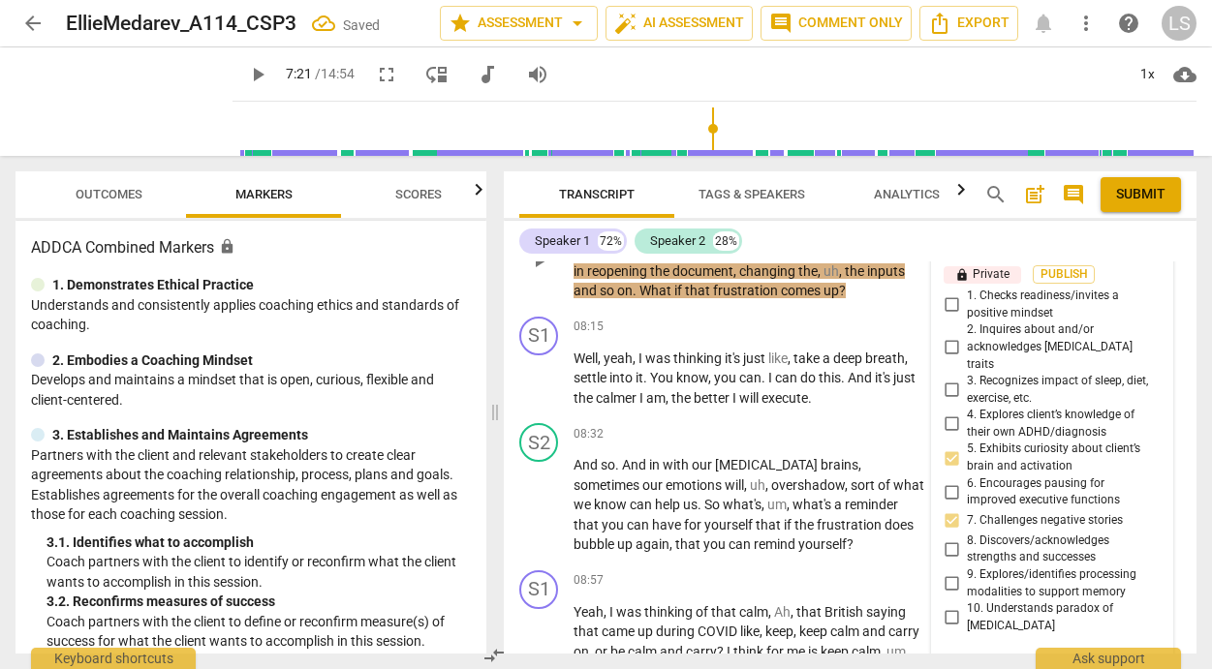
scroll to position [3587, 0]
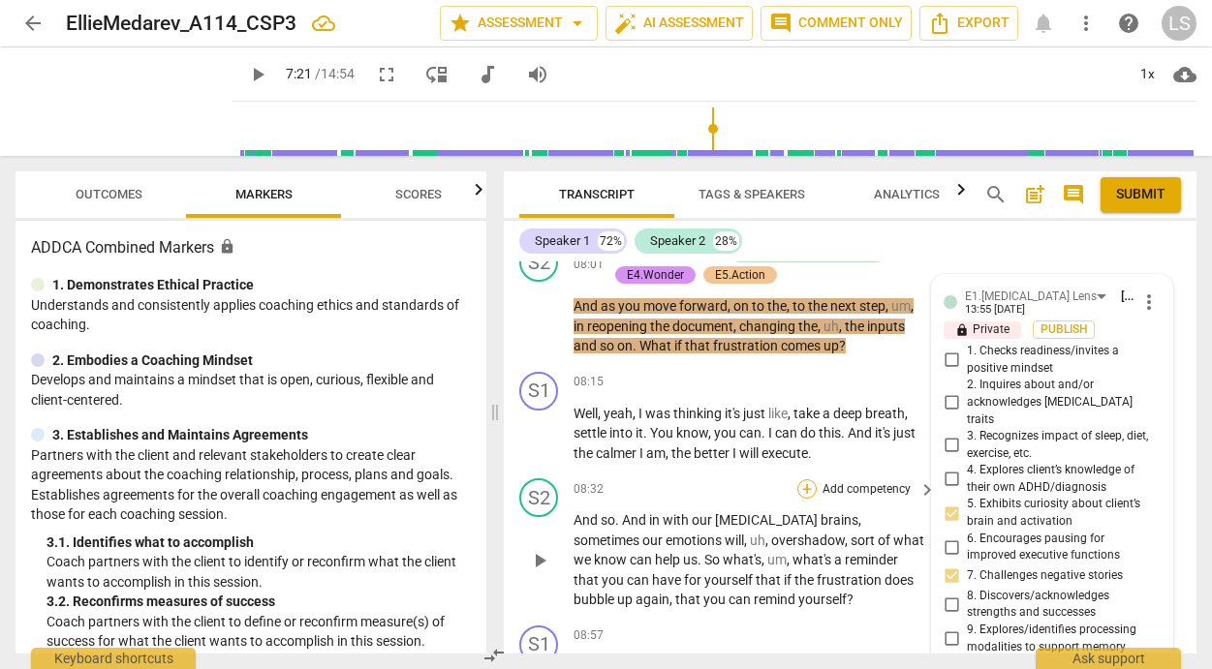
click at [800, 479] on div "+" at bounding box center [806, 488] width 19 height 19
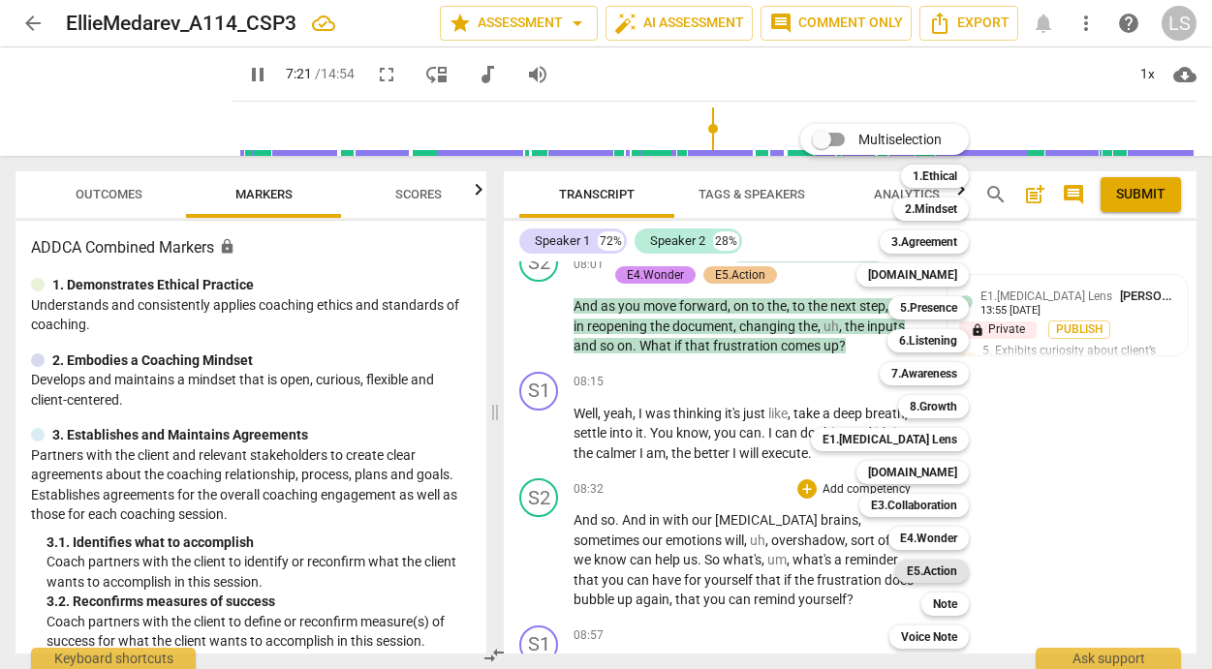
click at [925, 569] on b "E5.Action" at bounding box center [932, 571] width 50 height 23
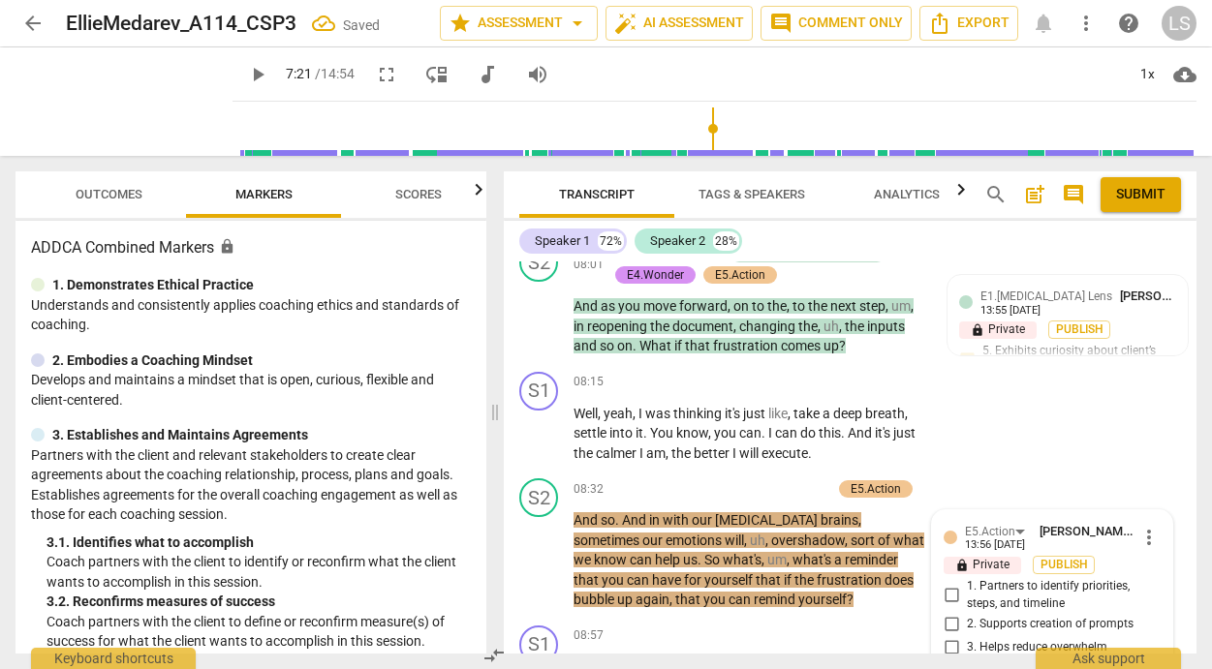
scroll to position [4022, 0]
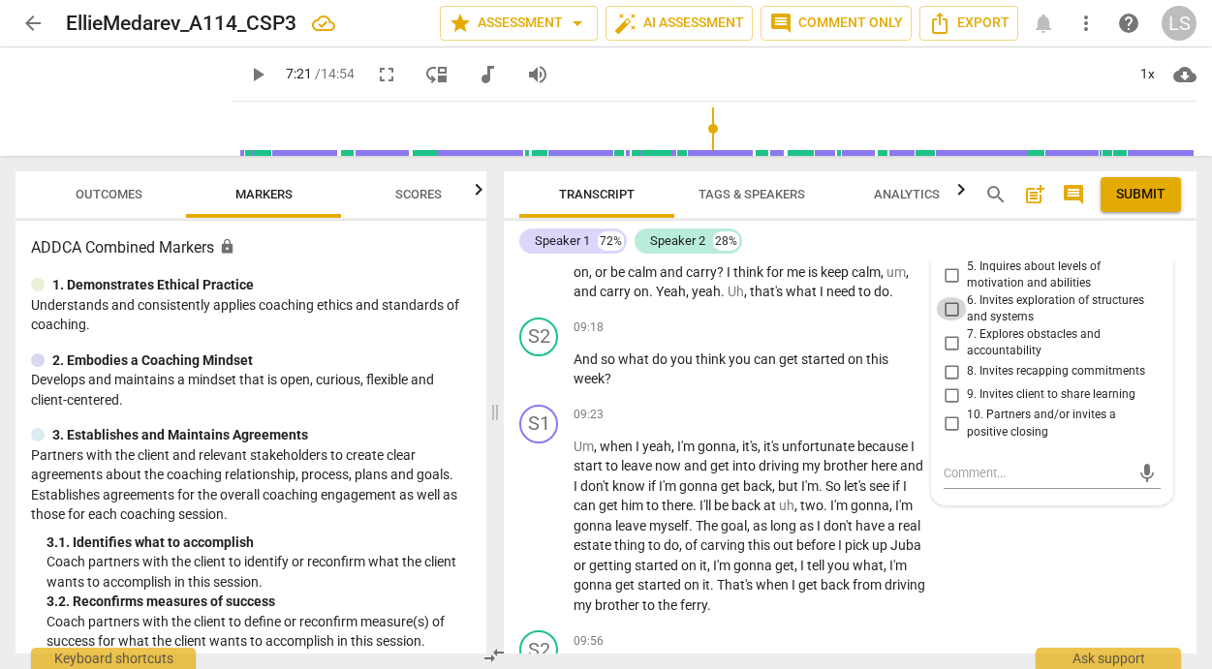
click at [945, 298] on input "6. Invites exploration of structures and systems" at bounding box center [951, 308] width 31 height 23
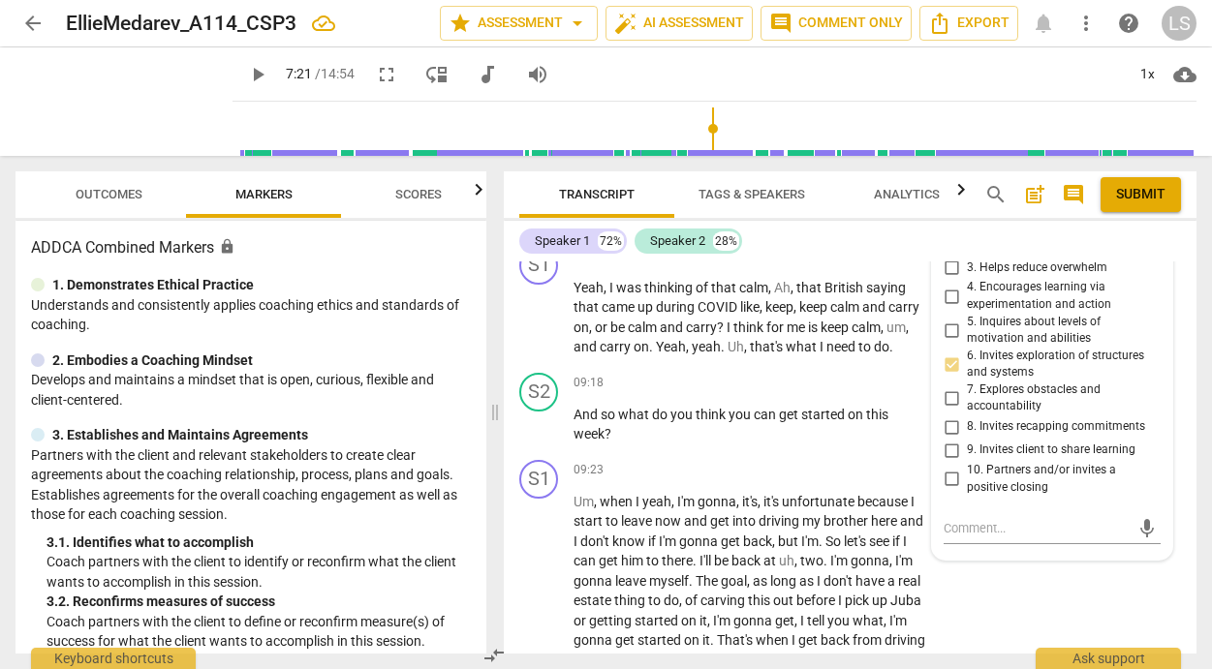
scroll to position [3911, 0]
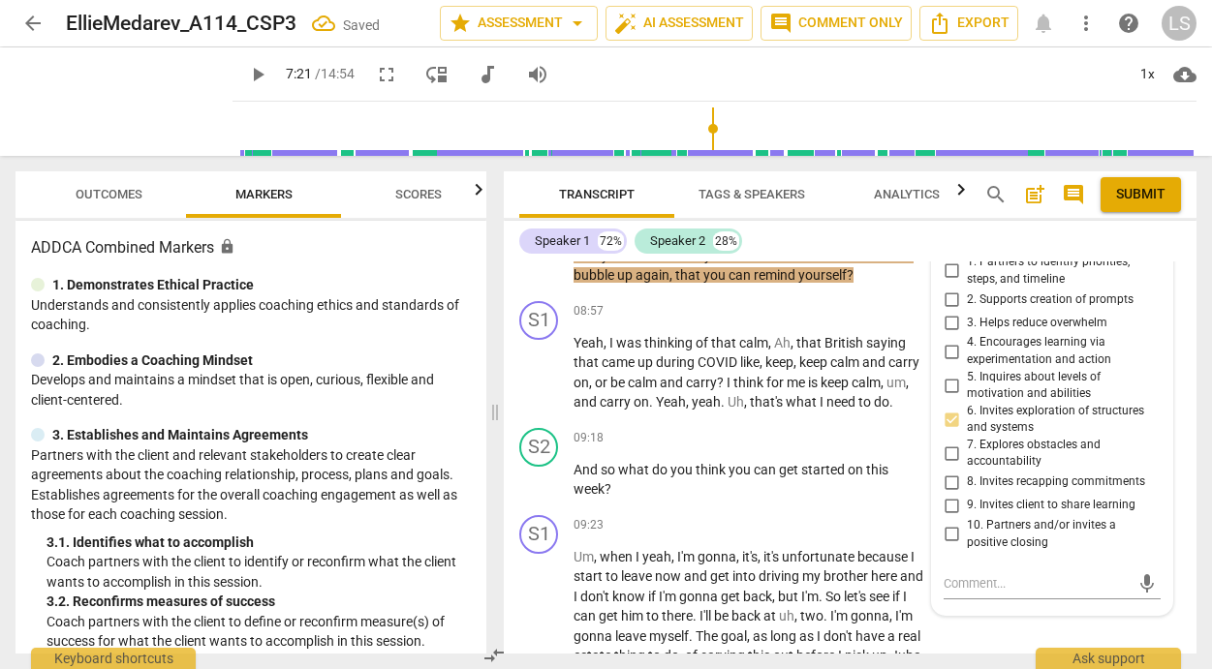
click at [949, 288] on input "2. Supports creation of prompts" at bounding box center [951, 299] width 31 height 23
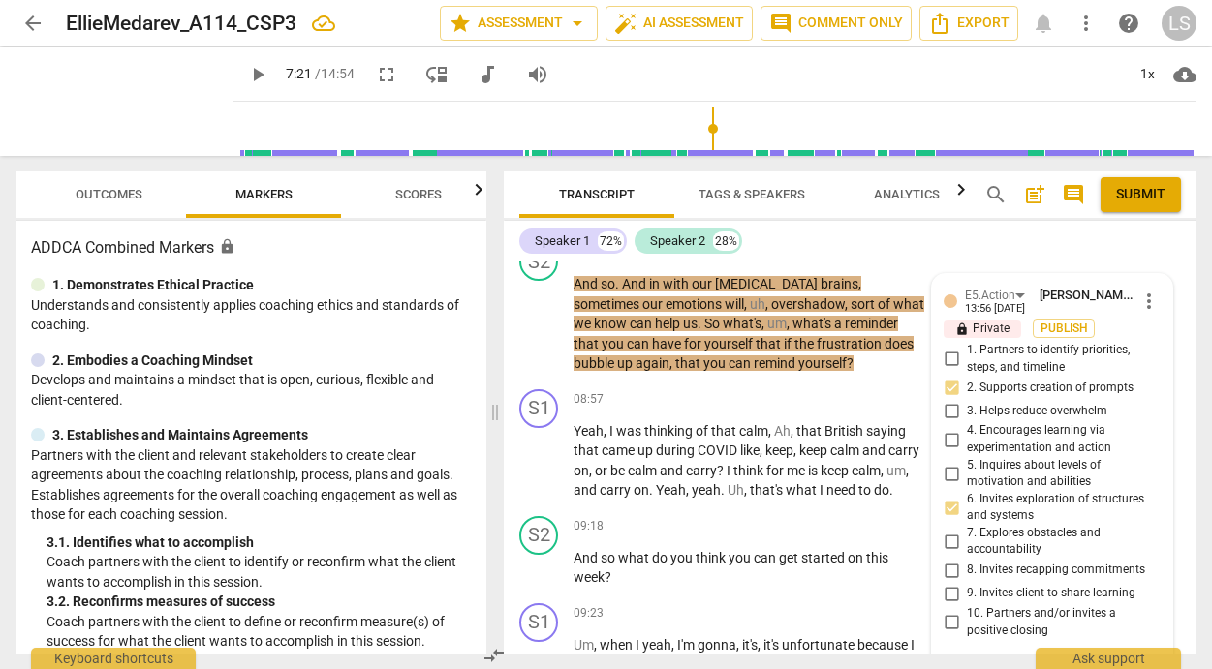
scroll to position [3814, 0]
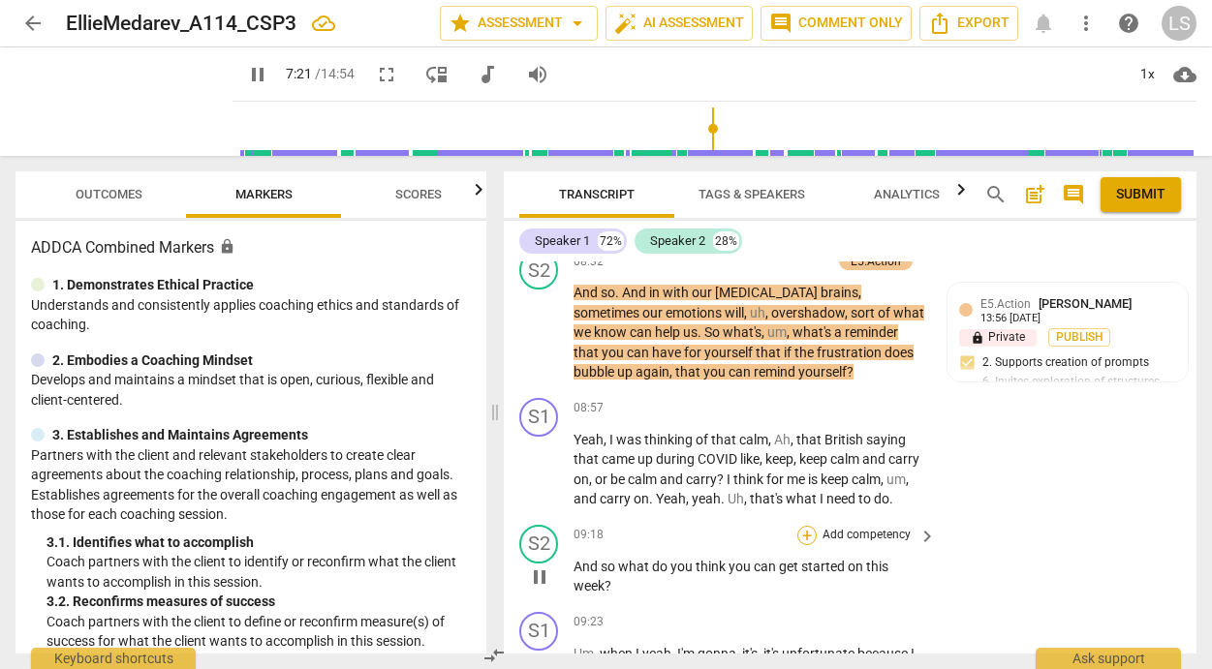
click at [799, 537] on div "+" at bounding box center [806, 535] width 19 height 19
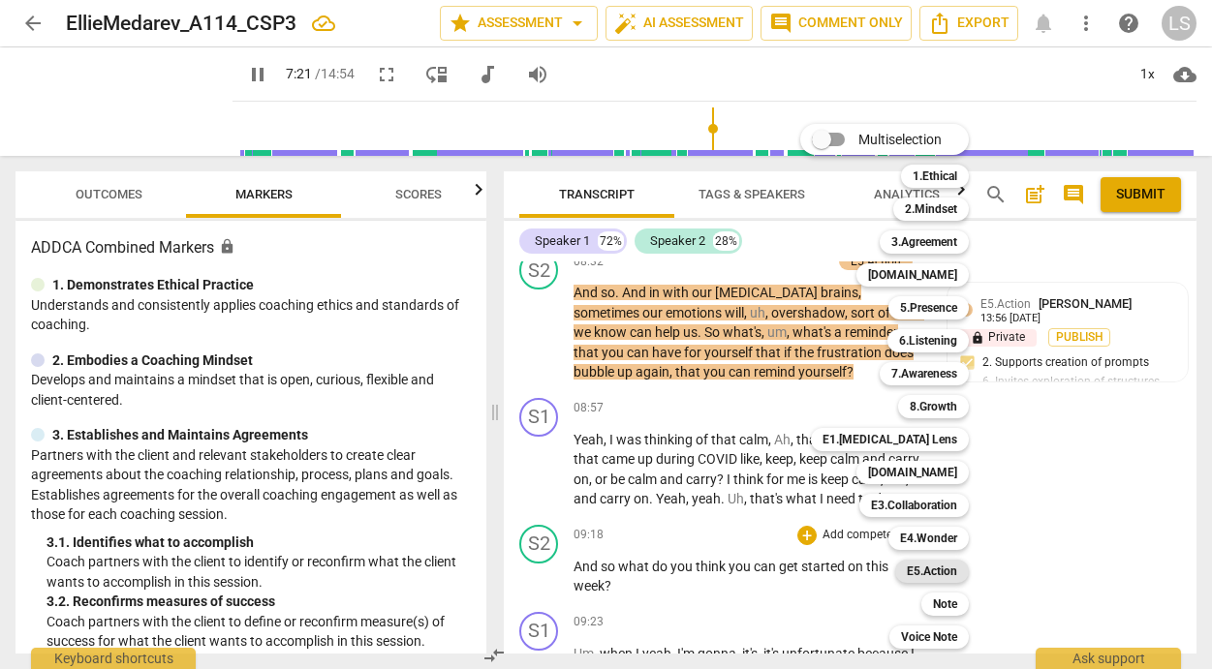
click at [926, 570] on b "E5.Action" at bounding box center [932, 571] width 50 height 23
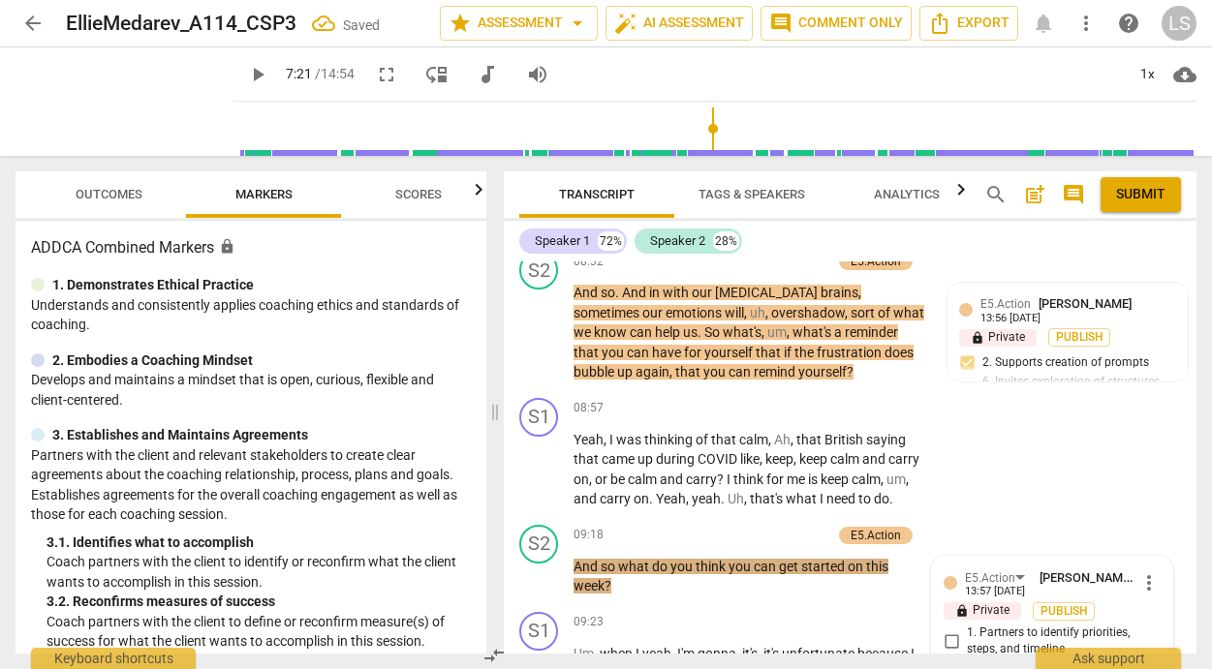
scroll to position [4315, 0]
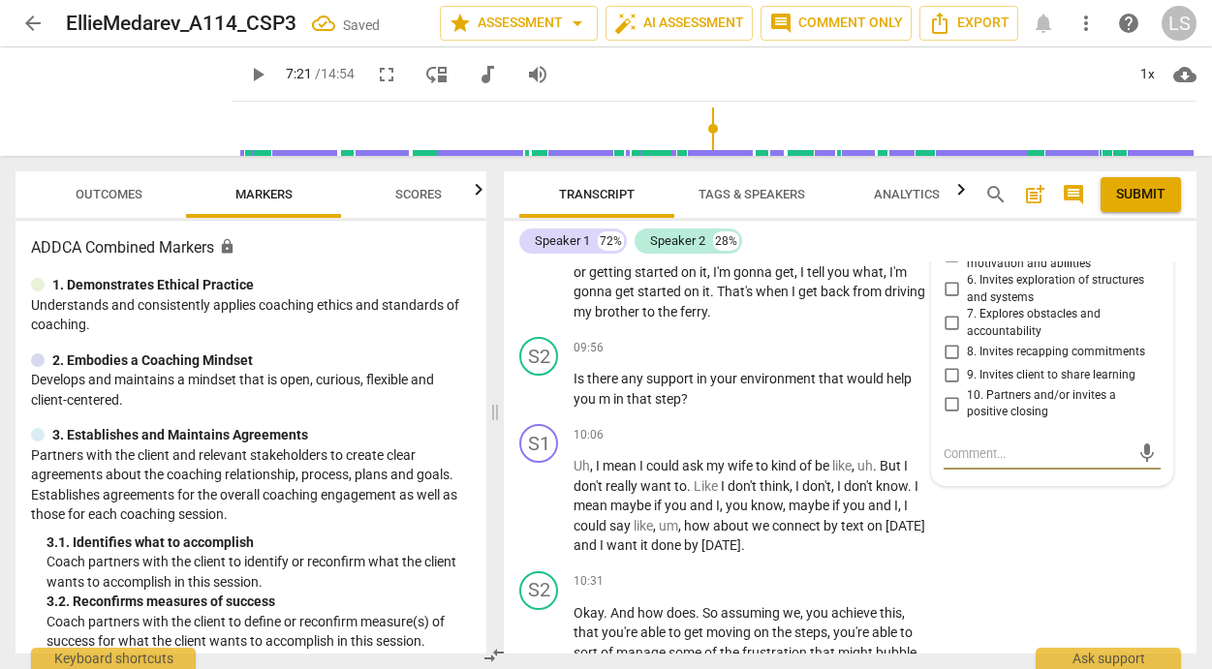
click at [947, 353] on input "8. Invites recapping commitments" at bounding box center [951, 352] width 31 height 23
click at [961, 455] on textarea at bounding box center [1036, 454] width 186 height 18
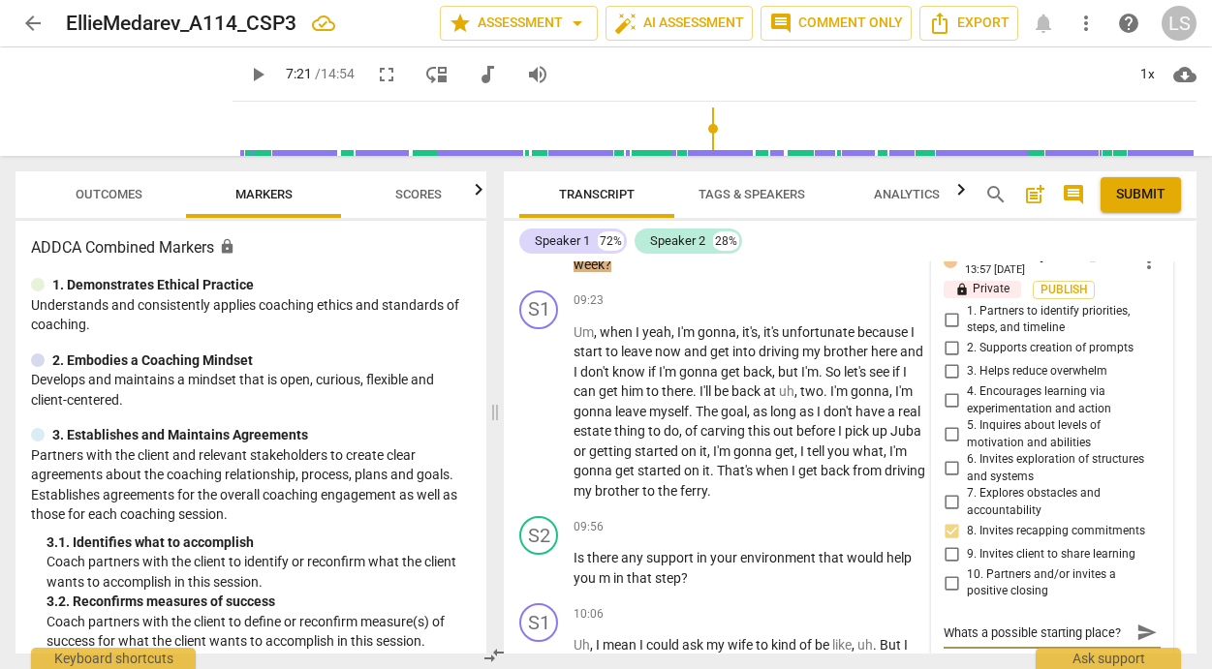
scroll to position [4079, 0]
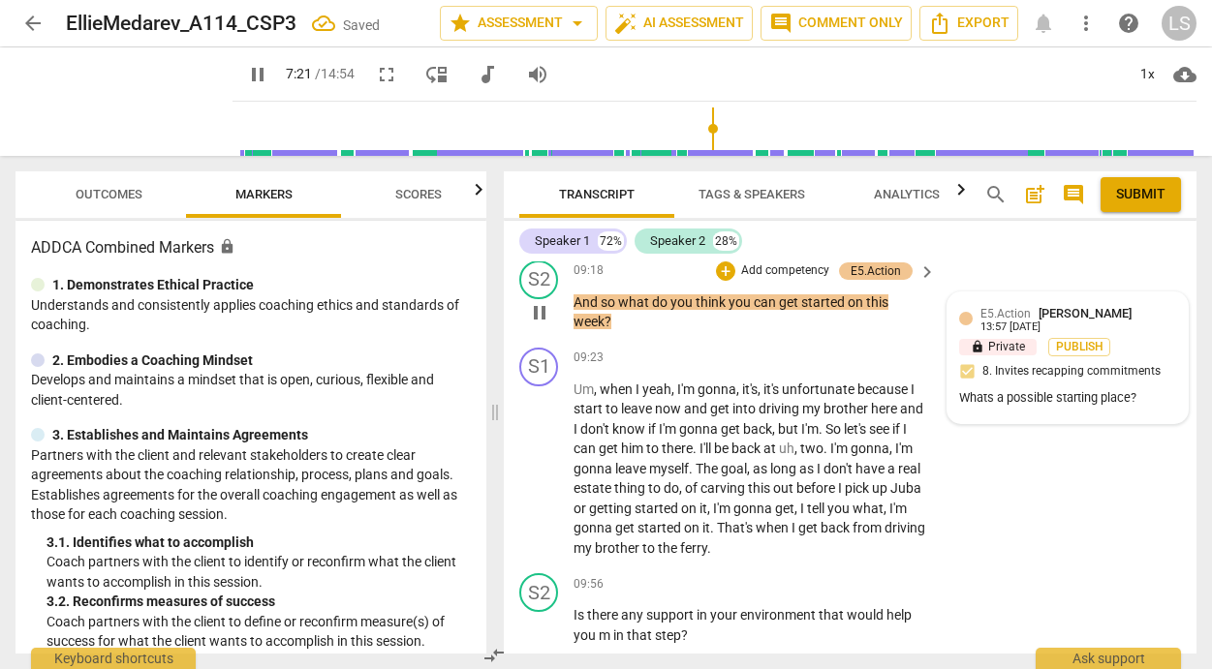
click at [1033, 323] on div "E5.Action [PERSON_NAME]" at bounding box center [1059, 313] width 159 height 18
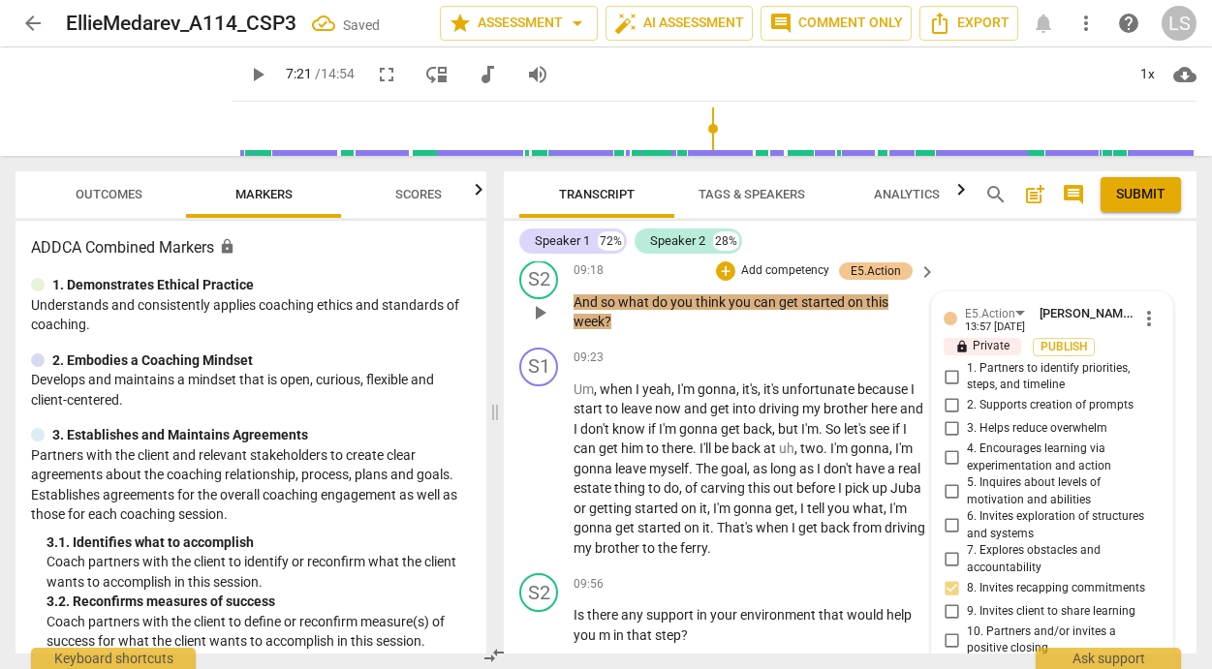
click at [948, 388] on input "1. Partners to identify priorities, steps, and timeline" at bounding box center [951, 376] width 31 height 23
click at [947, 435] on input "3. Helps reduce overwhelm" at bounding box center [951, 428] width 31 height 23
click at [31, 22] on span "arrow_back" at bounding box center [32, 23] width 23 height 23
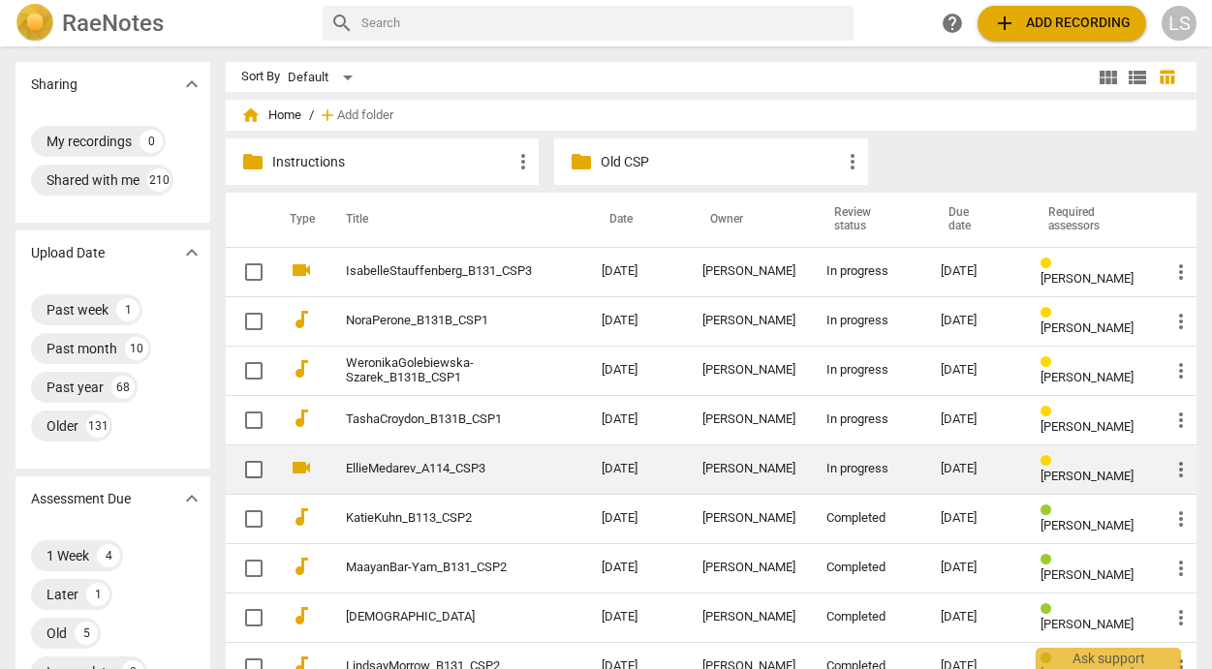
click at [980, 473] on div "[DATE]" at bounding box center [974, 469] width 69 height 15
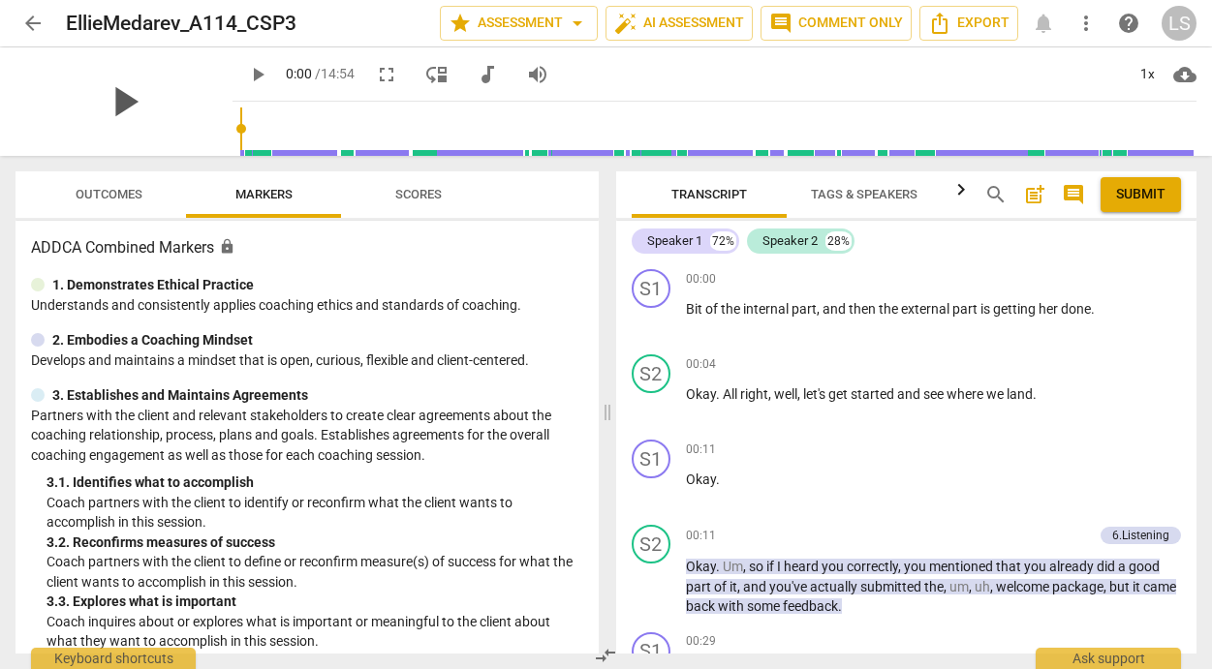
click at [110, 97] on span "play_arrow" at bounding box center [124, 102] width 50 height 50
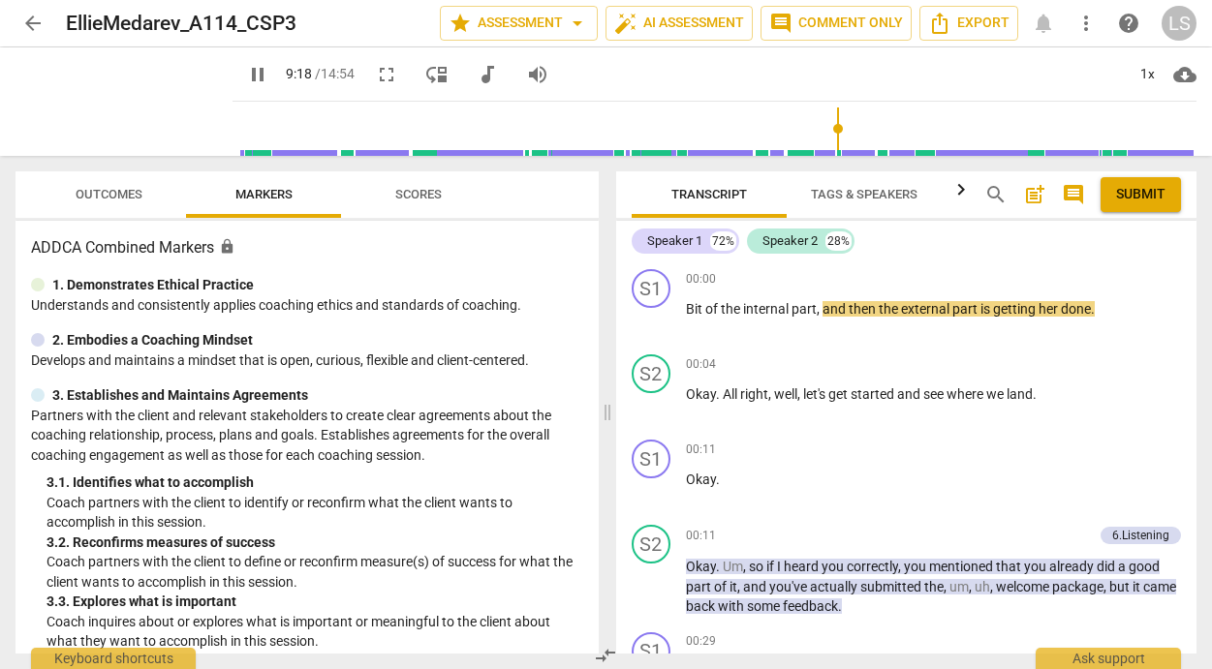
drag, startPoint x: 220, startPoint y: 123, endPoint x: 827, endPoint y: 129, distance: 607.3
click at [827, 129] on input "range" at bounding box center [718, 129] width 956 height 62
click at [246, 74] on span "pause" at bounding box center [257, 74] width 23 height 23
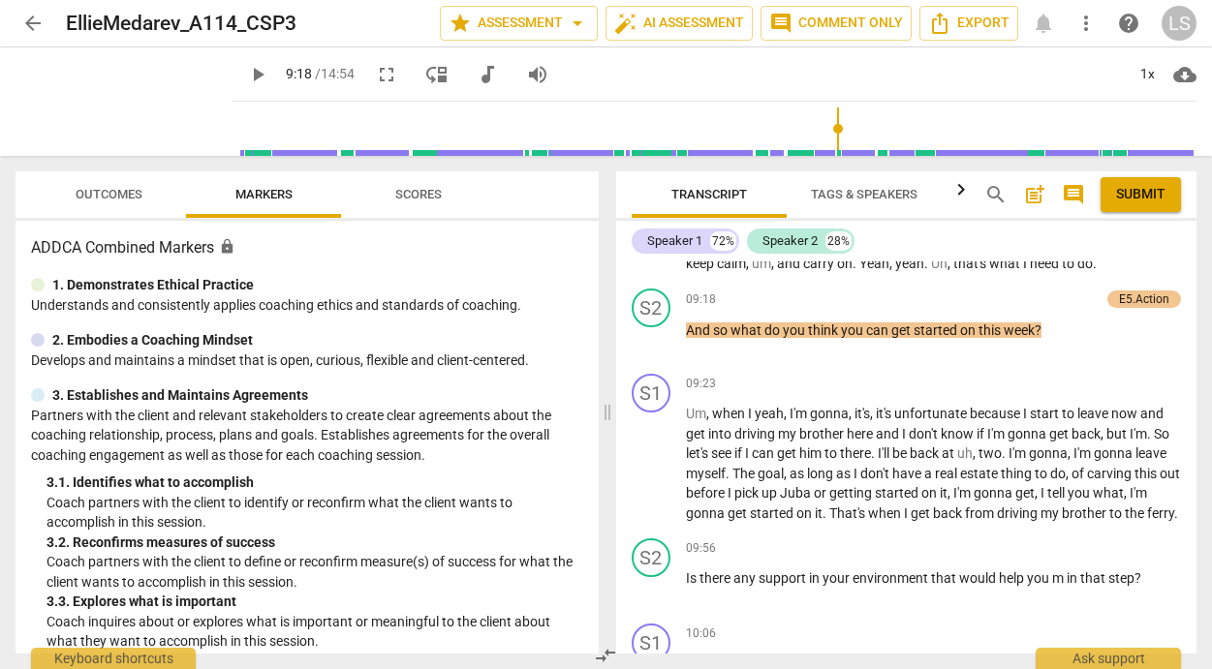
scroll to position [3350, 0]
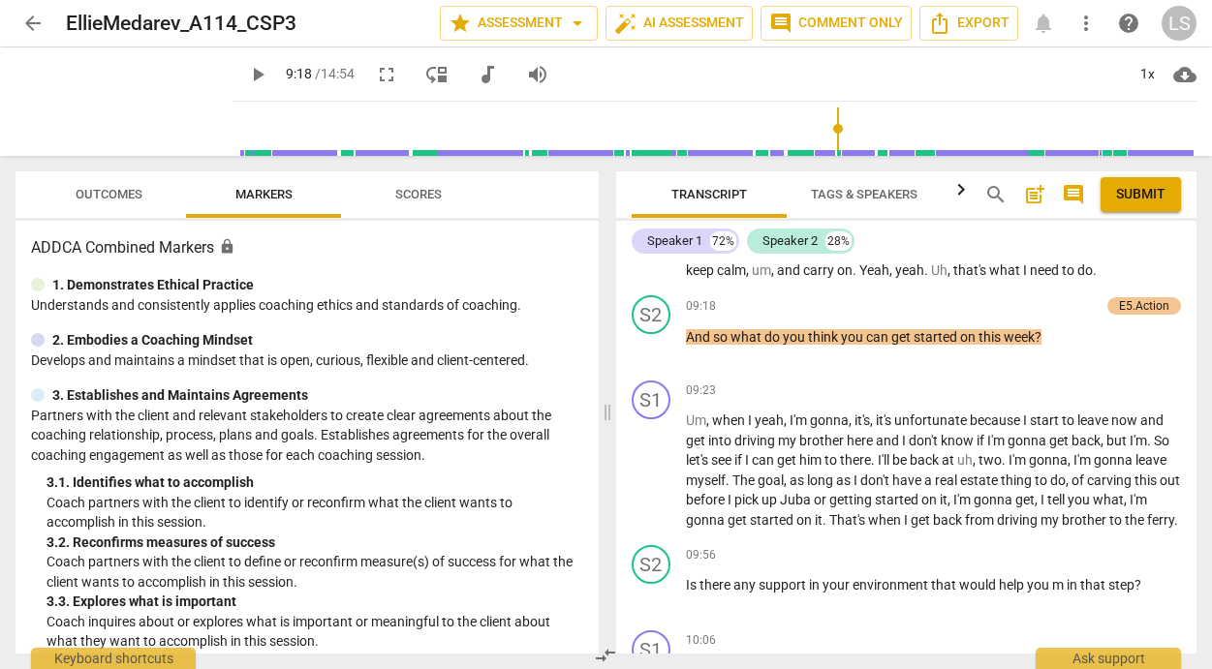
click at [246, 68] on span "play_arrow" at bounding box center [257, 74] width 23 height 23
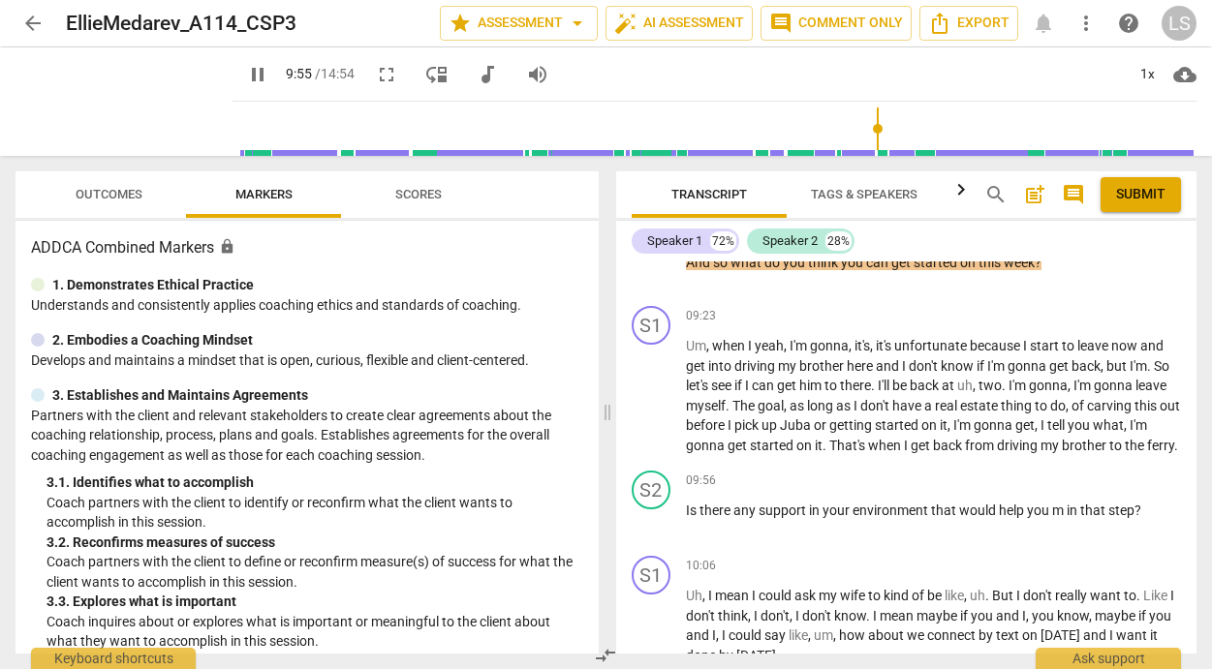
scroll to position [3438, 0]
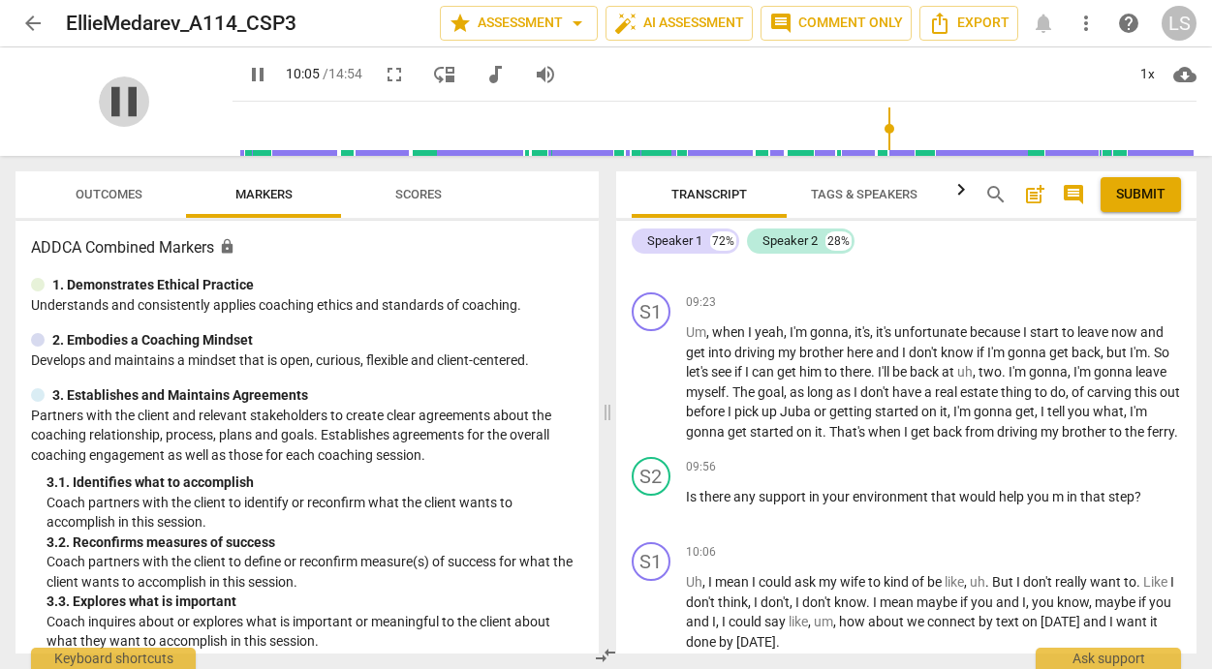
click at [122, 92] on span "pause" at bounding box center [124, 102] width 50 height 50
click at [1069, 463] on div "+" at bounding box center [1074, 466] width 19 height 19
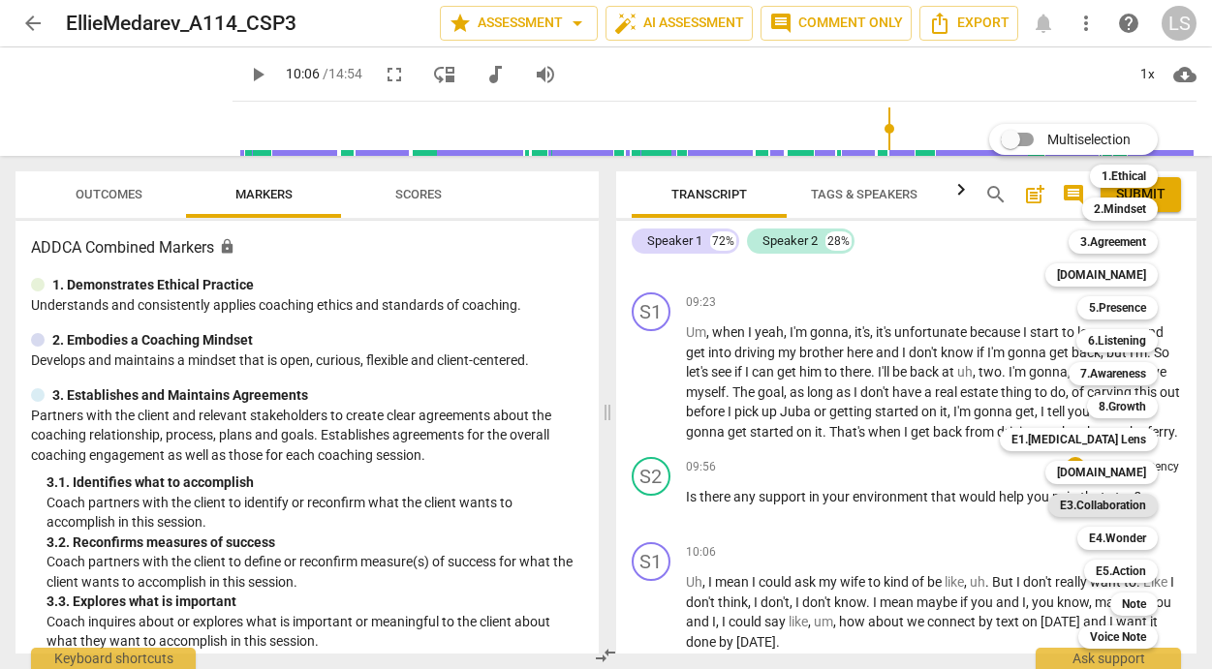
click at [1127, 501] on b "E3.Collaboration" at bounding box center [1103, 505] width 86 height 23
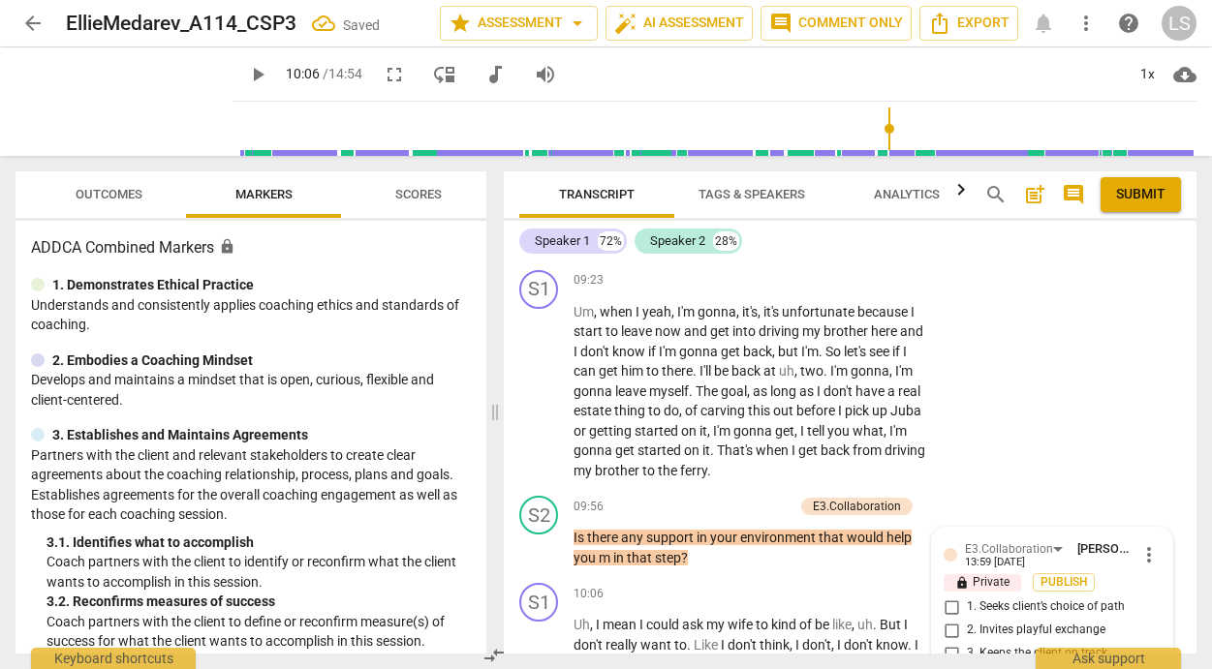
scroll to position [4537, 0]
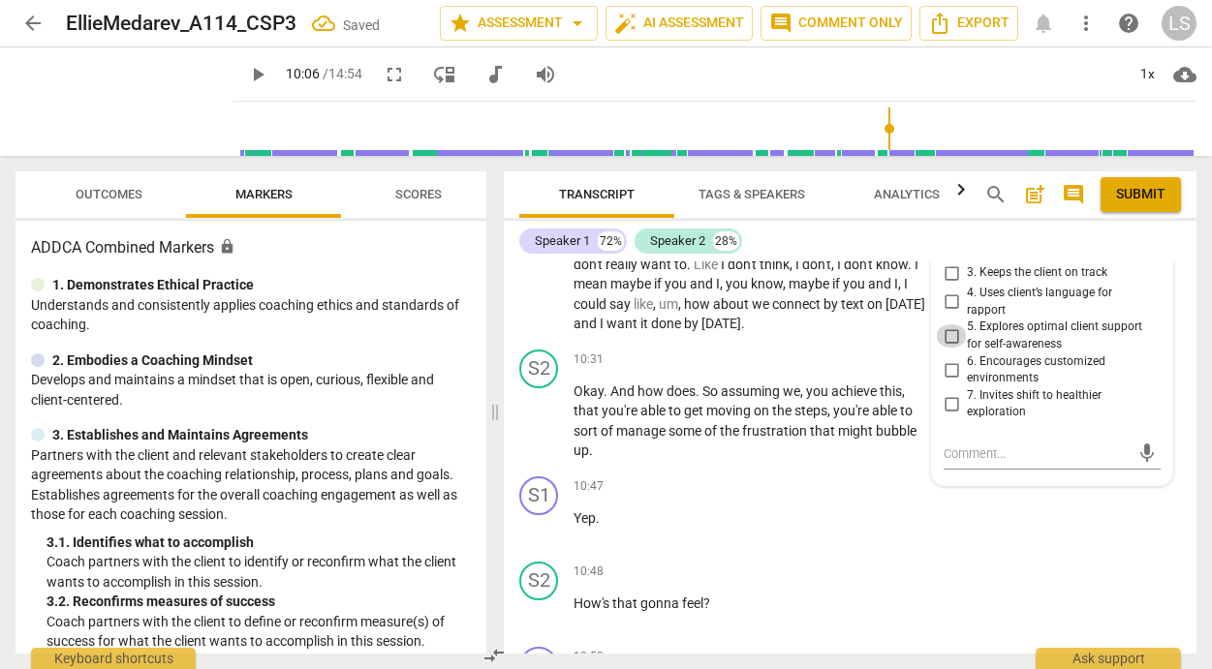
click at [950, 345] on input "5. Explores optimal client support for self-awareness" at bounding box center [951, 335] width 31 height 23
click at [976, 457] on textarea at bounding box center [1036, 454] width 186 height 18
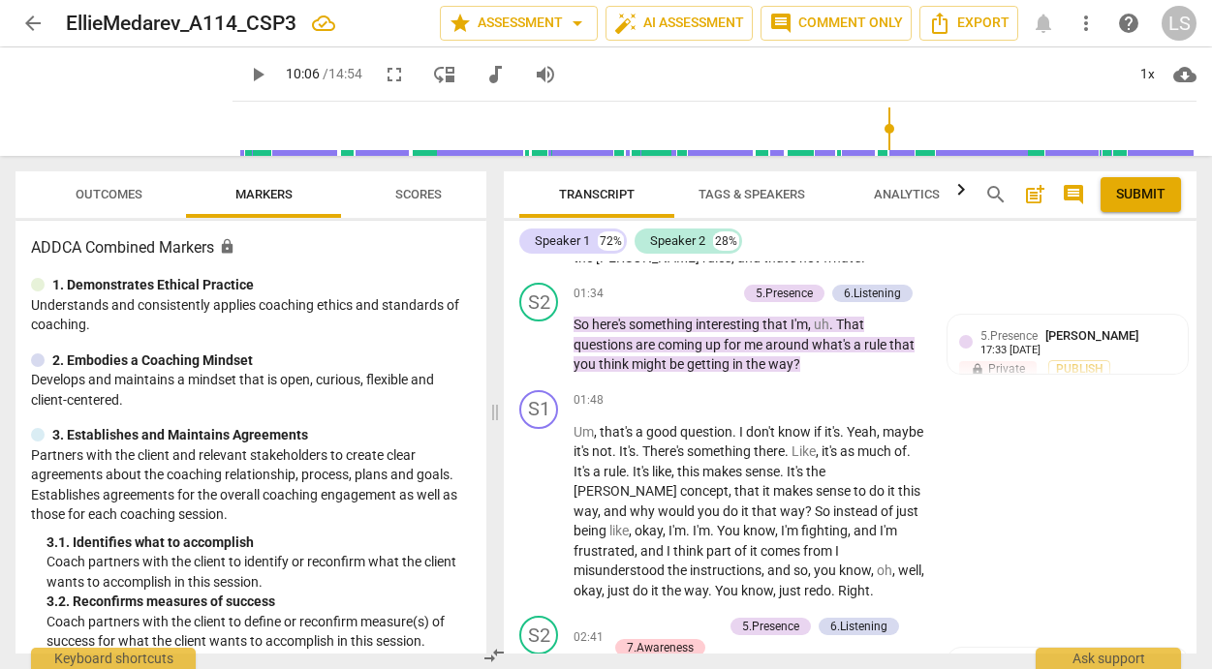
scroll to position [0, 0]
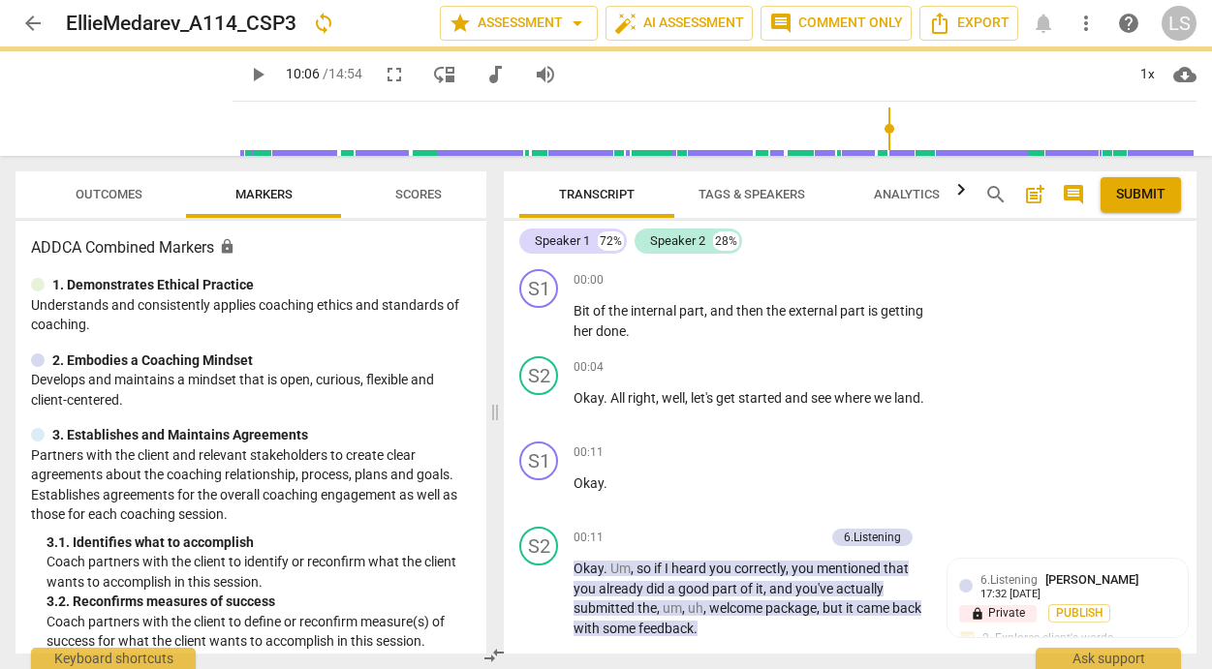
click at [1032, 194] on span "post_add" at bounding box center [1034, 194] width 23 height 23
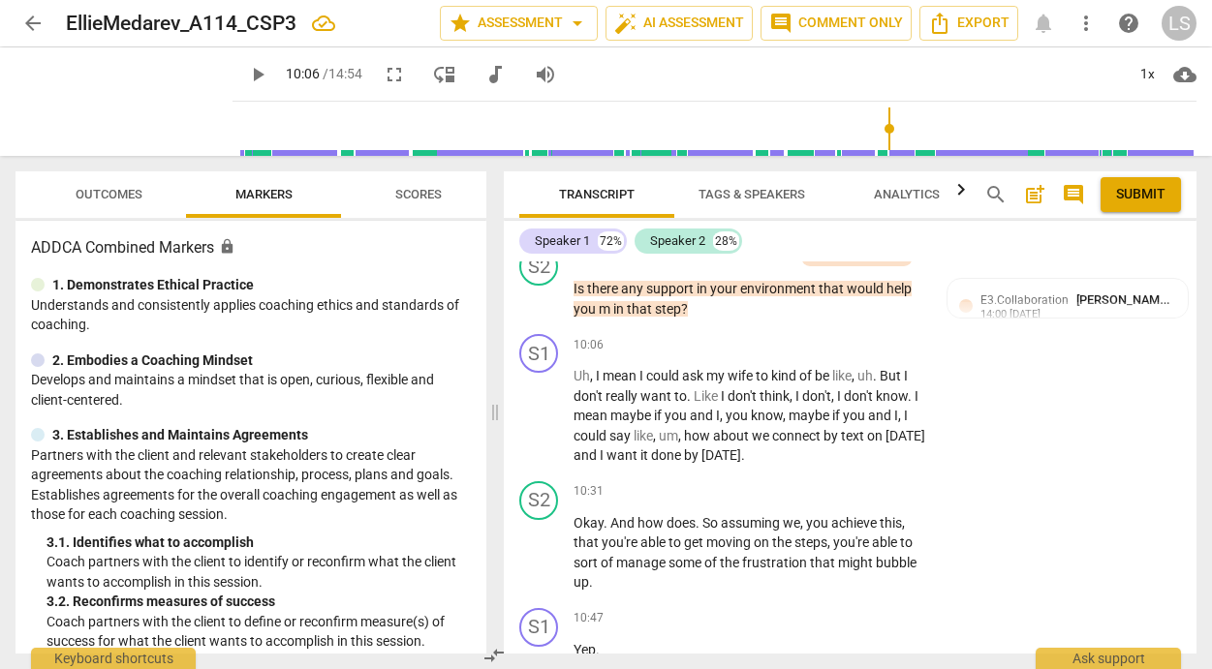
scroll to position [4453, 0]
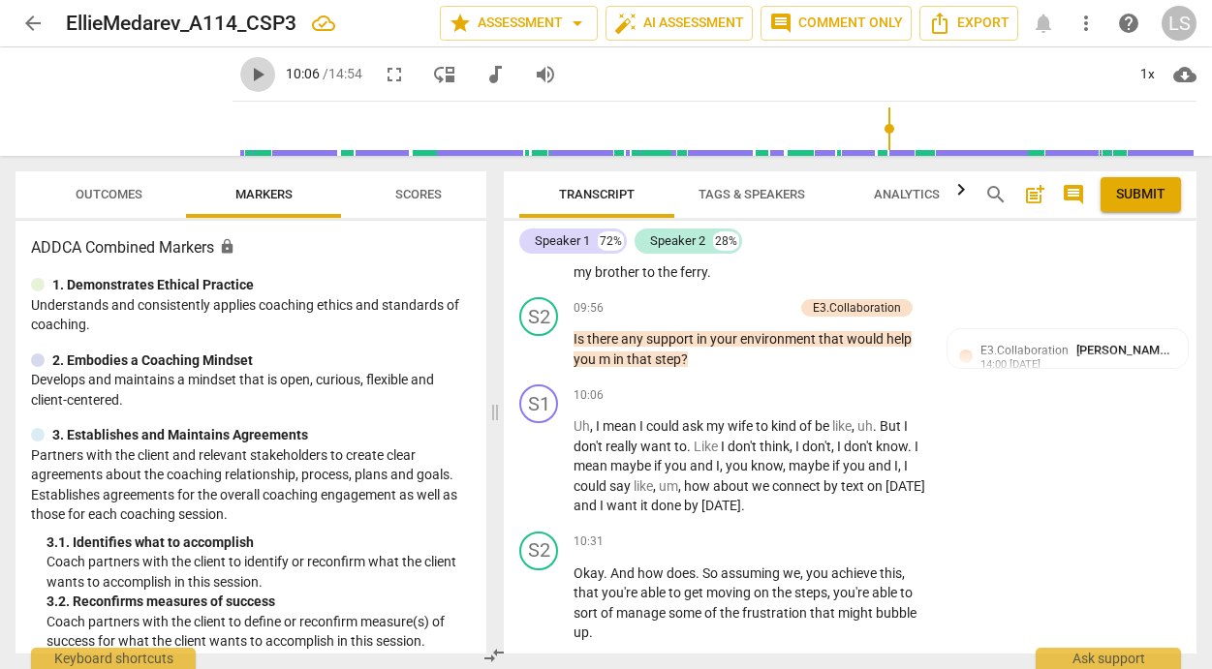
click at [246, 74] on span "play_arrow" at bounding box center [257, 74] width 23 height 23
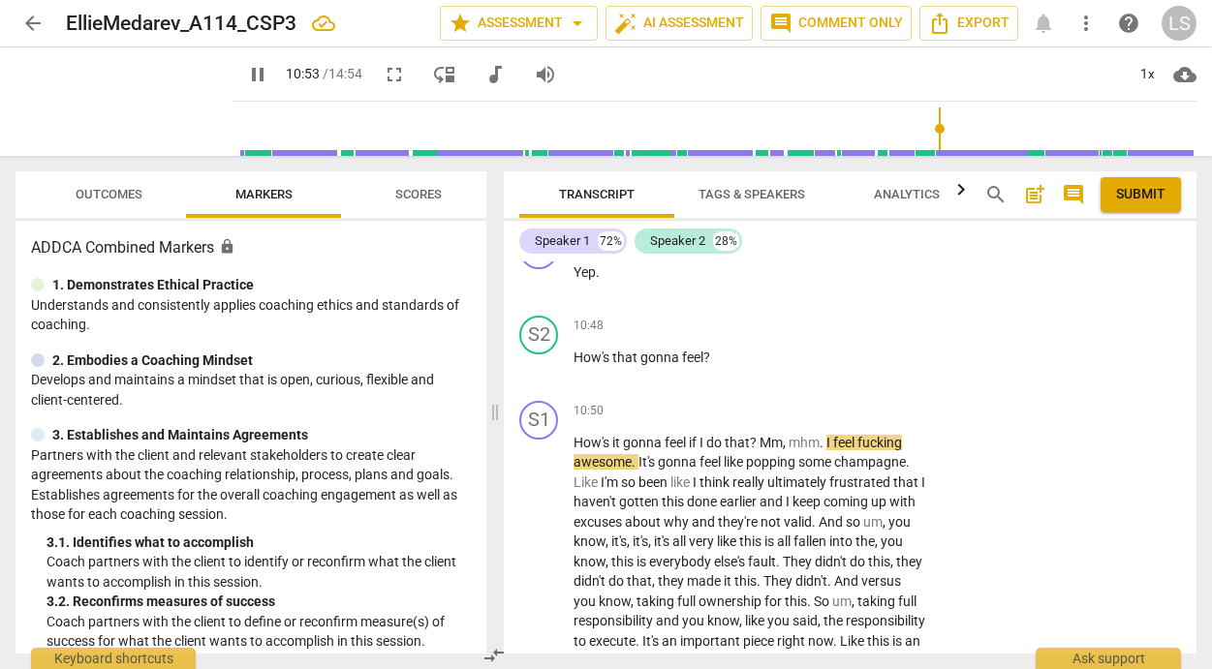
scroll to position [4855, 0]
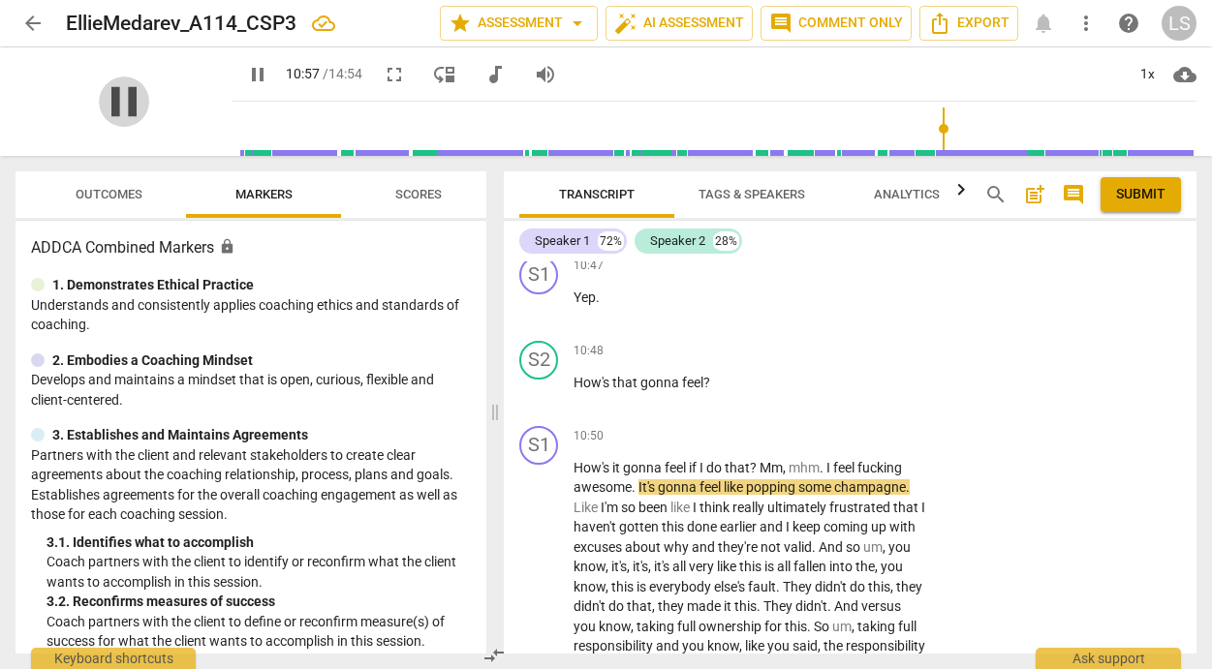
click at [113, 107] on span "pause" at bounding box center [124, 102] width 50 height 50
click at [799, 353] on div "+" at bounding box center [806, 351] width 19 height 19
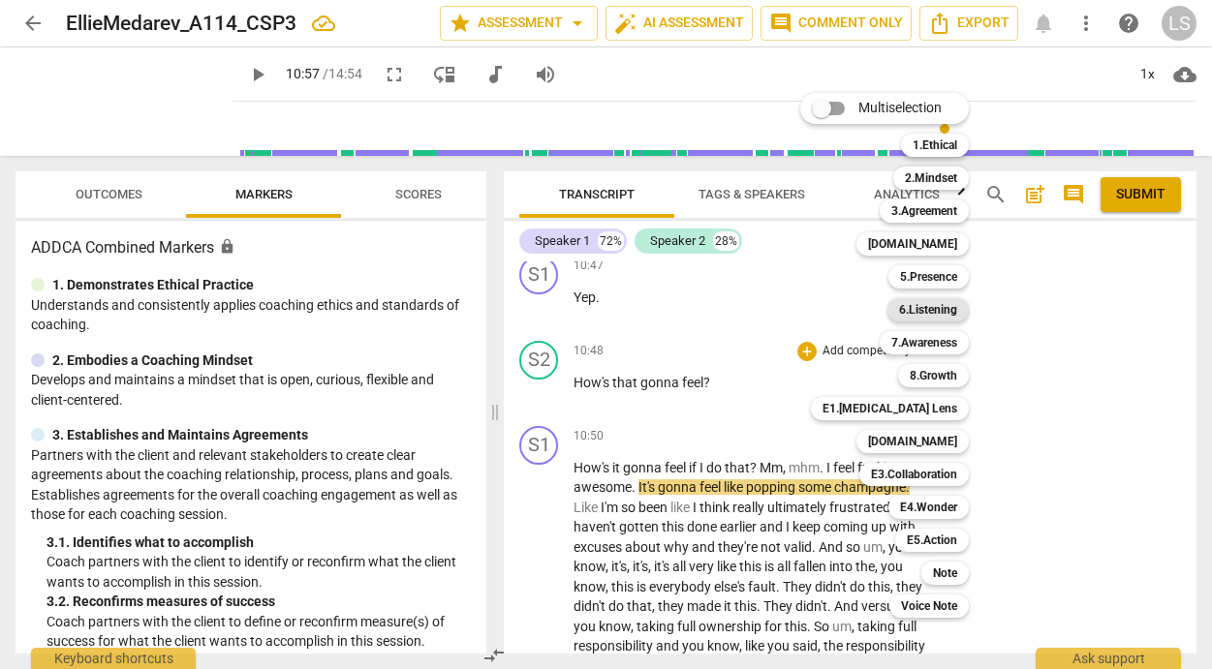
click at [945, 310] on b "6.Listening" at bounding box center [928, 309] width 58 height 23
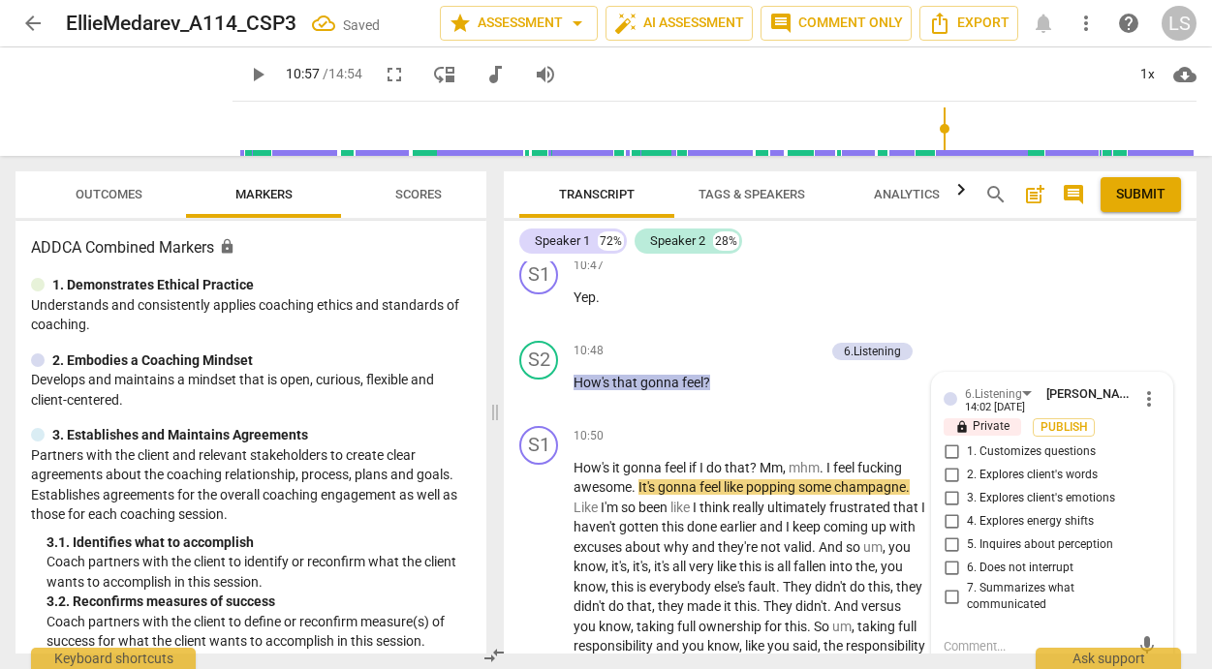
scroll to position [5048, 0]
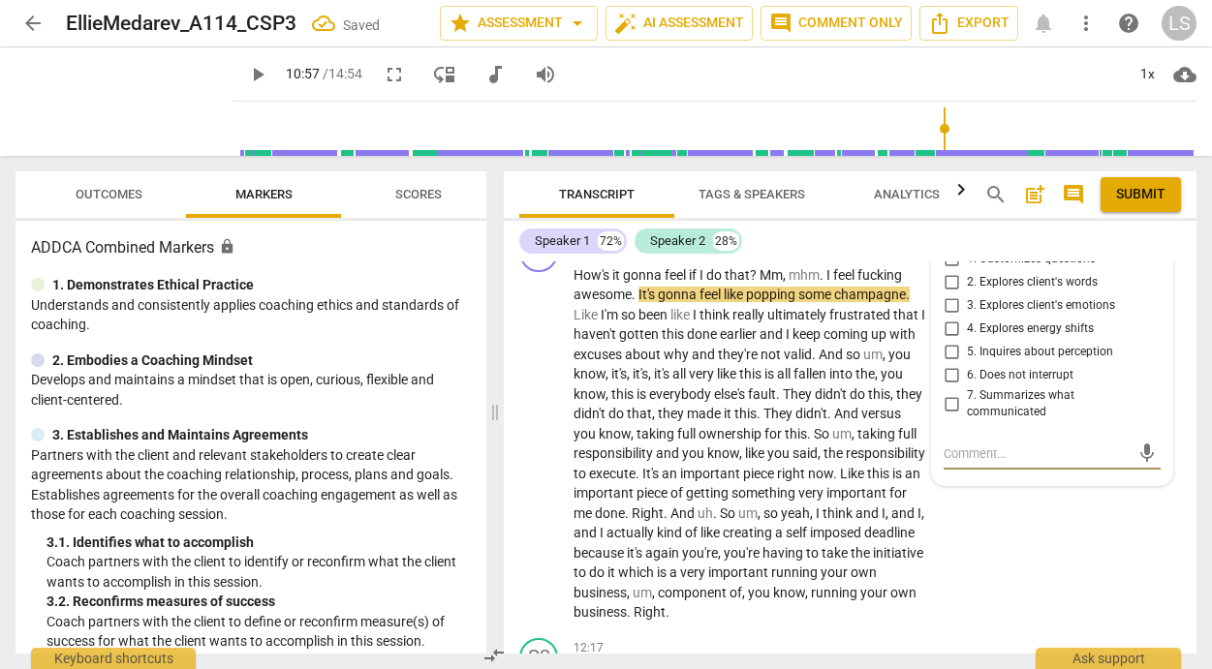
click at [943, 309] on input "3. Explores client's emotions" at bounding box center [951, 305] width 31 height 23
click at [108, 103] on span "play_arrow" at bounding box center [124, 102] width 50 height 50
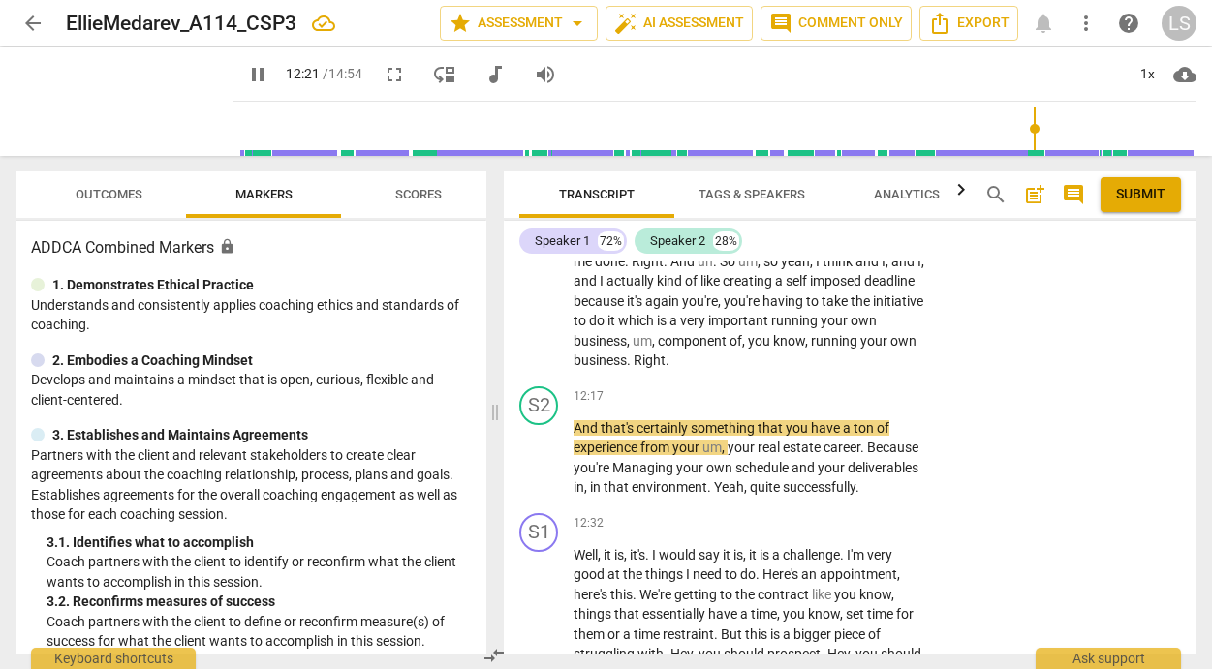
scroll to position [5367, 0]
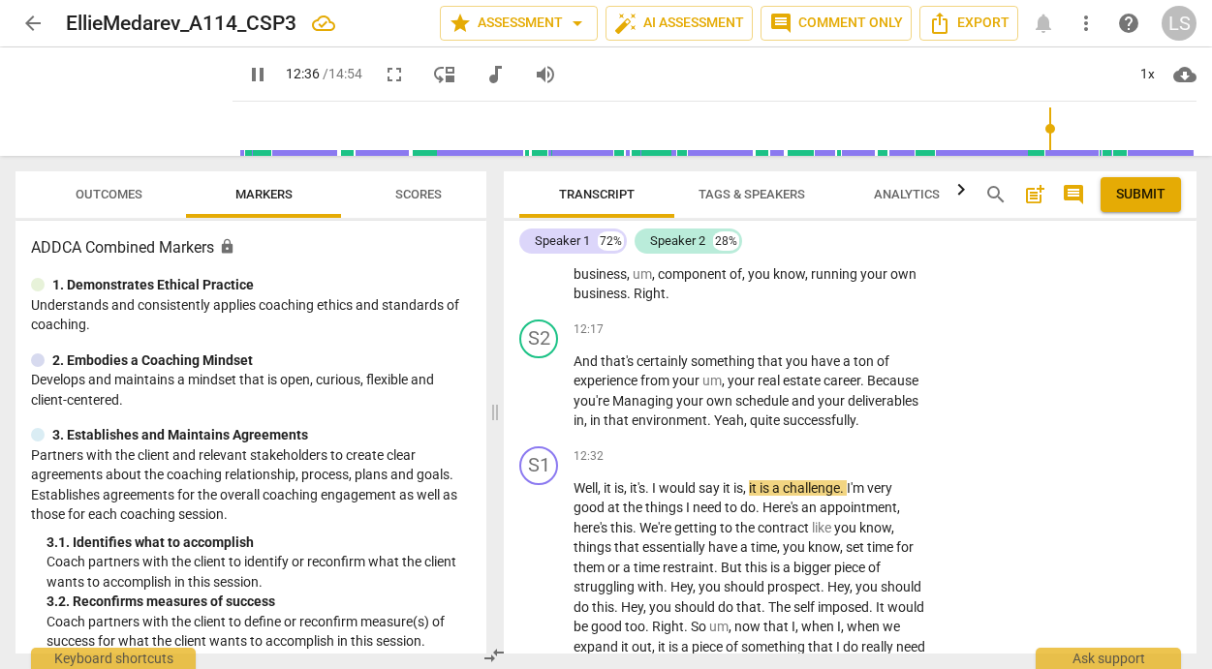
click at [246, 71] on span "pause" at bounding box center [257, 74] width 23 height 23
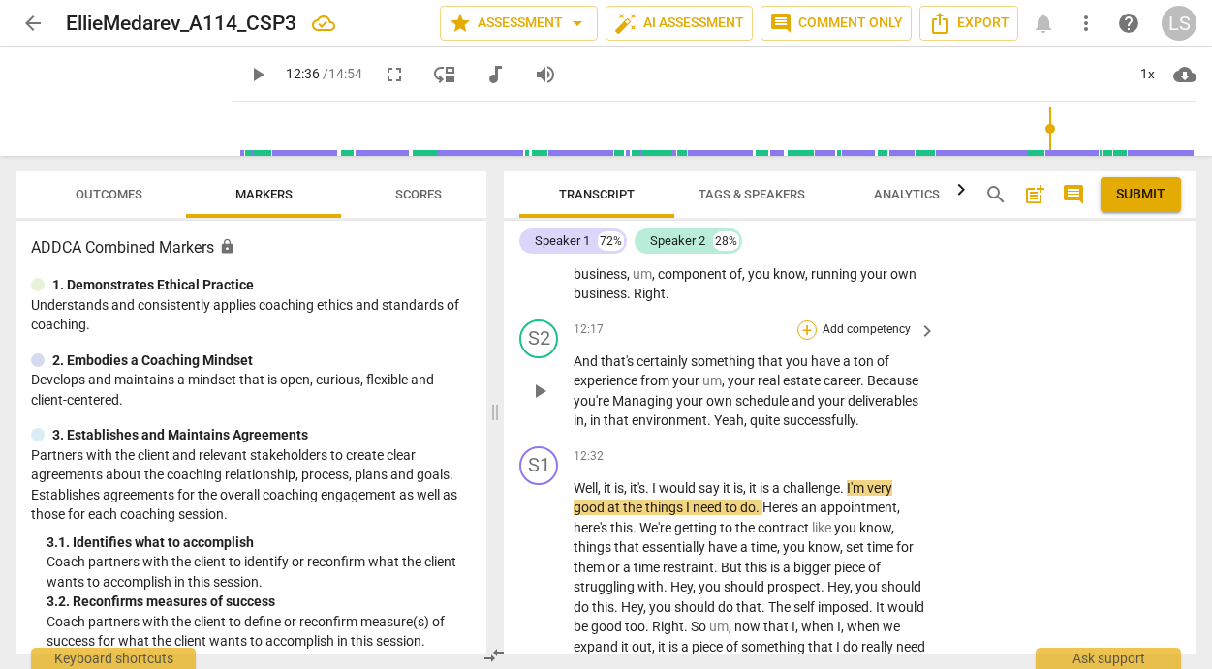
click at [799, 336] on div "+" at bounding box center [806, 330] width 19 height 19
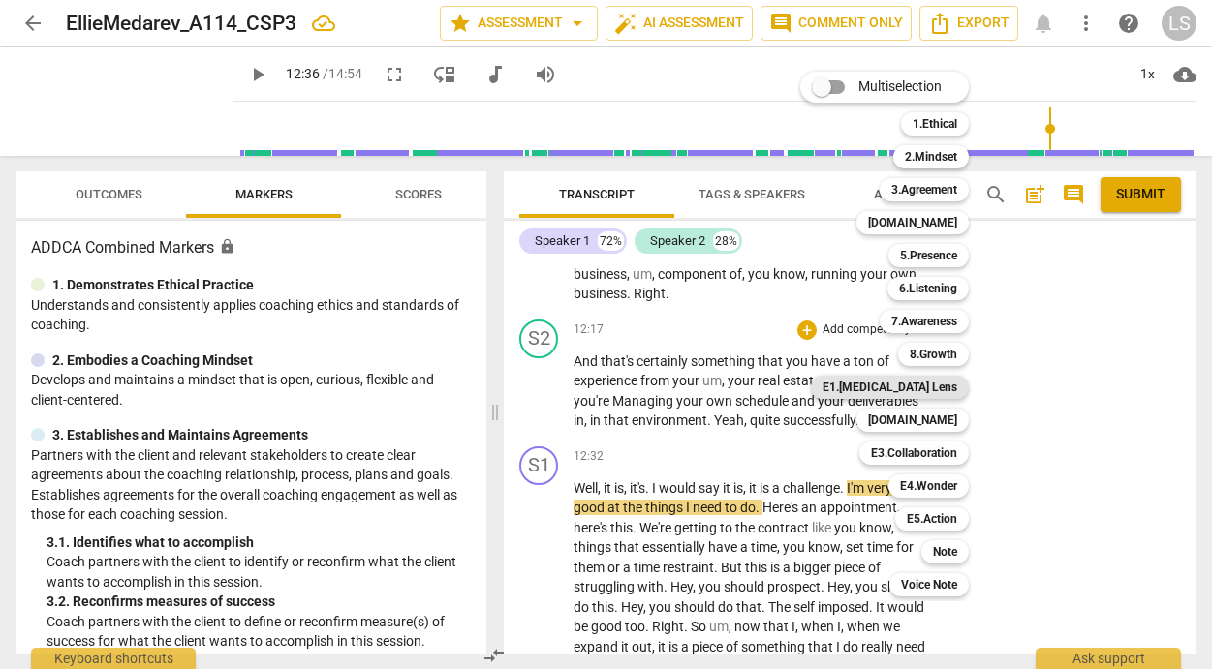
click at [914, 385] on b "E1.[MEDICAL_DATA] Lens" at bounding box center [889, 387] width 135 height 23
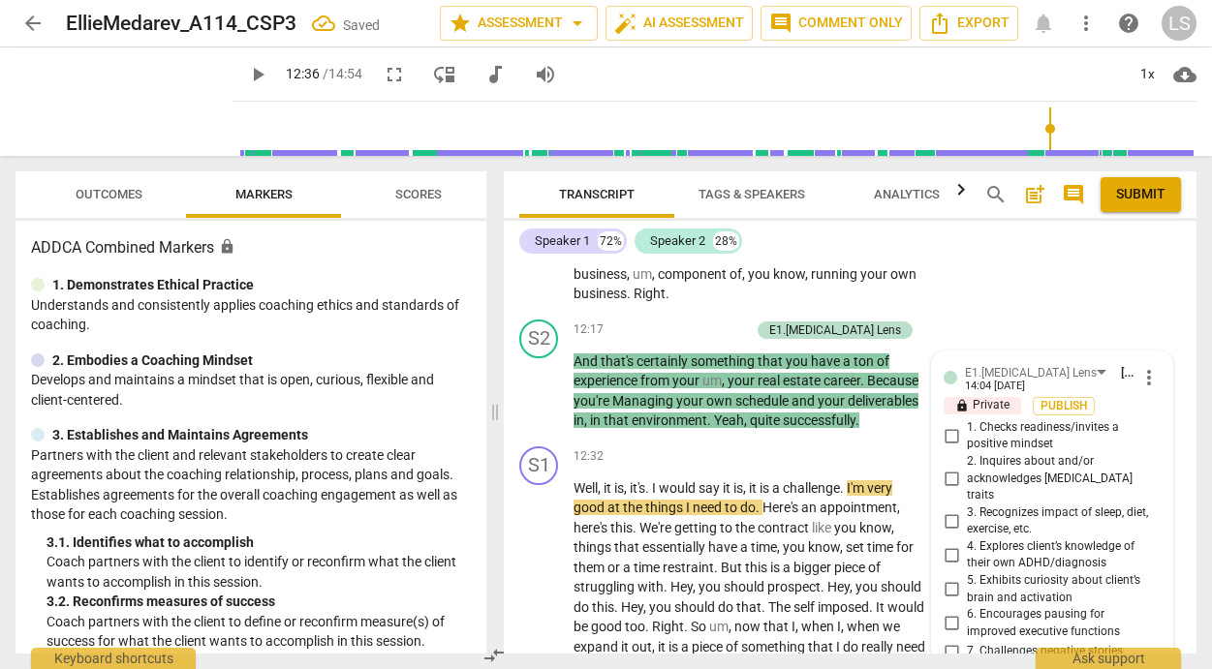
scroll to position [5684, 0]
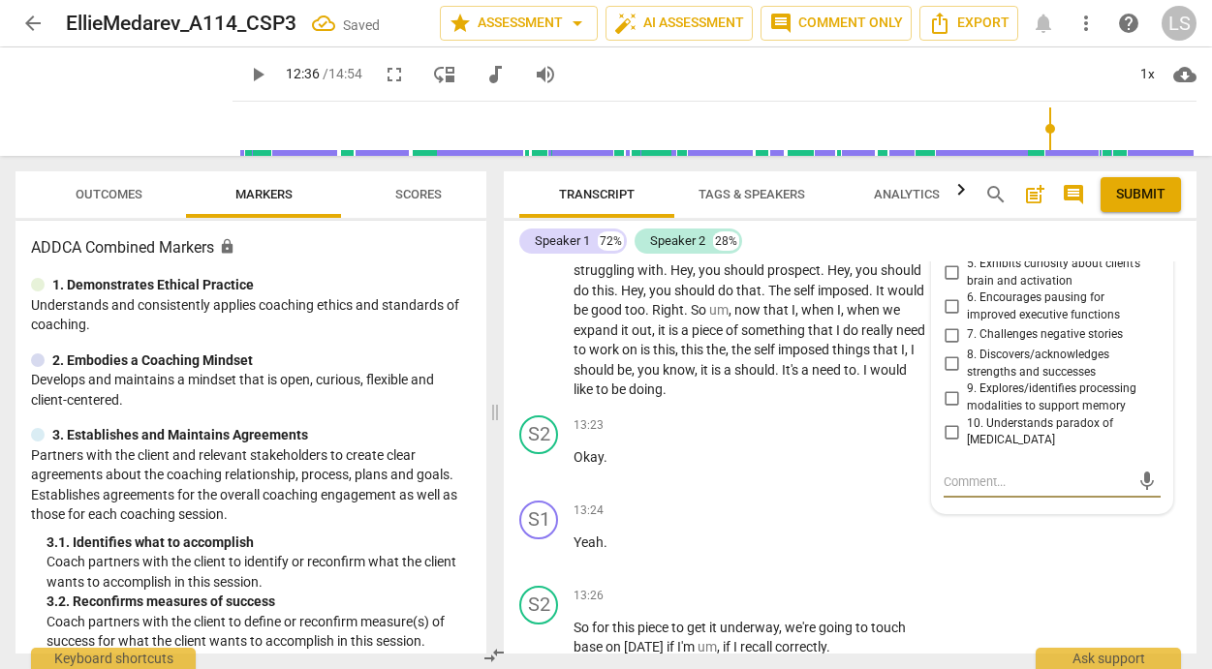
click at [945, 353] on input "8. Discovers/acknowledges strengths and successes" at bounding box center [951, 364] width 31 height 23
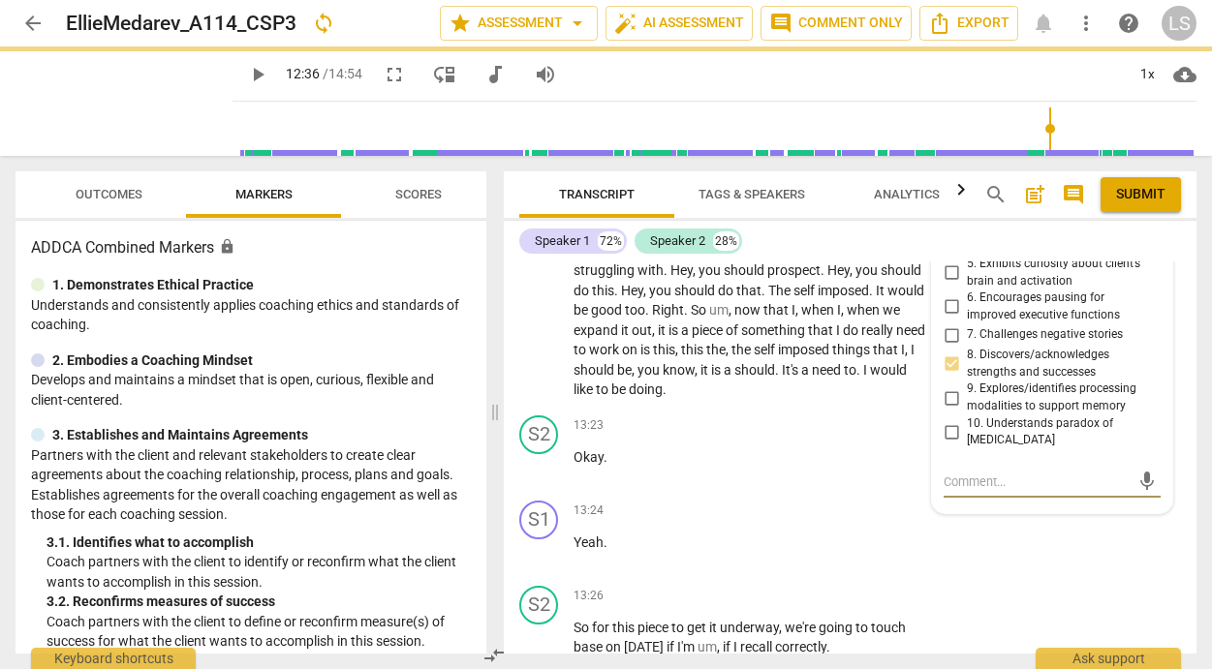
click at [948, 473] on textarea at bounding box center [1036, 482] width 186 height 18
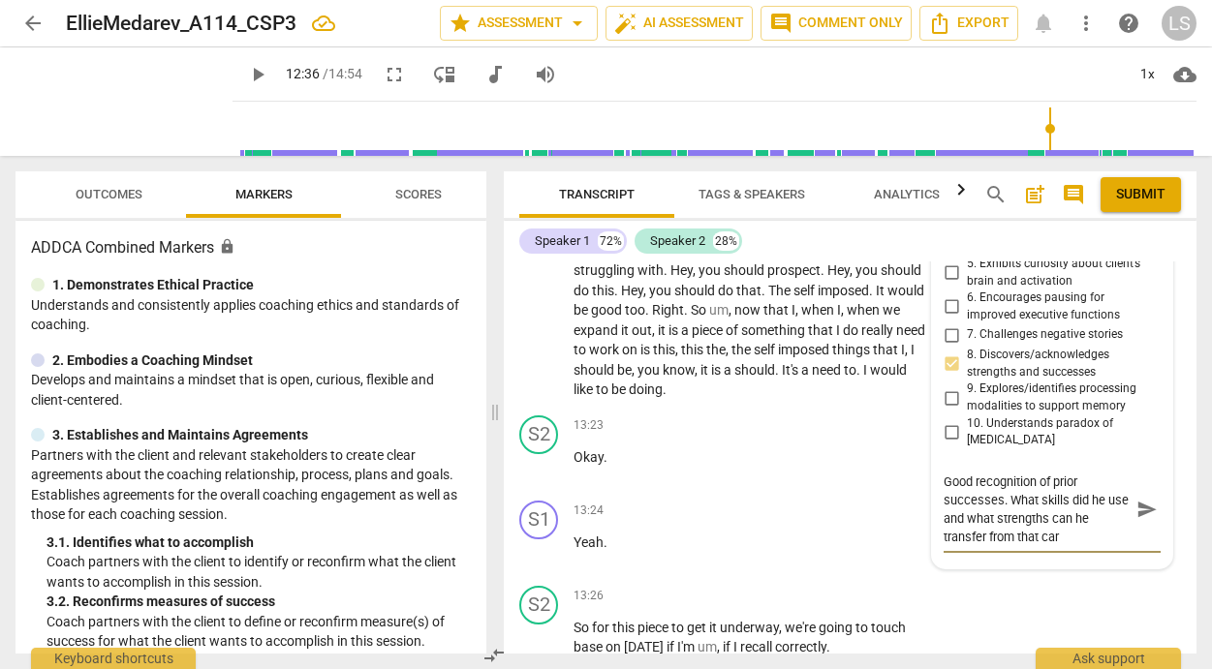
scroll to position [0, 0]
click at [1055, 514] on textarea "Good recognition of prior successes. What skills did he use and what strengths …" at bounding box center [1036, 510] width 186 height 74
click at [246, 78] on span "play_arrow" at bounding box center [257, 74] width 23 height 23
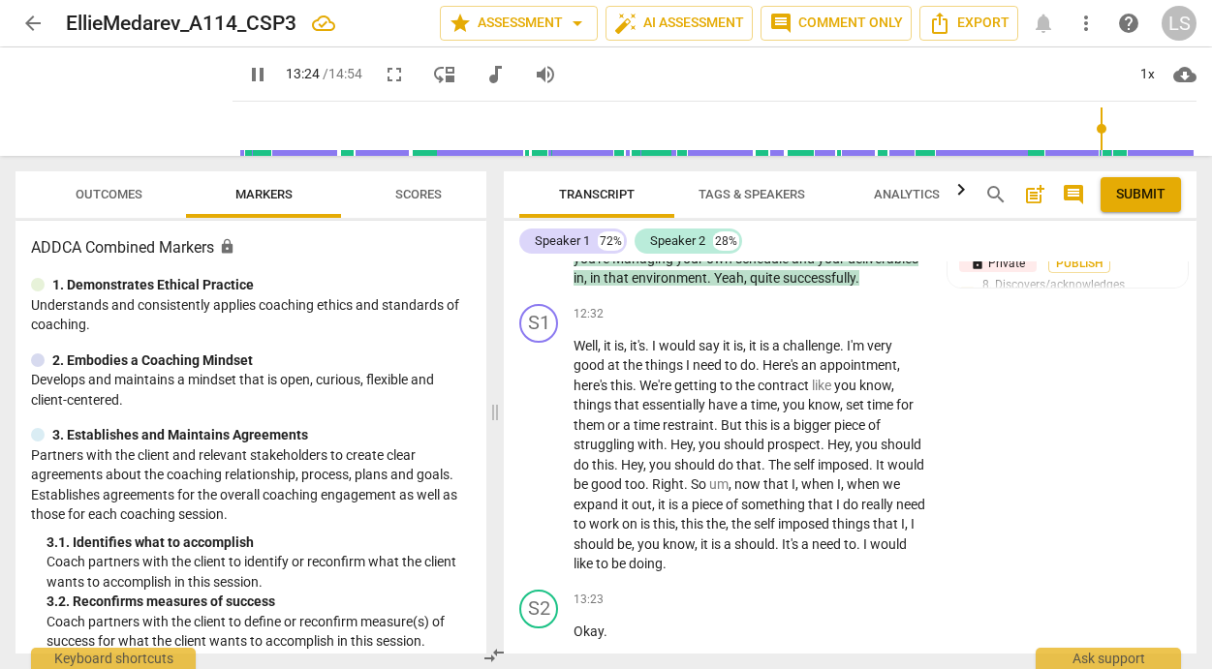
scroll to position [5978, 0]
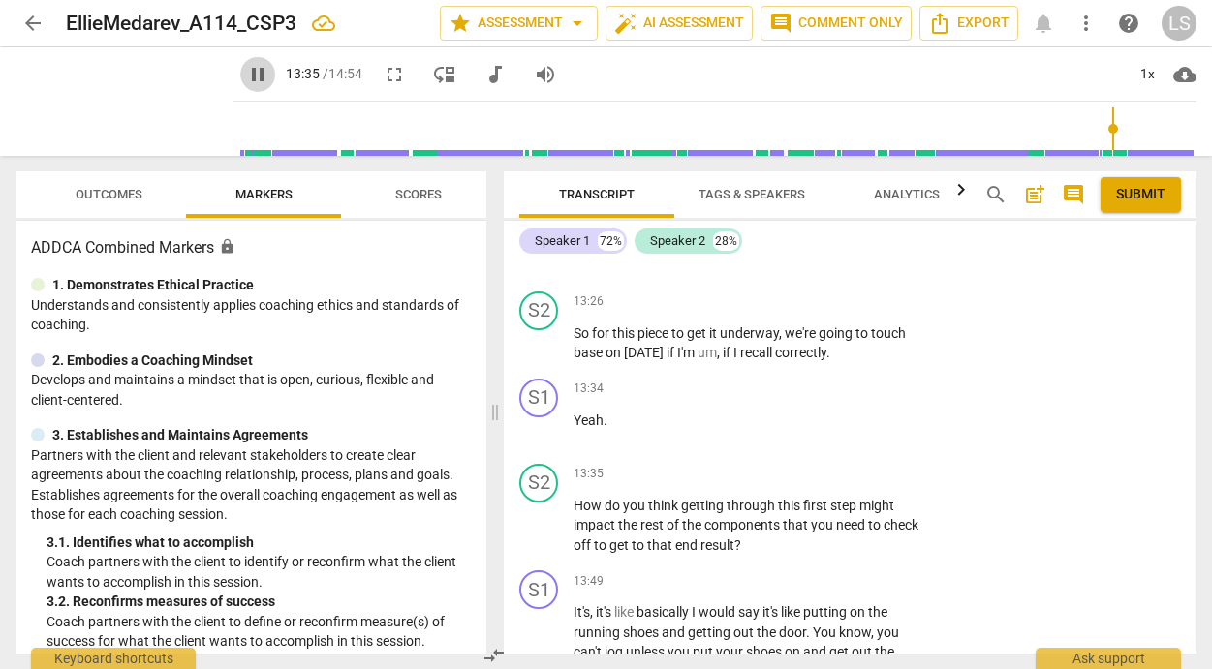
click at [246, 71] on span "pause" at bounding box center [257, 74] width 23 height 23
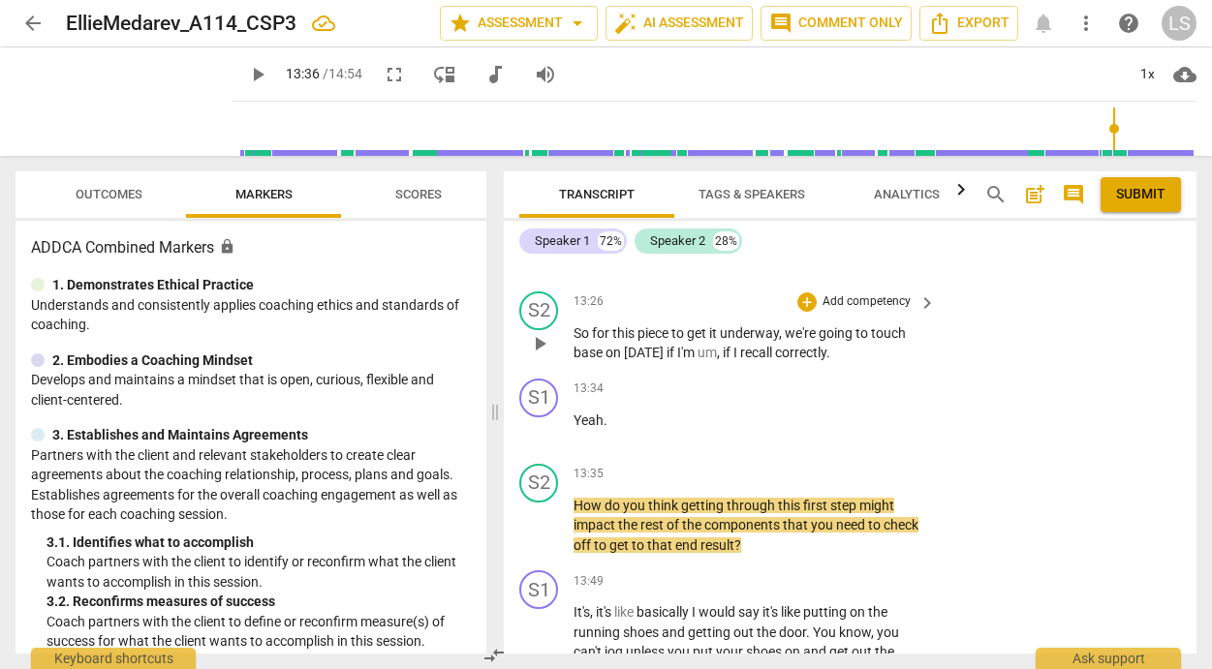
click at [895, 311] on p "Add competency" at bounding box center [866, 301] width 92 height 17
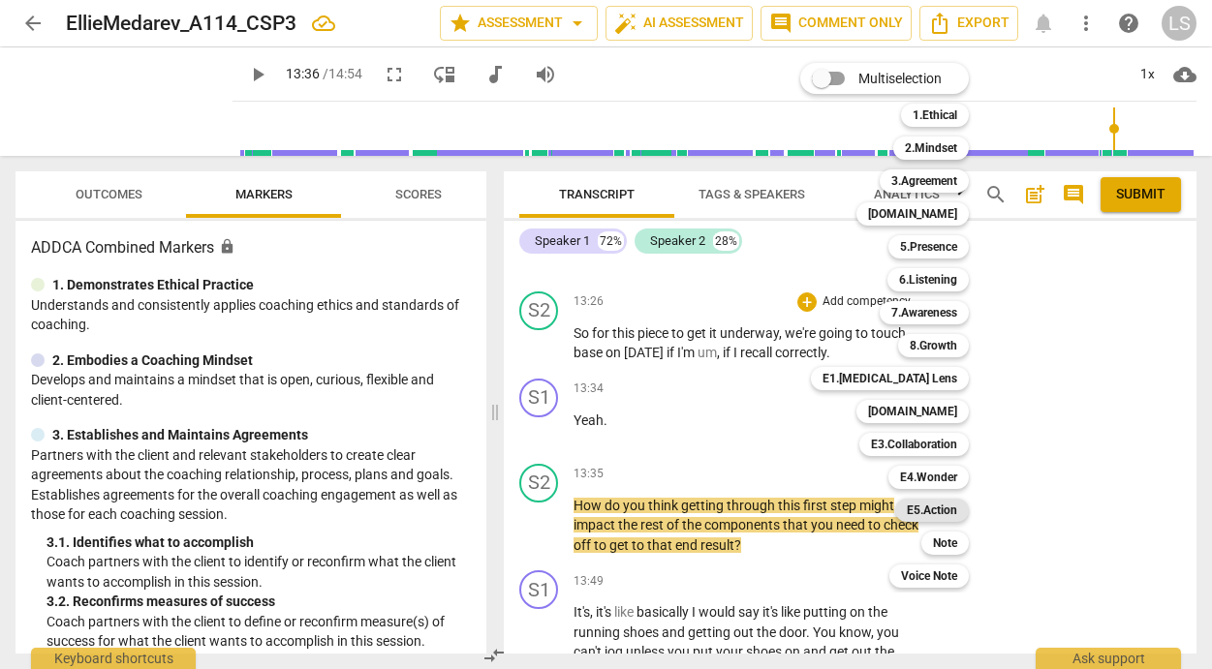
click at [957, 508] on b "E5.Action" at bounding box center [932, 510] width 50 height 23
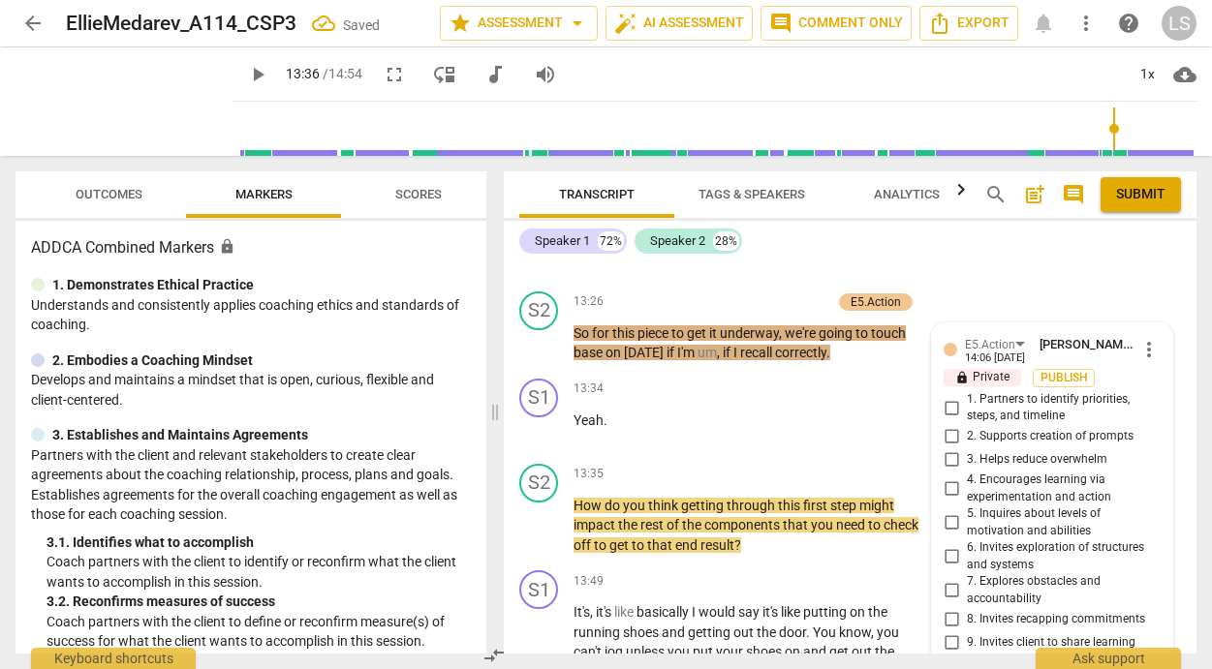
scroll to position [6265, 0]
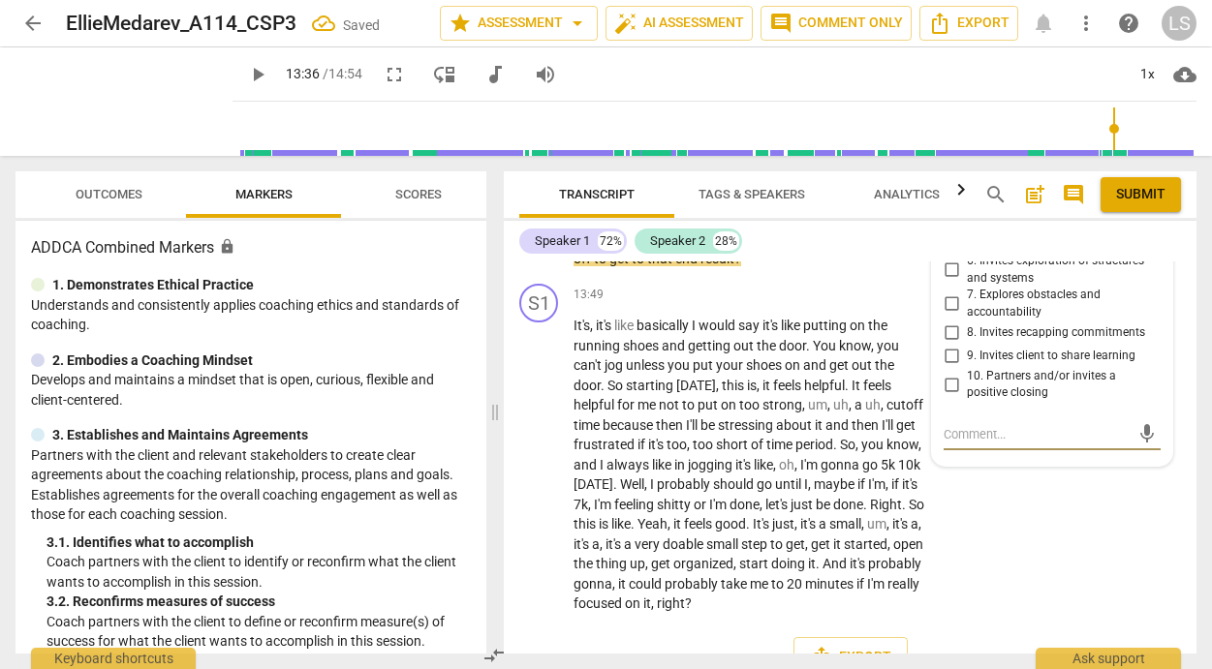
click at [946, 345] on input "8. Invites recapping commitments" at bounding box center [951, 333] width 31 height 23
click at [945, 368] on input "9. Invites client to share learning" at bounding box center [951, 356] width 31 height 23
click at [957, 444] on textarea at bounding box center [1036, 434] width 186 height 18
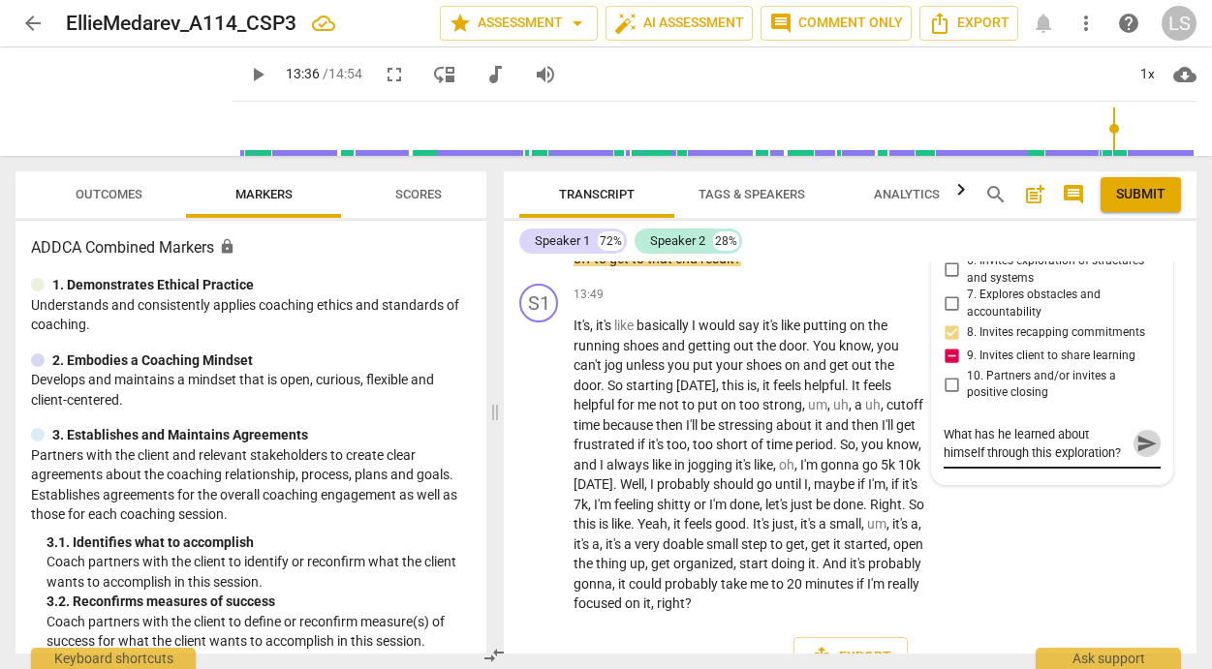
click at [1136, 454] on span "send" at bounding box center [1146, 443] width 21 height 21
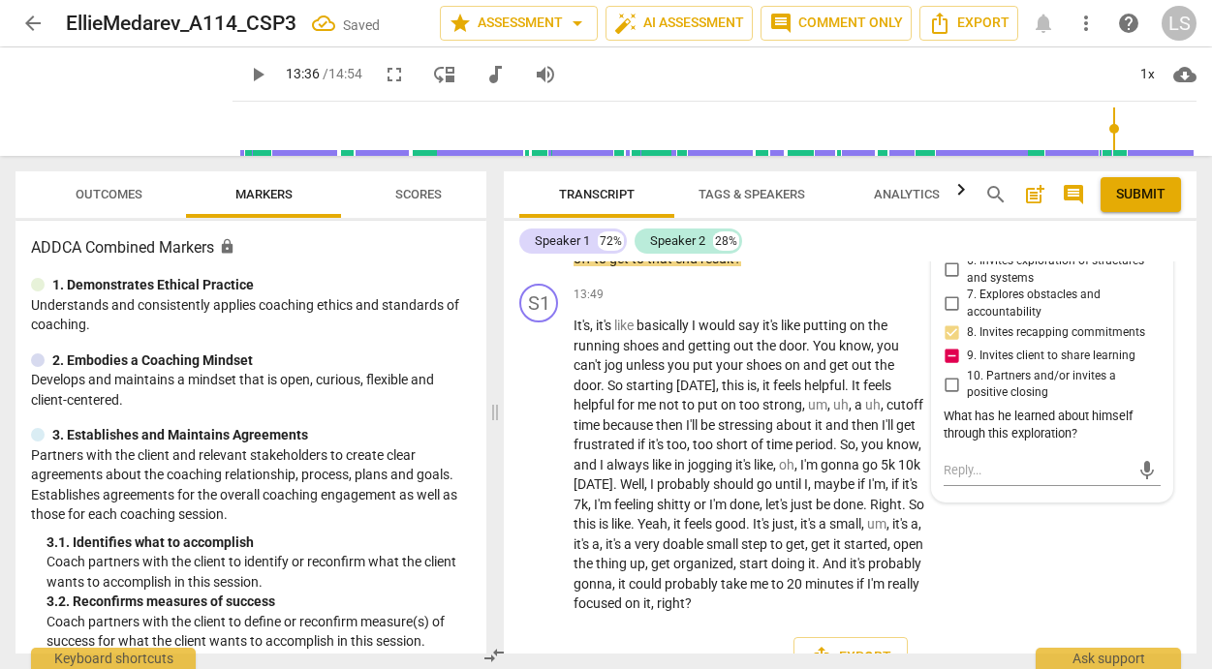
click at [246, 73] on span "play_arrow" at bounding box center [257, 74] width 23 height 23
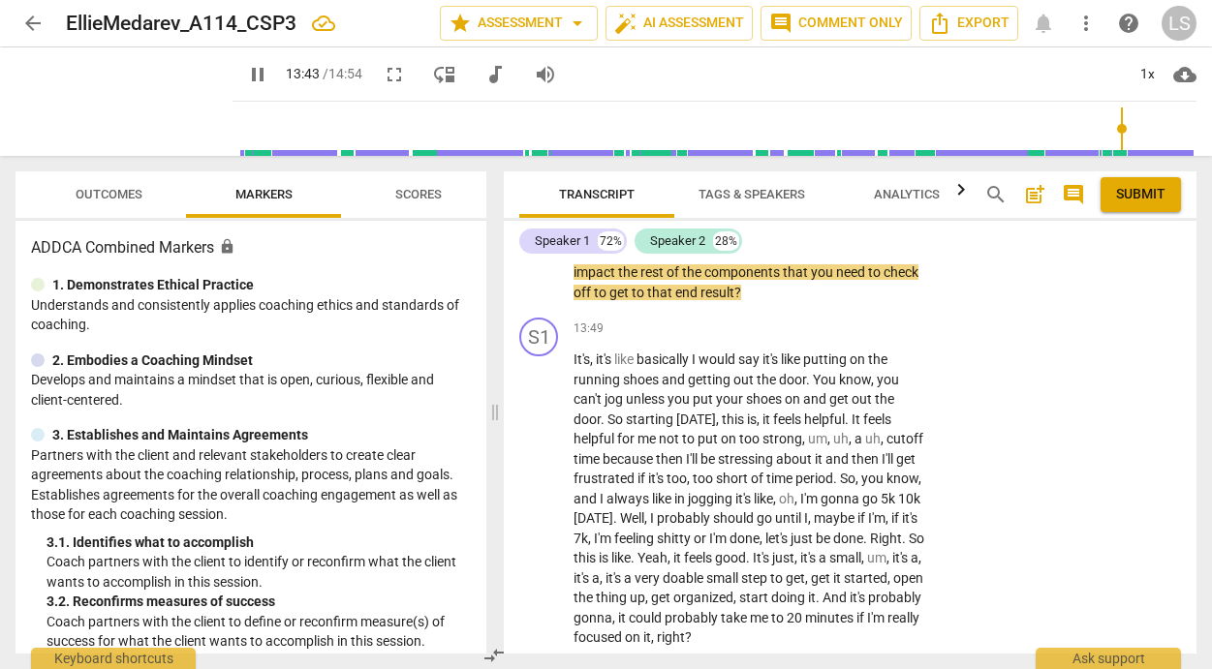
scroll to position [6130, 0]
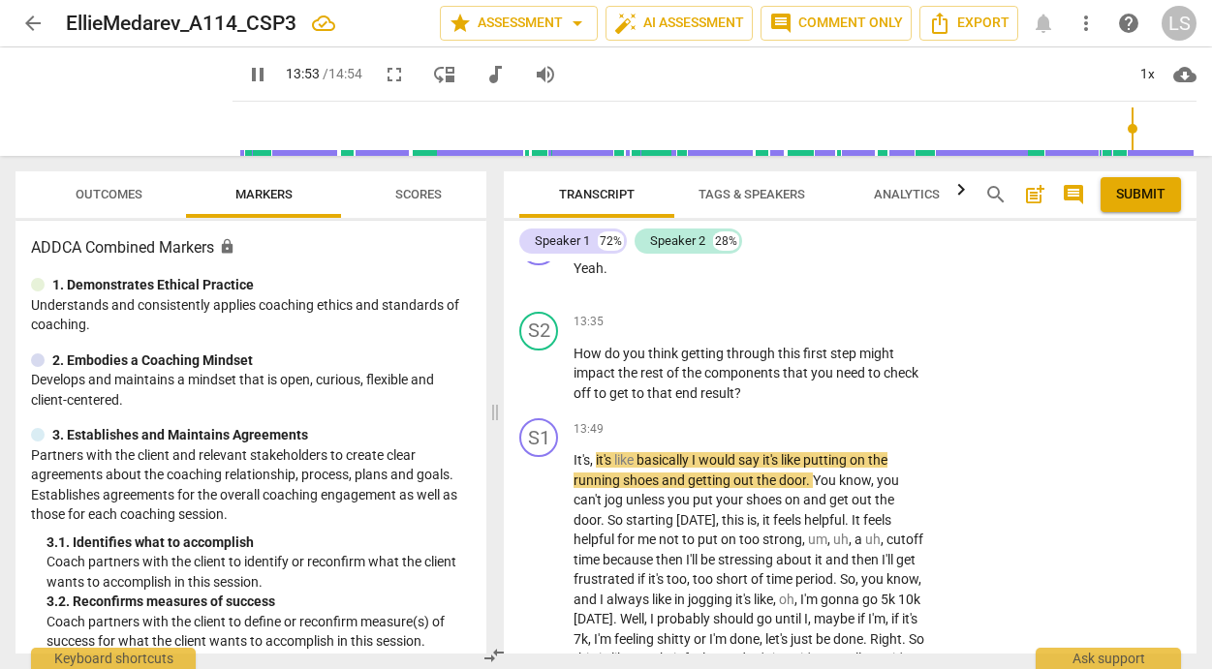
click at [246, 73] on span "pause" at bounding box center [257, 74] width 23 height 23
click at [820, 331] on p "Add competency" at bounding box center [866, 322] width 92 height 17
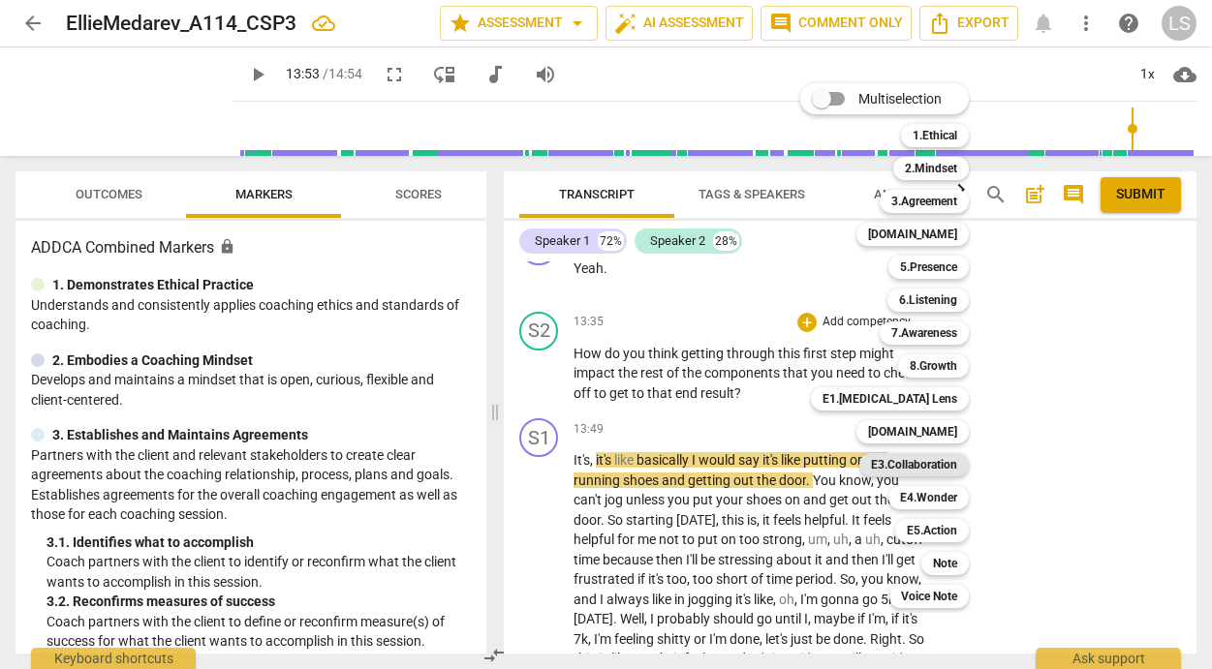
click at [939, 459] on b "E3.Collaboration" at bounding box center [914, 464] width 86 height 23
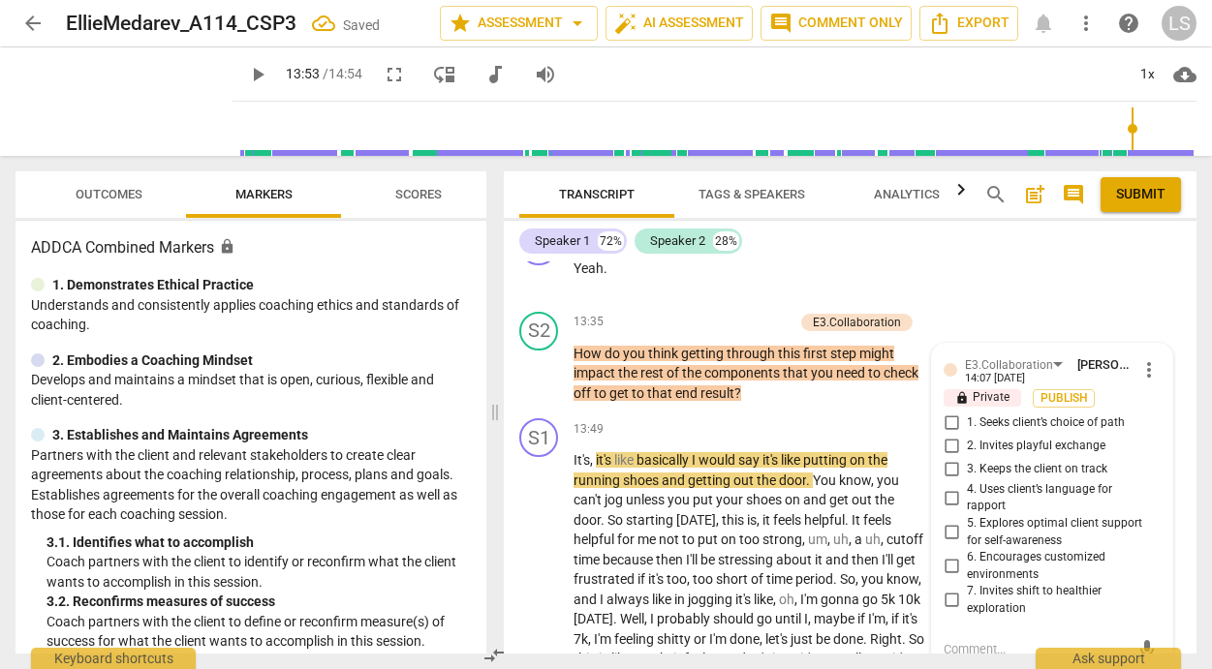
scroll to position [6346, 0]
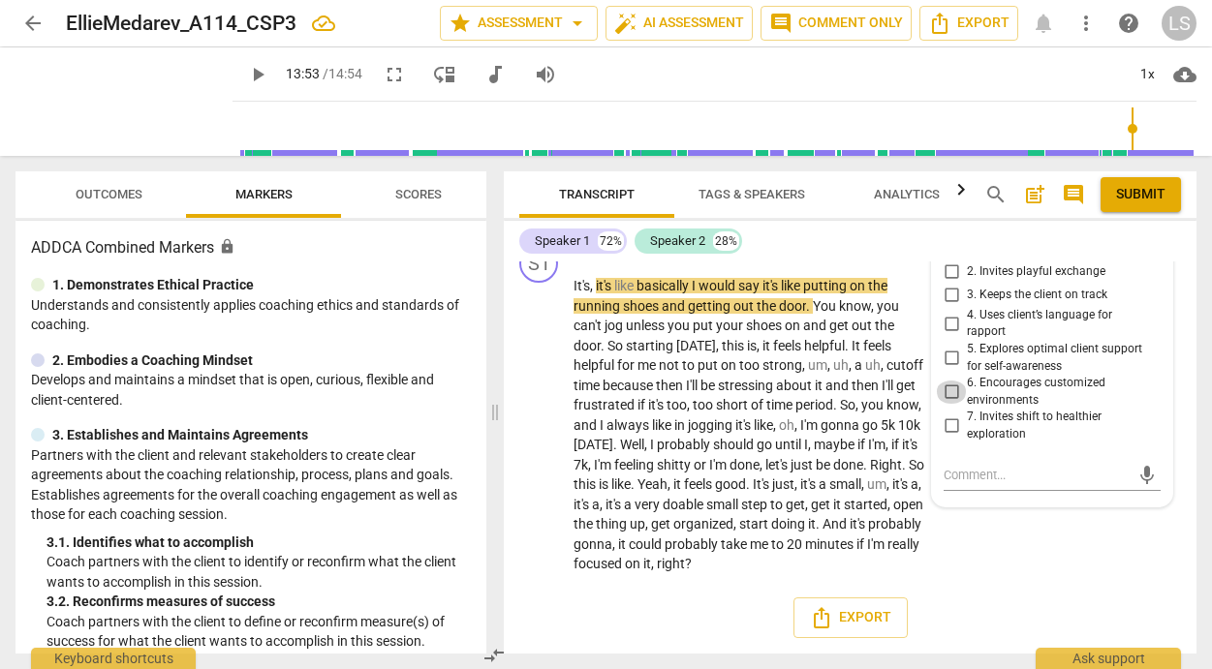
click at [945, 381] on input "6. Encourages customized environments" at bounding box center [951, 392] width 31 height 23
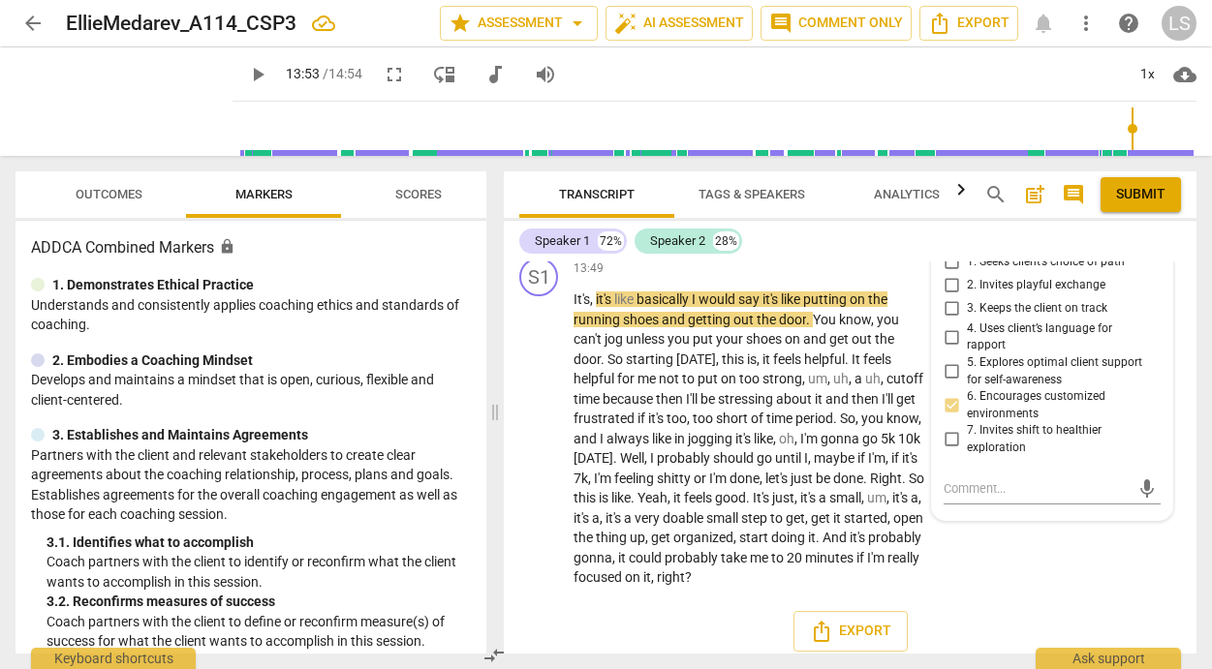
scroll to position [6236, 0]
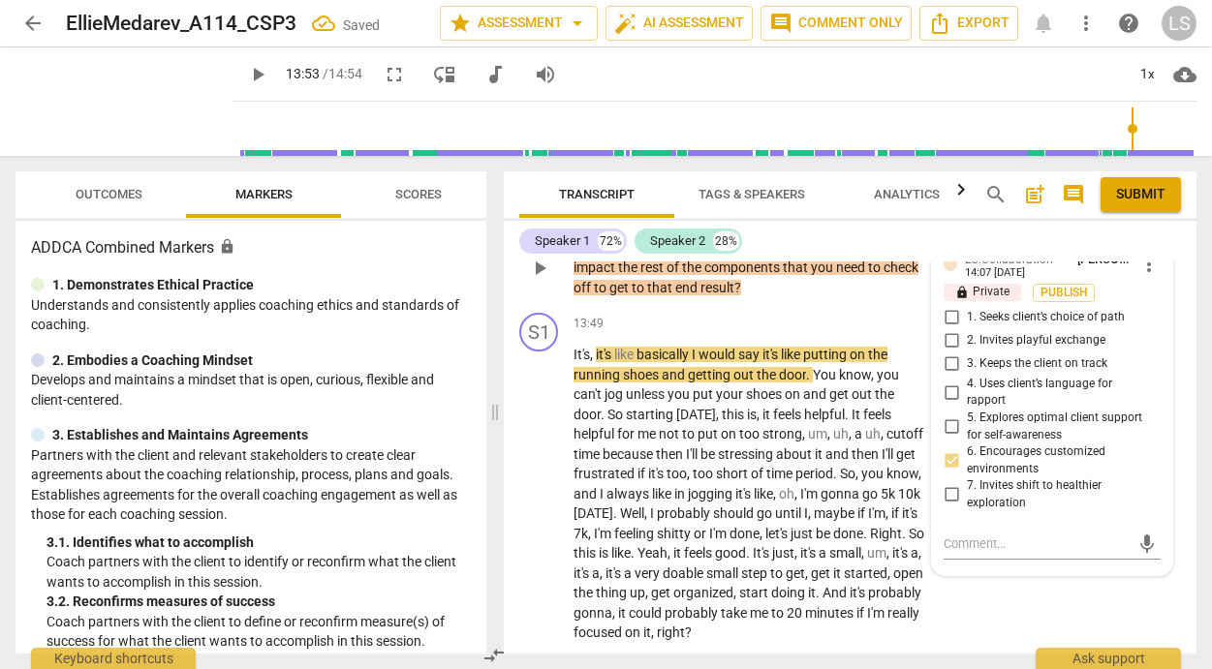
click at [945, 353] on input "2. Invites playful exchange" at bounding box center [951, 340] width 31 height 23
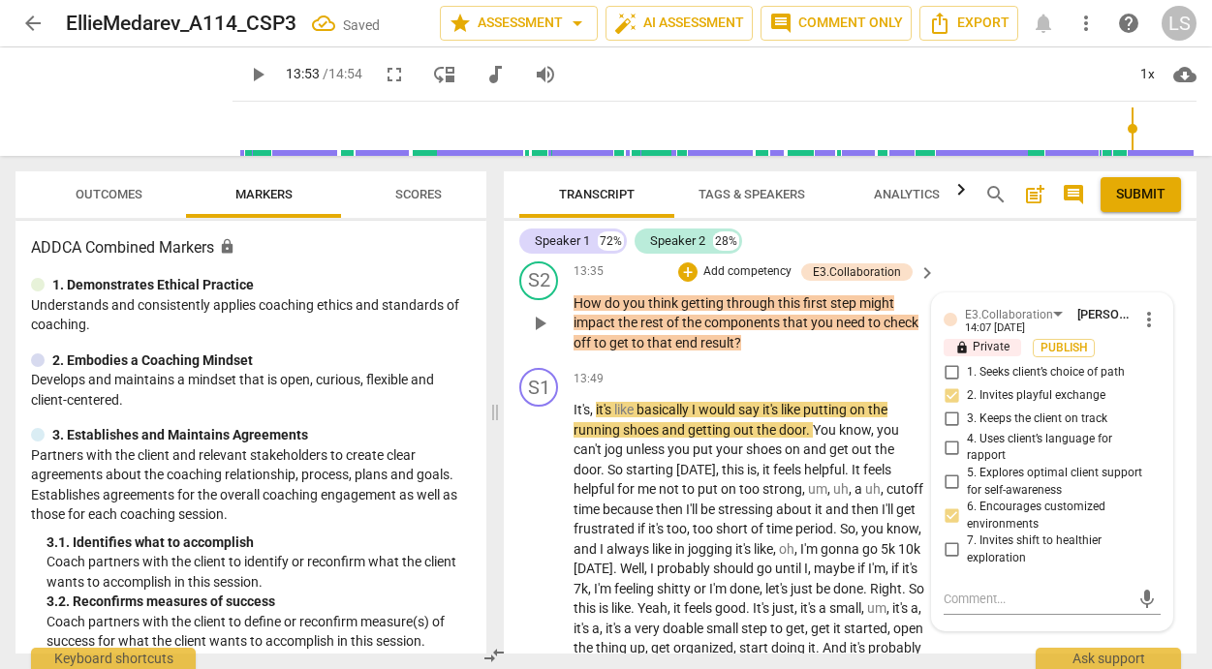
click at [773, 281] on p "Add competency" at bounding box center [747, 271] width 92 height 17
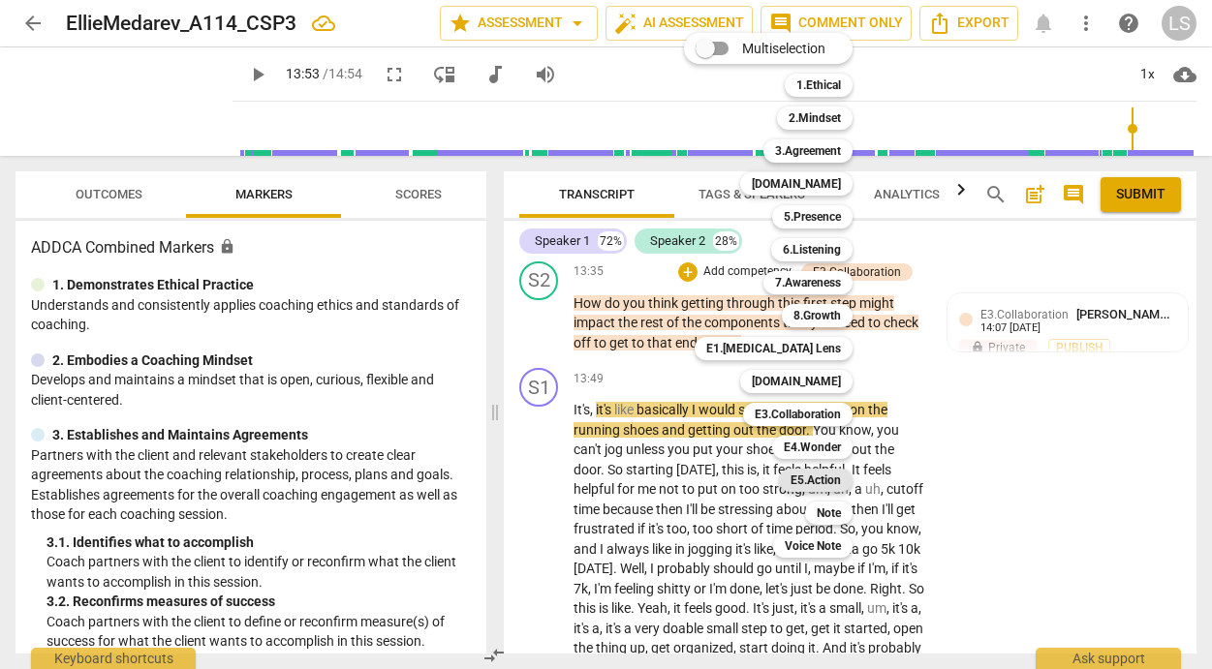
click at [823, 479] on b "E5.Action" at bounding box center [815, 480] width 50 height 23
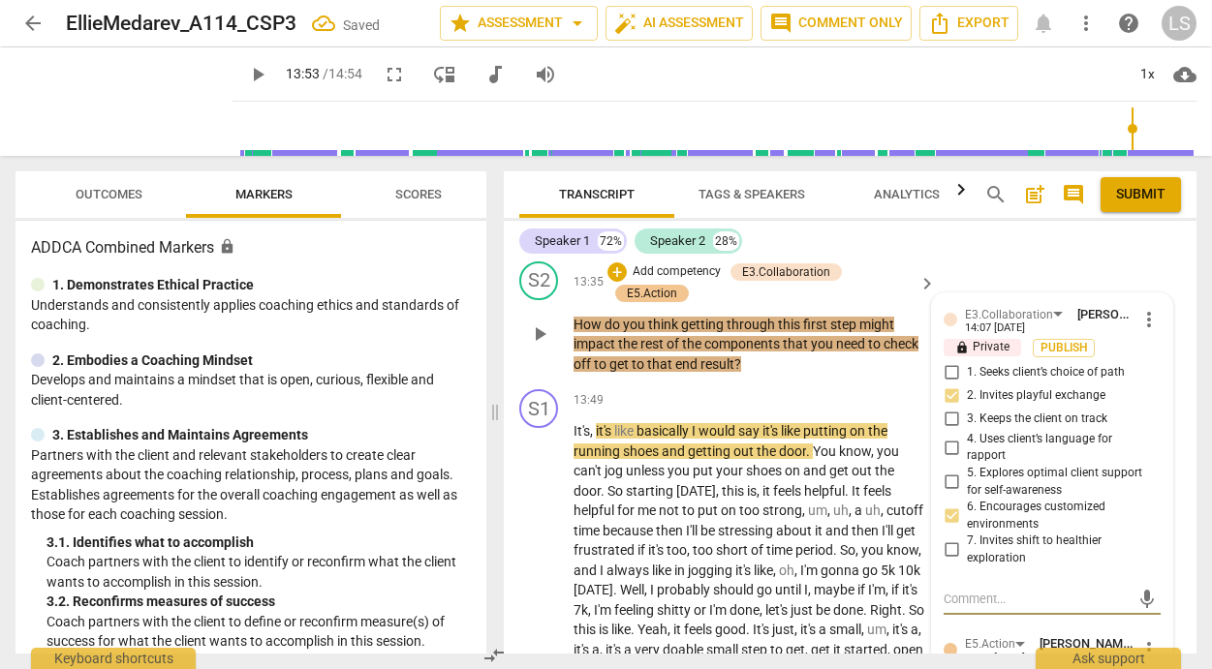
click at [954, 643] on div "E3.Collaboration [PERSON_NAME] 14:07 [DATE] more_vert lock Private Publish 1. S…" at bounding box center [1052, 672] width 240 height 759
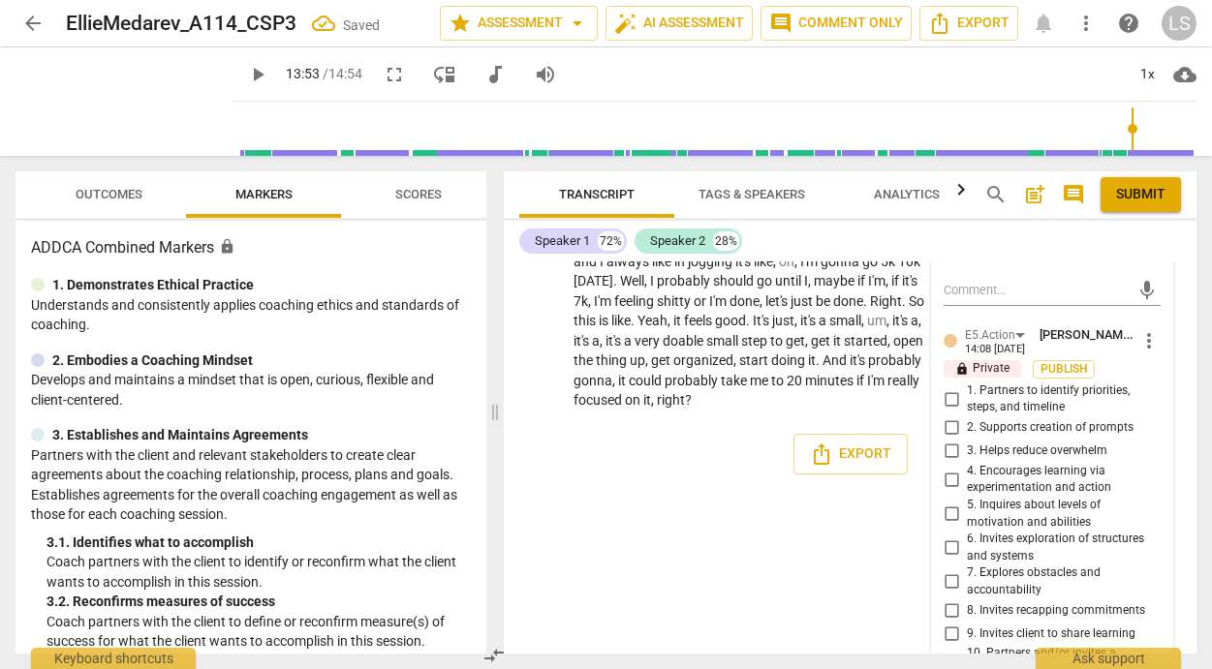
scroll to position [6567, 0]
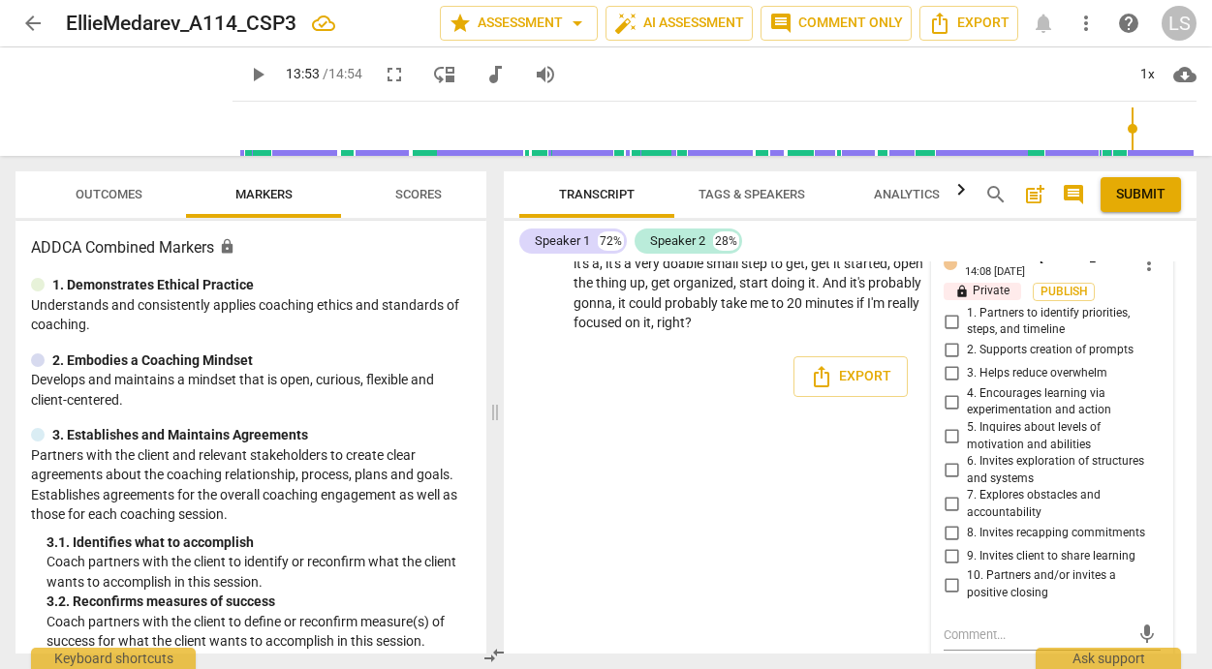
click at [944, 414] on input "4. Encourages learning via experimentation and action" at bounding box center [951, 401] width 31 height 23
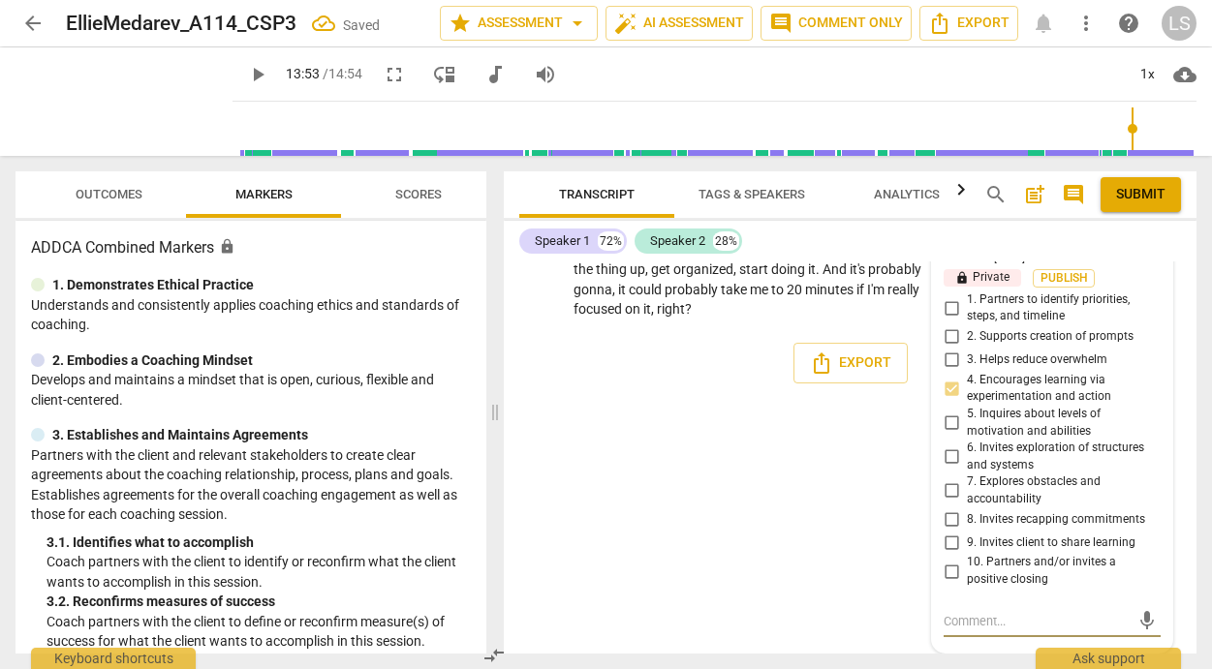
click at [969, 620] on textarea at bounding box center [1036, 621] width 186 height 18
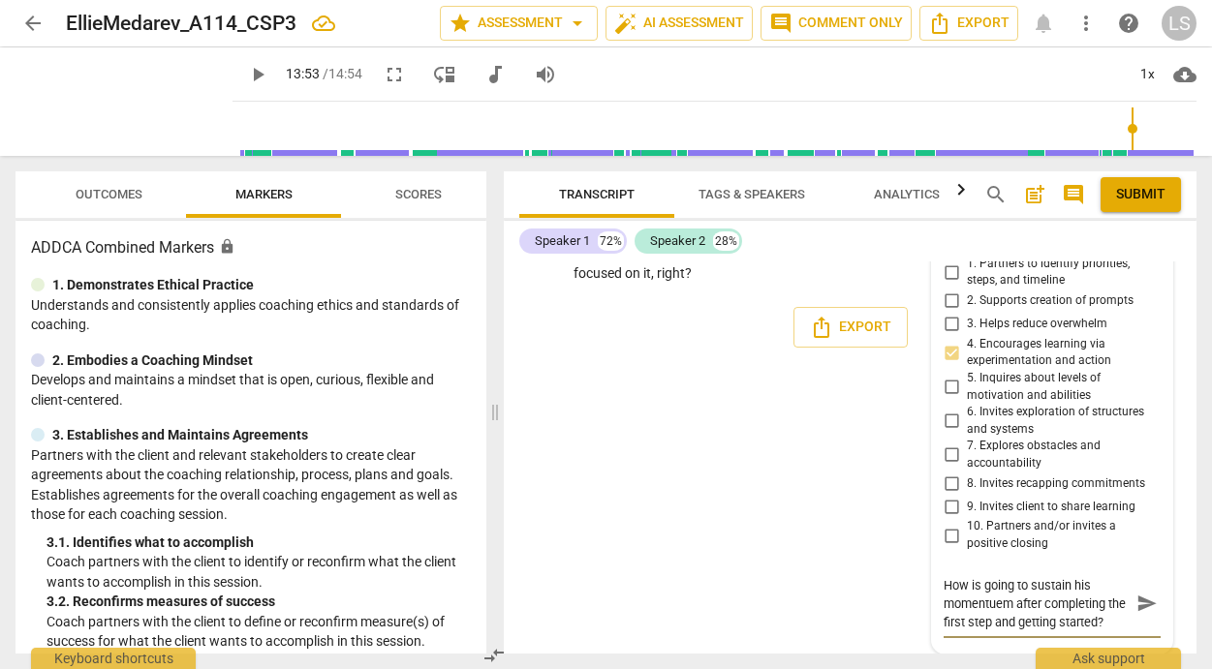
scroll to position [6617, 0]
click at [996, 611] on textarea "How is going to sustain his momentuem after completing the first step and getti…" at bounding box center [1036, 602] width 186 height 55
click at [1136, 613] on span "send" at bounding box center [1146, 602] width 21 height 21
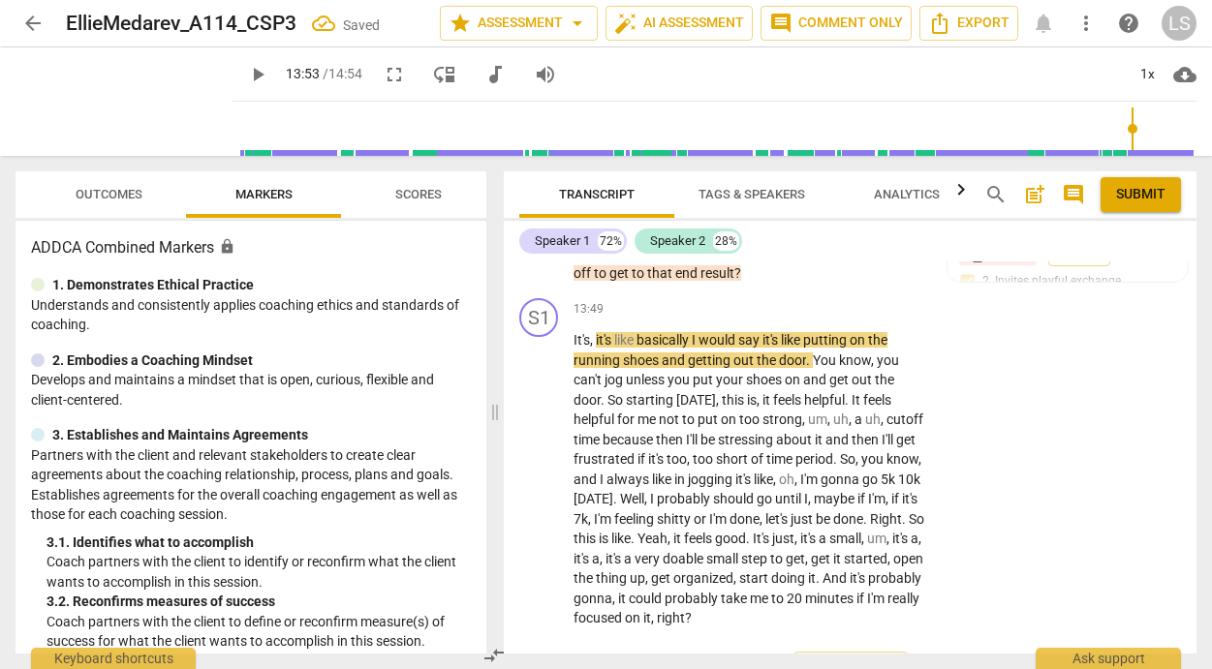
scroll to position [6280, 0]
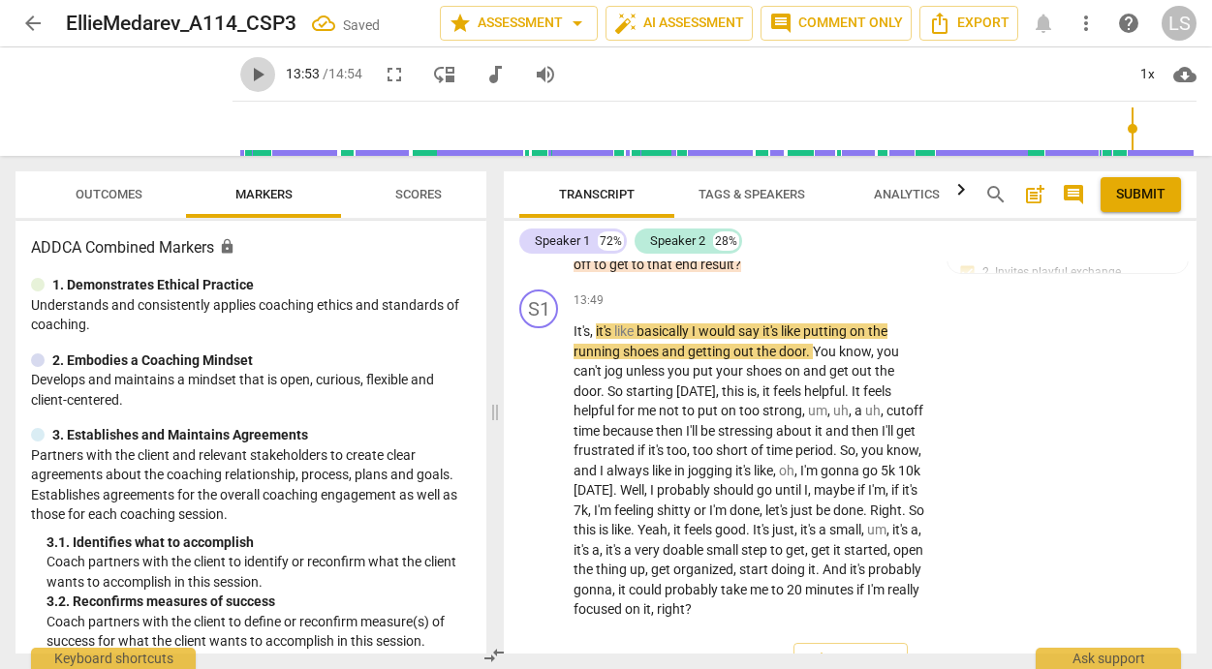
click at [246, 73] on span "play_arrow" at bounding box center [257, 74] width 23 height 23
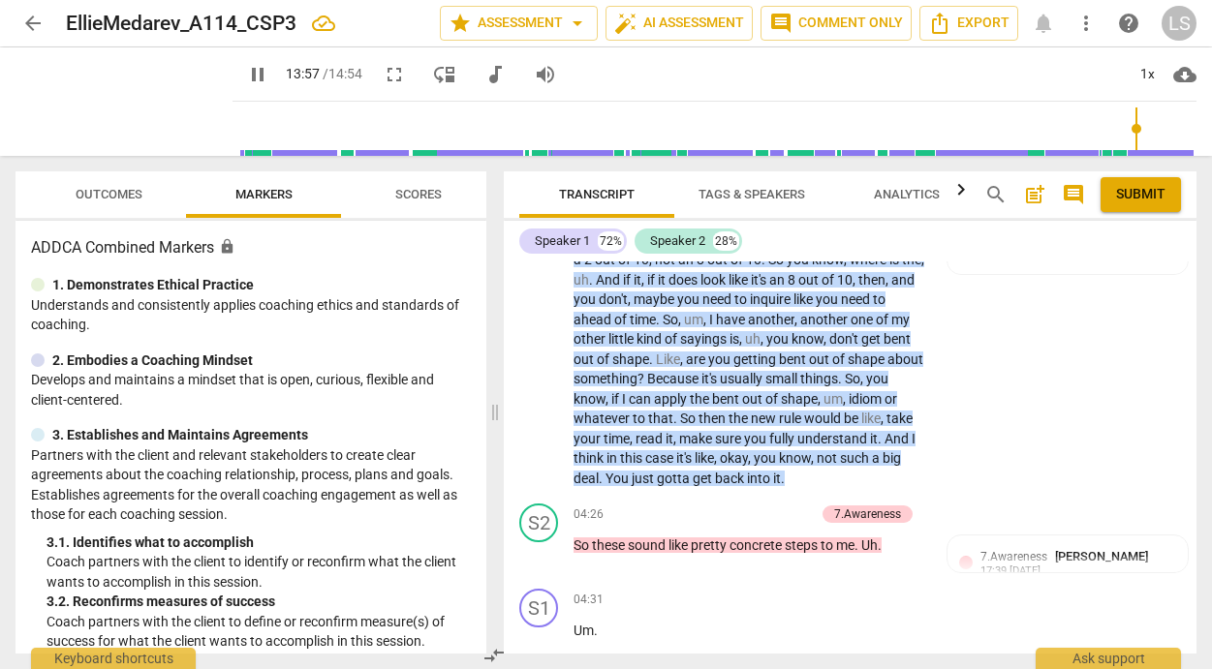
scroll to position [0, 0]
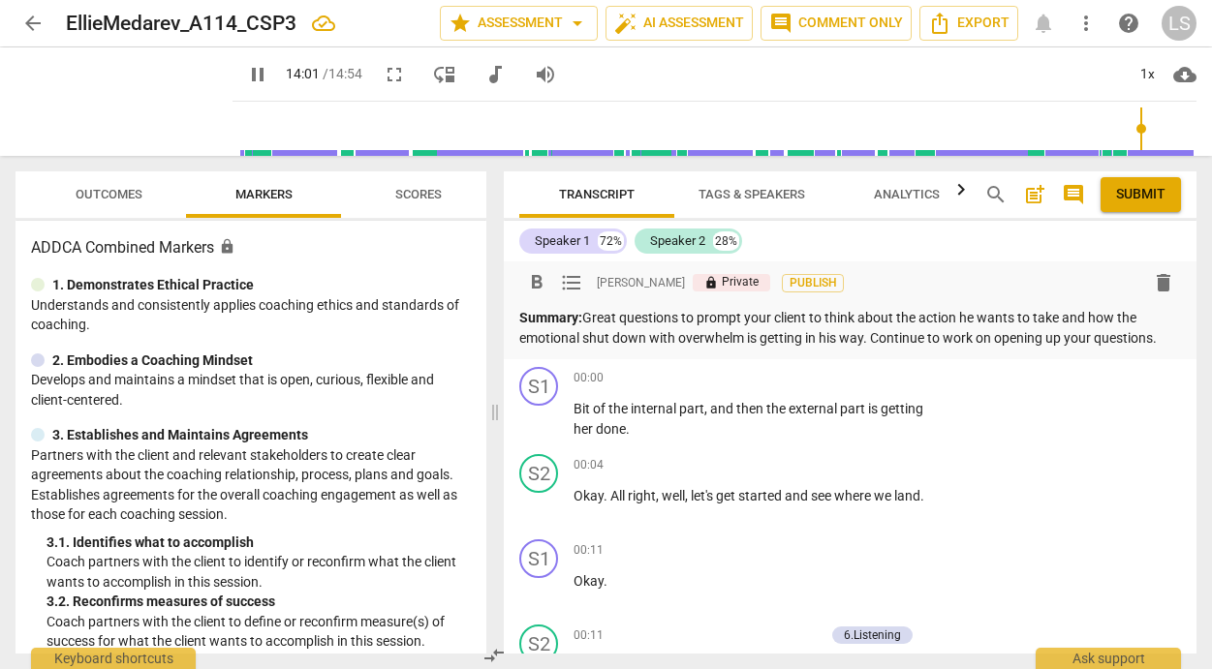
click at [1159, 339] on p "Summary: Great questions to prompt your client to think about the action he wan…" at bounding box center [850, 328] width 662 height 40
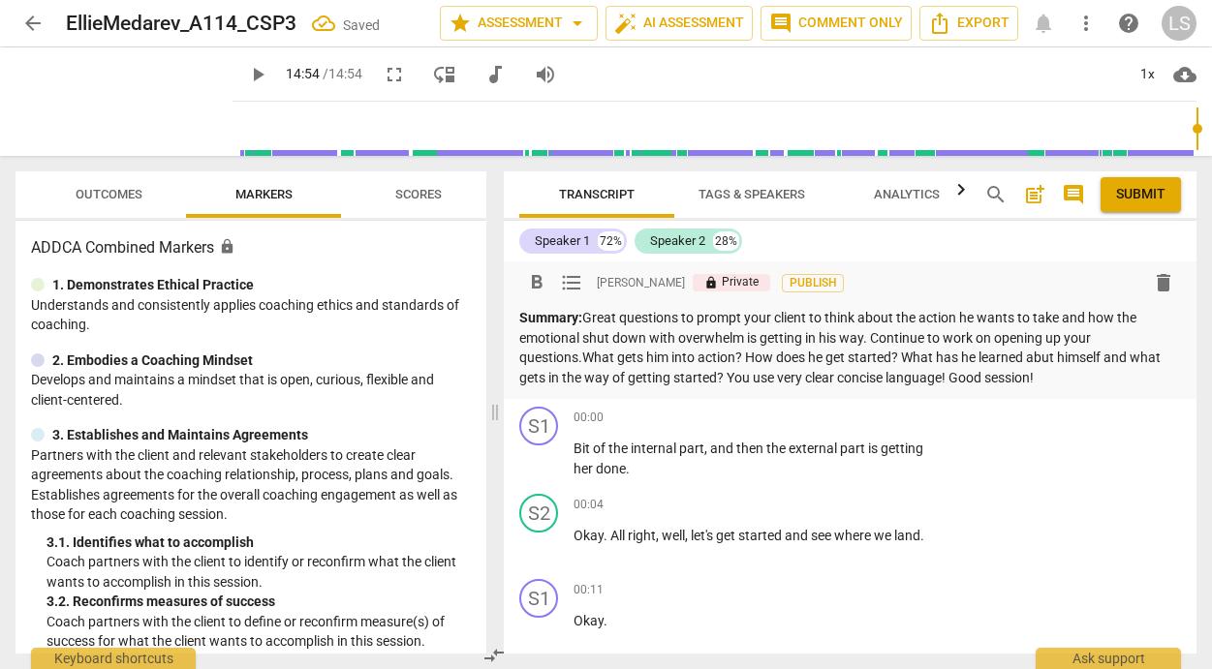
click at [1160, 191] on span "Submit" at bounding box center [1140, 194] width 49 height 19
click at [29, 19] on span "arrow_back" at bounding box center [32, 23] width 23 height 23
